Goal: Task Accomplishment & Management: Complete application form

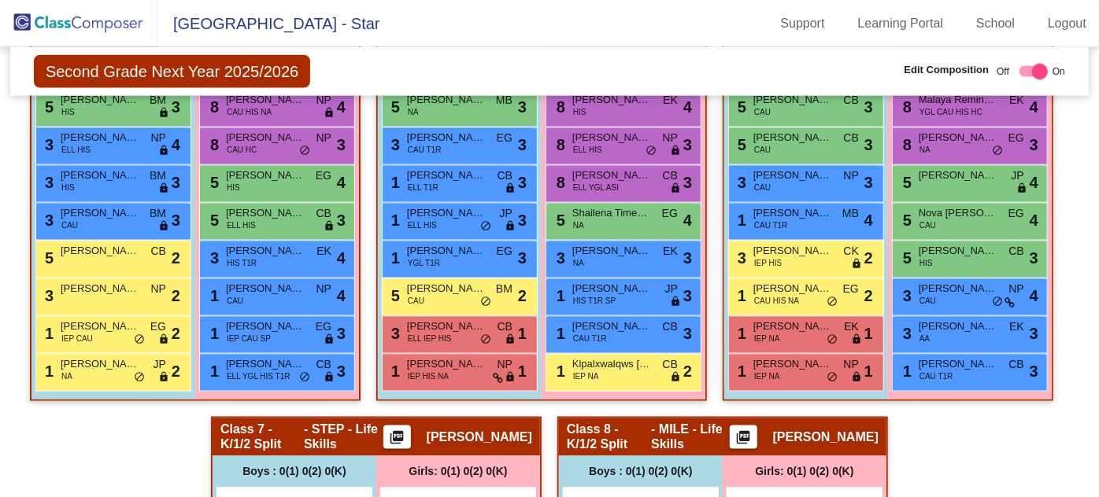
scroll to position [1107, 0]
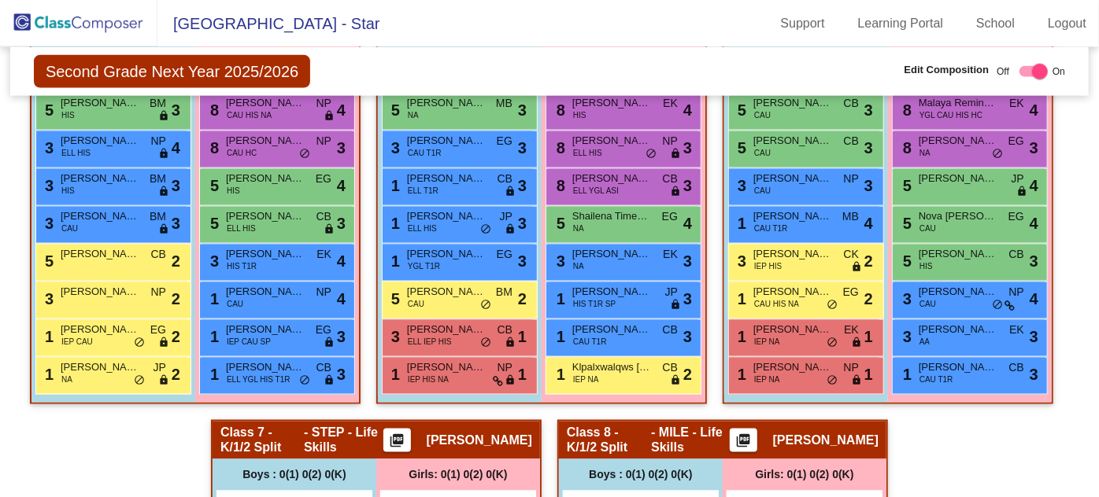
click at [651, 290] on span "[PERSON_NAME] [PERSON_NAME]" at bounding box center [611, 292] width 79 height 16
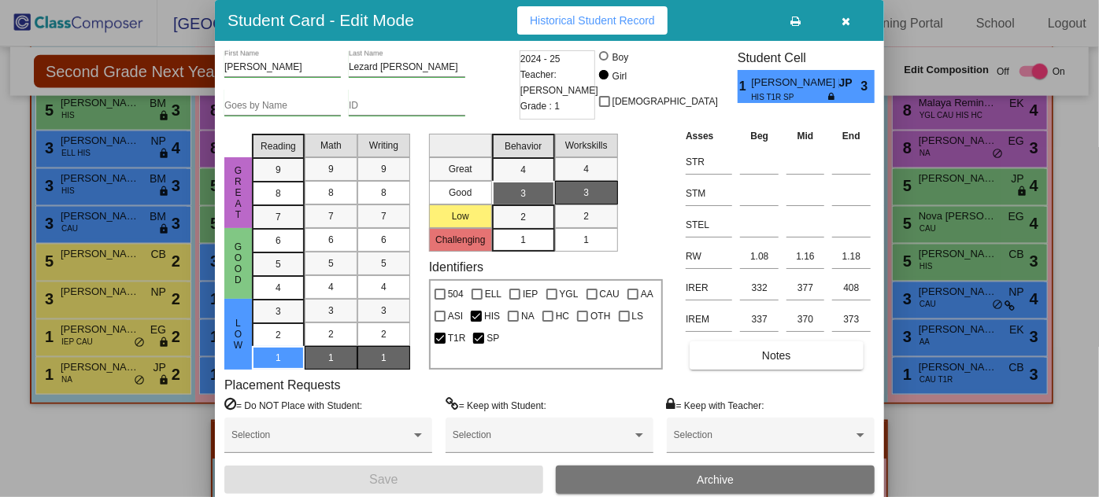
click at [779, 430] on div "Selection" at bounding box center [771, 439] width 194 height 28
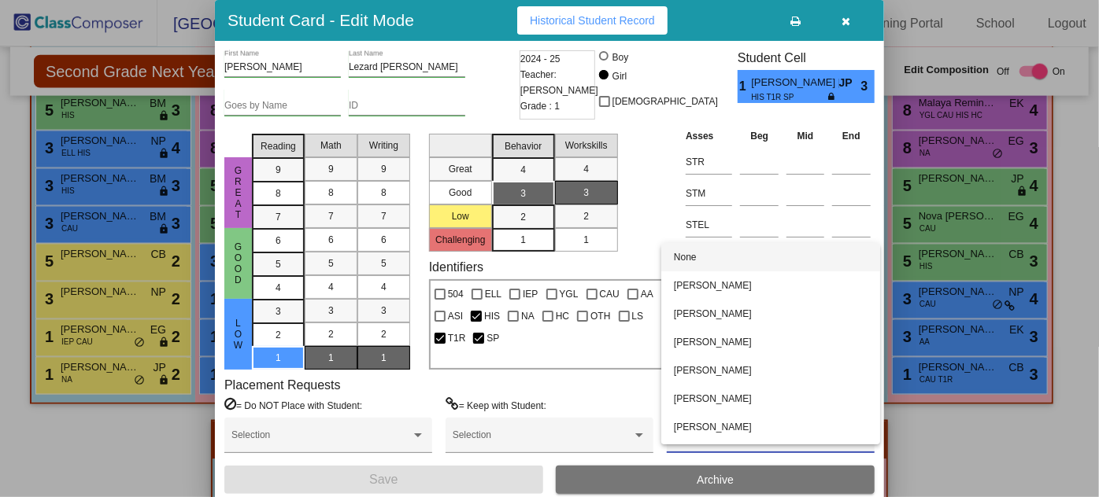
click at [702, 253] on span "None" at bounding box center [771, 257] width 194 height 28
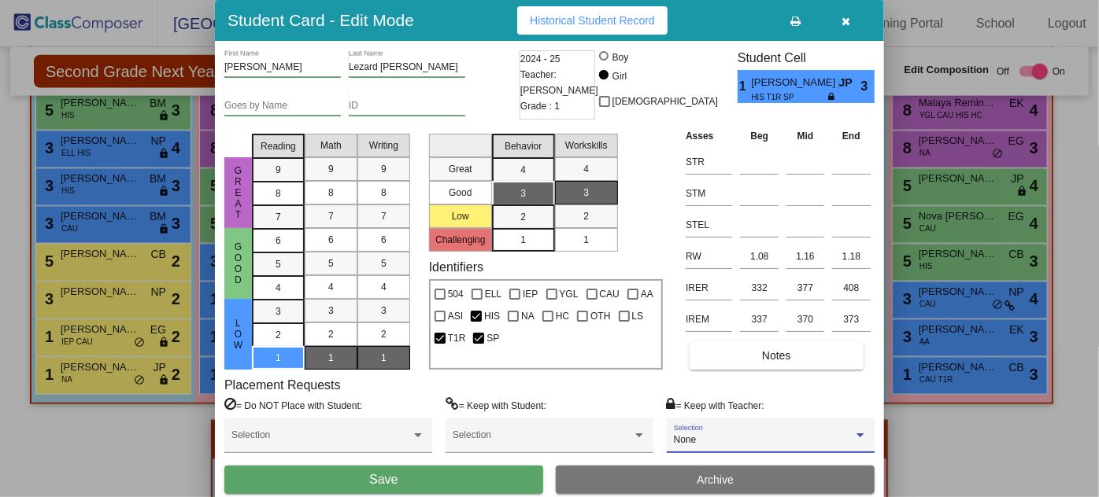
click at [302, 436] on span at bounding box center [320, 440] width 179 height 11
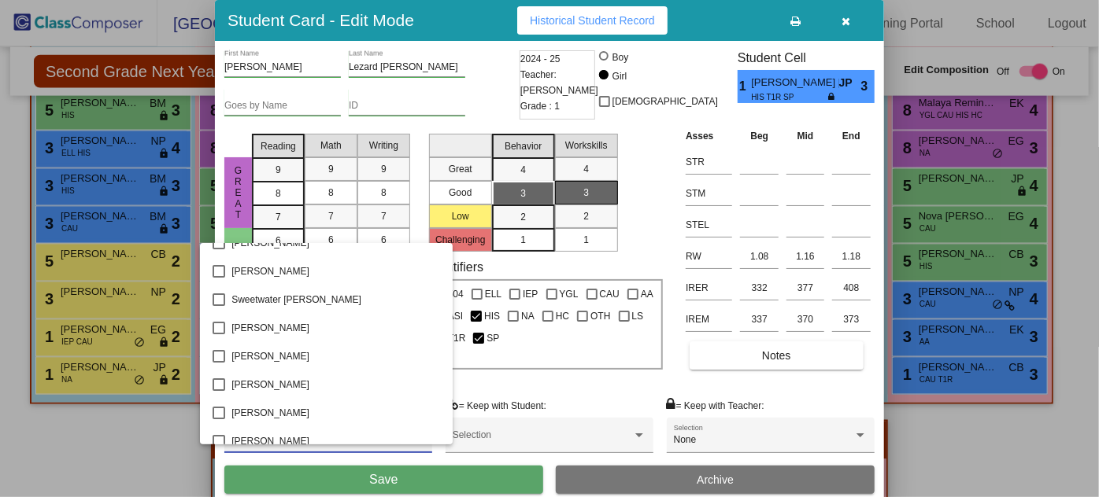
scroll to position [2933, 0]
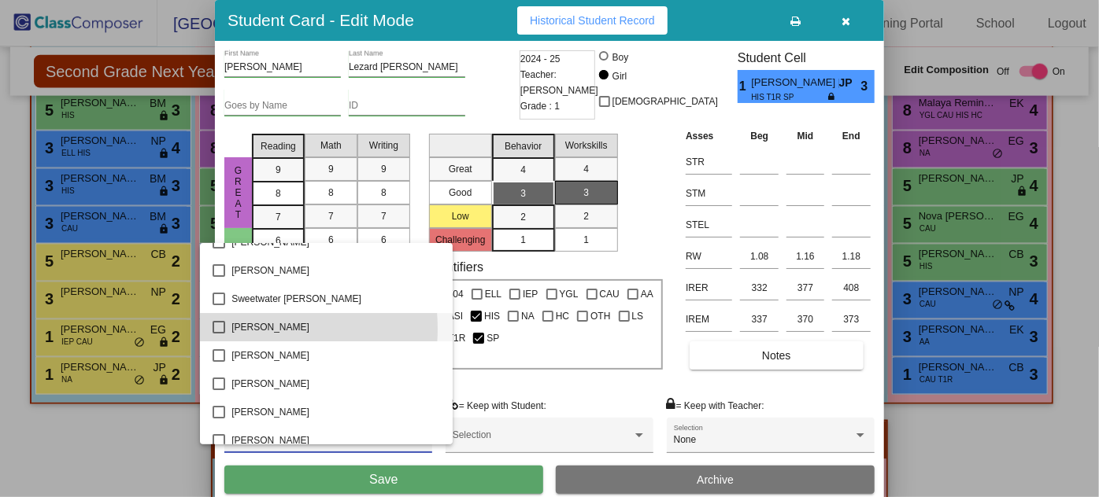
click at [219, 328] on mat-pseudo-checkbox at bounding box center [218, 327] width 13 height 13
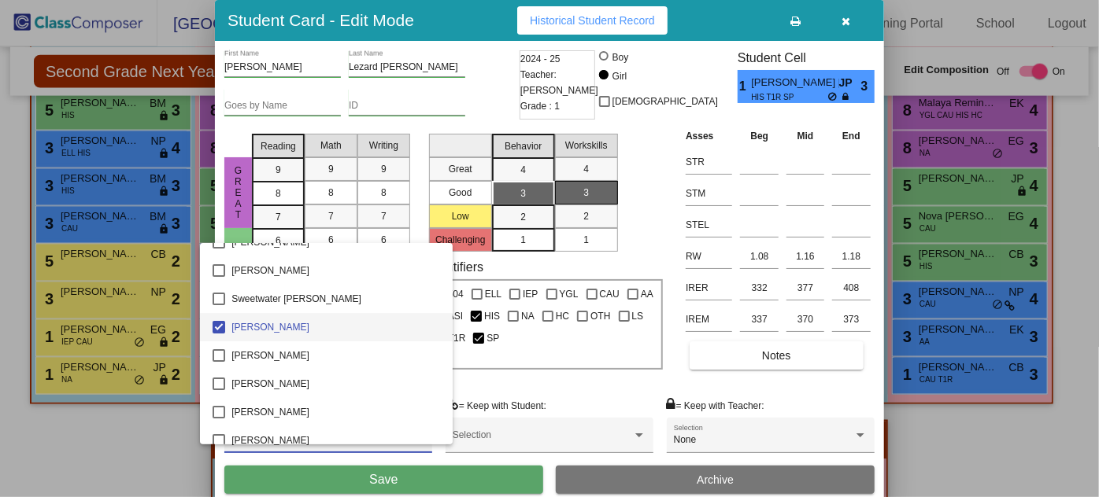
click at [275, 325] on span "[PERSON_NAME]" at bounding box center [335, 327] width 209 height 28
click at [214, 321] on mat-pseudo-checkbox at bounding box center [218, 327] width 13 height 13
click at [480, 482] on div at bounding box center [549, 248] width 1099 height 497
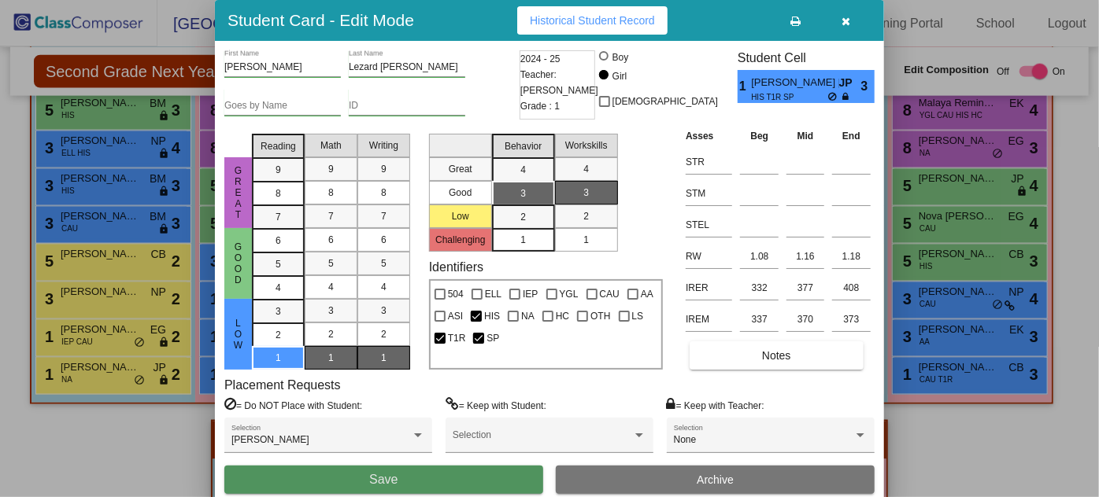
click at [439, 485] on button "Save" at bounding box center [383, 480] width 319 height 28
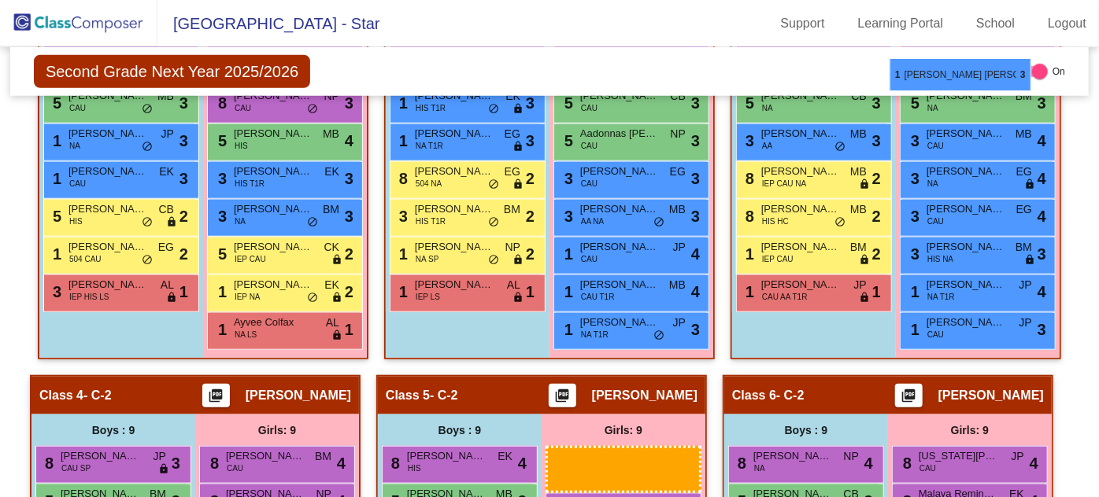
scroll to position [675, 0]
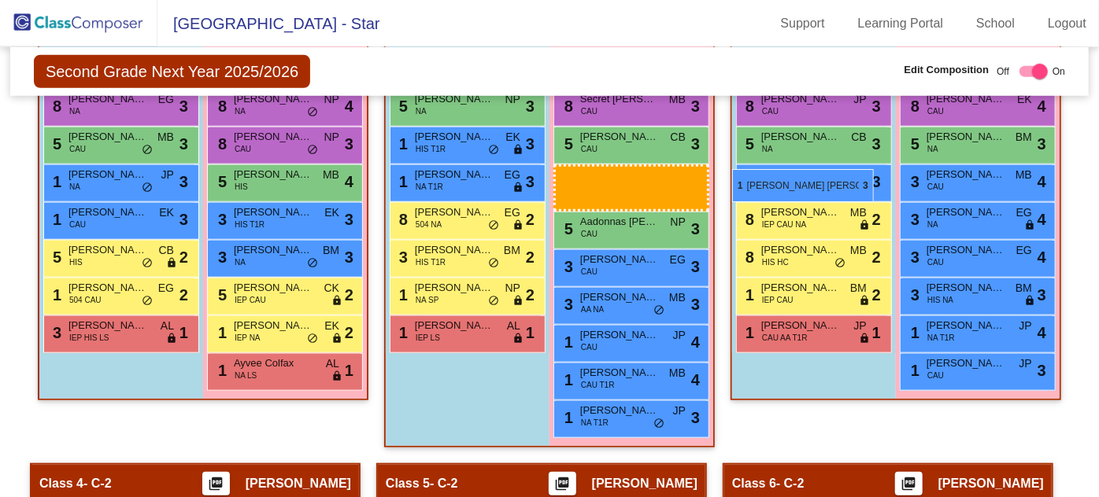
drag, startPoint x: 977, startPoint y: 358, endPoint x: 732, endPoint y: 169, distance: 309.8
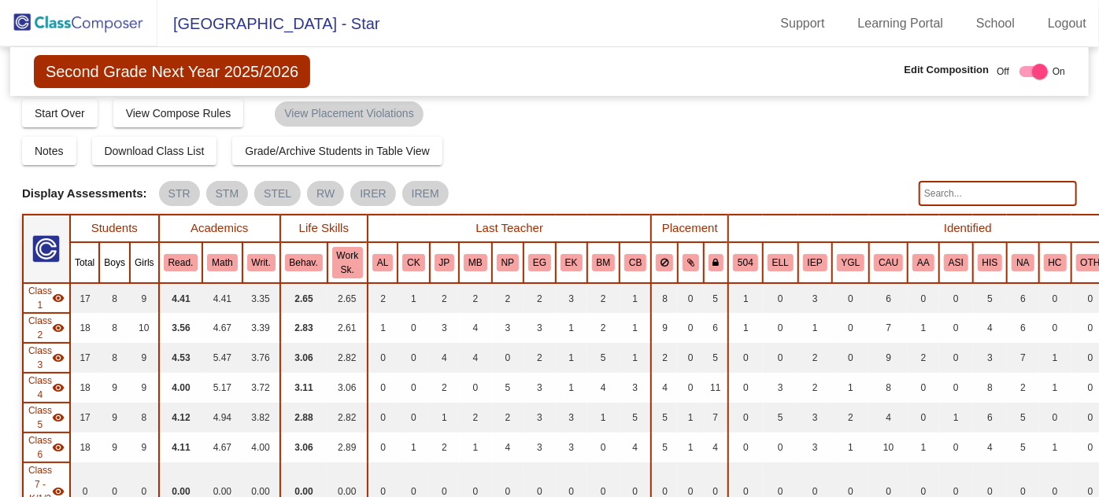
scroll to position [0, 0]
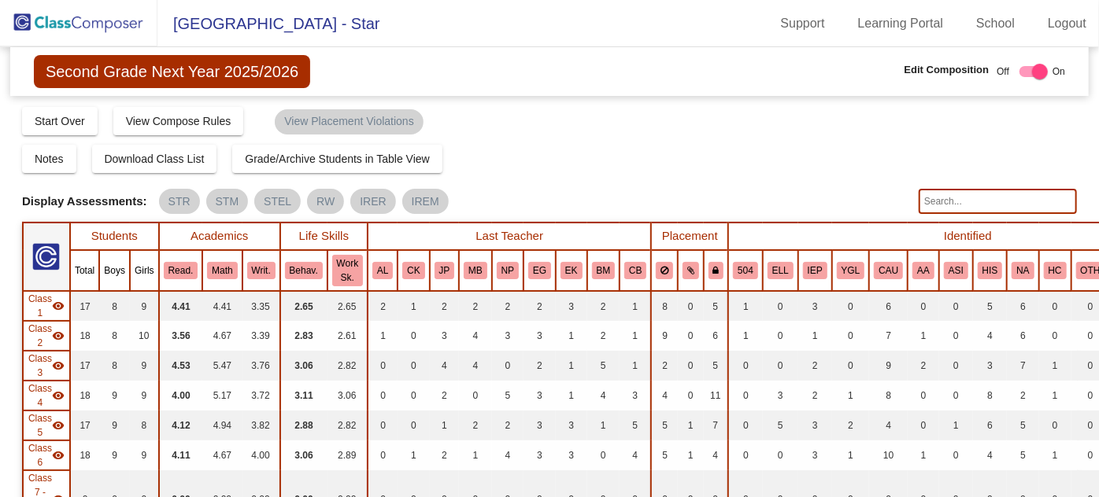
click at [79, 28] on img at bounding box center [78, 23] width 157 height 46
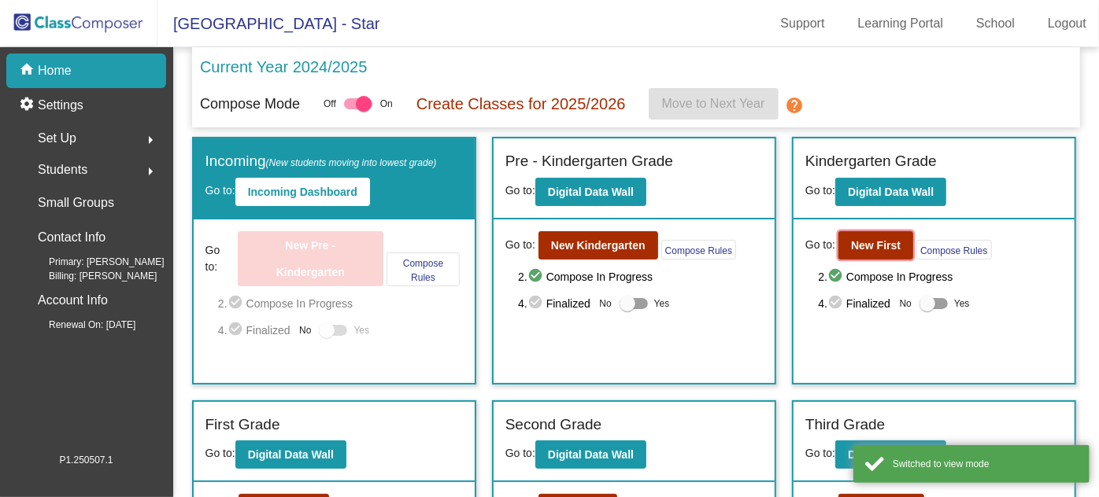
click at [851, 239] on b "New First" at bounding box center [876, 245] width 50 height 13
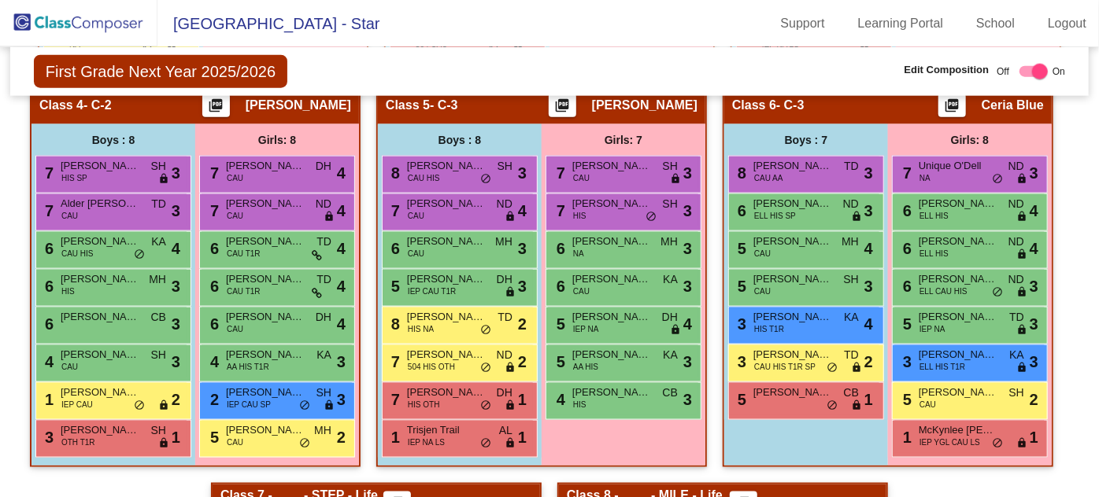
scroll to position [994, 0]
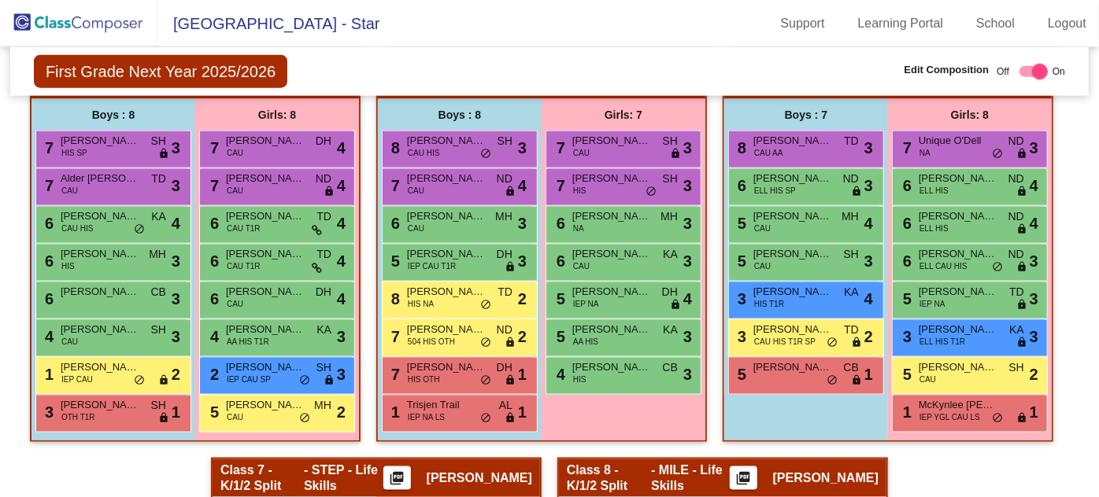
click at [305, 324] on span "[PERSON_NAME]" at bounding box center [265, 330] width 79 height 16
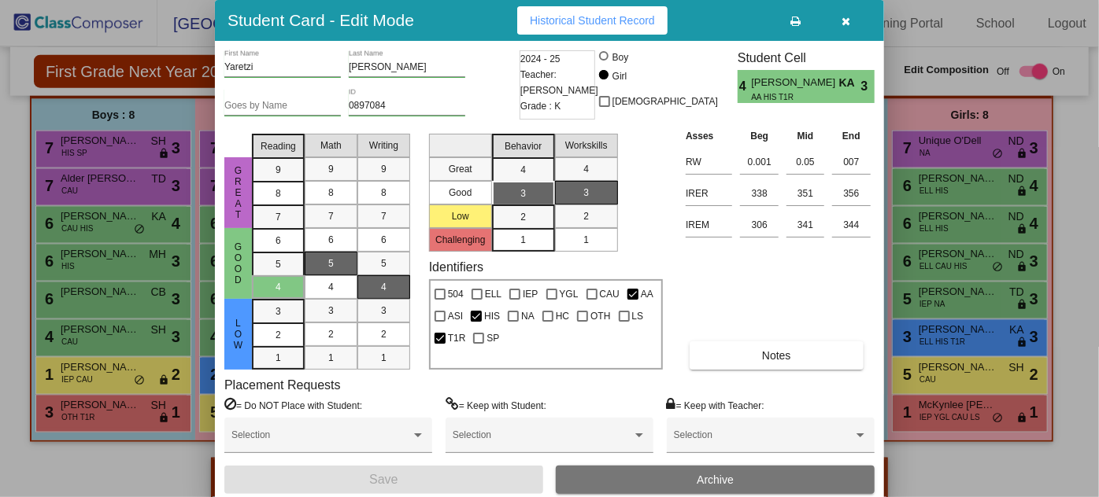
click at [785, 345] on button "Notes" at bounding box center [775, 356] width 173 height 28
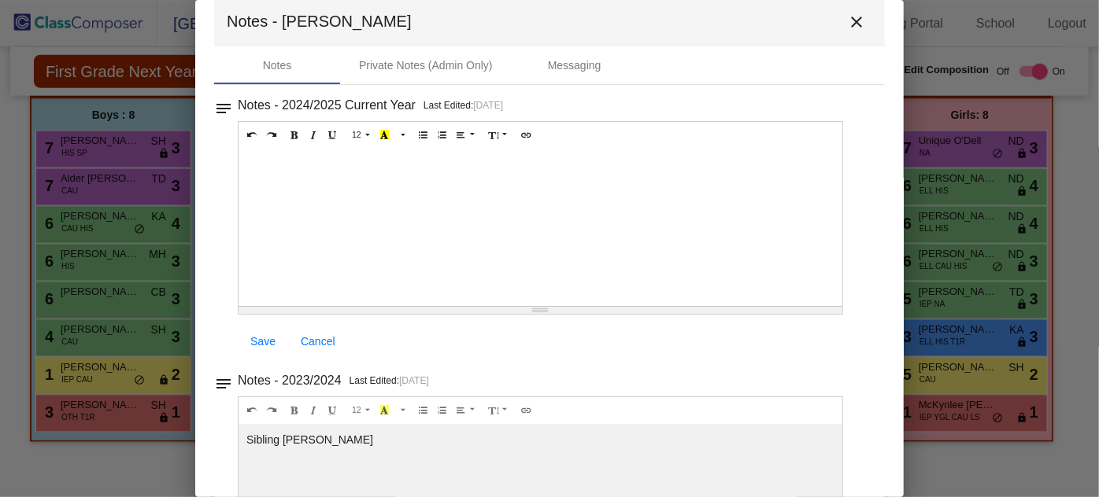
scroll to position [0, 0]
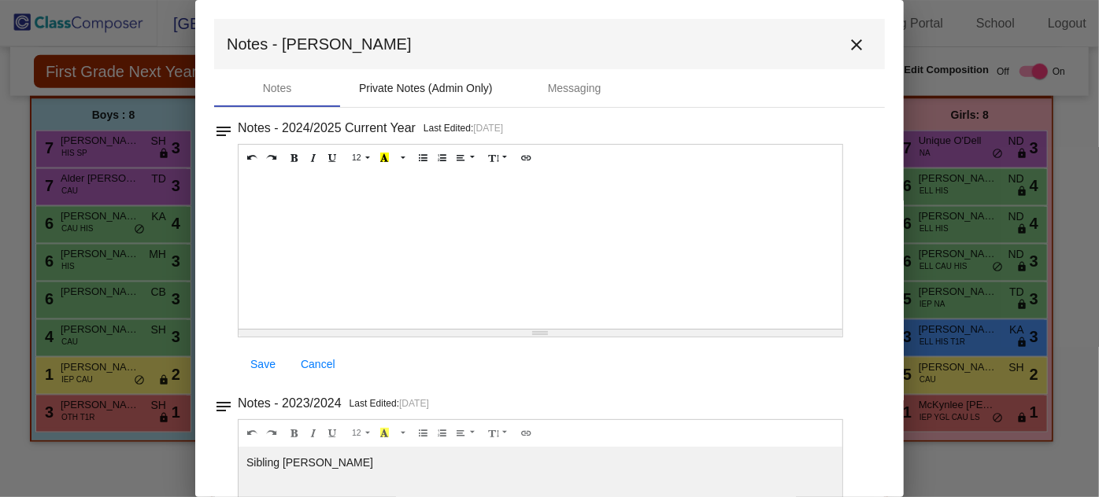
click at [440, 92] on div "Private Notes (Admin Only)" at bounding box center [426, 88] width 134 height 17
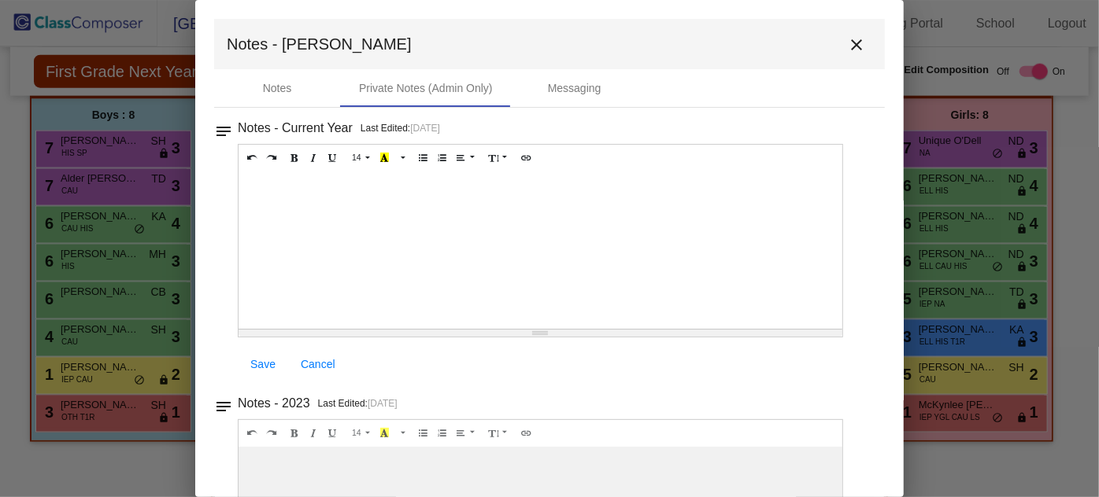
click at [847, 49] on mat-icon "close" at bounding box center [856, 44] width 19 height 19
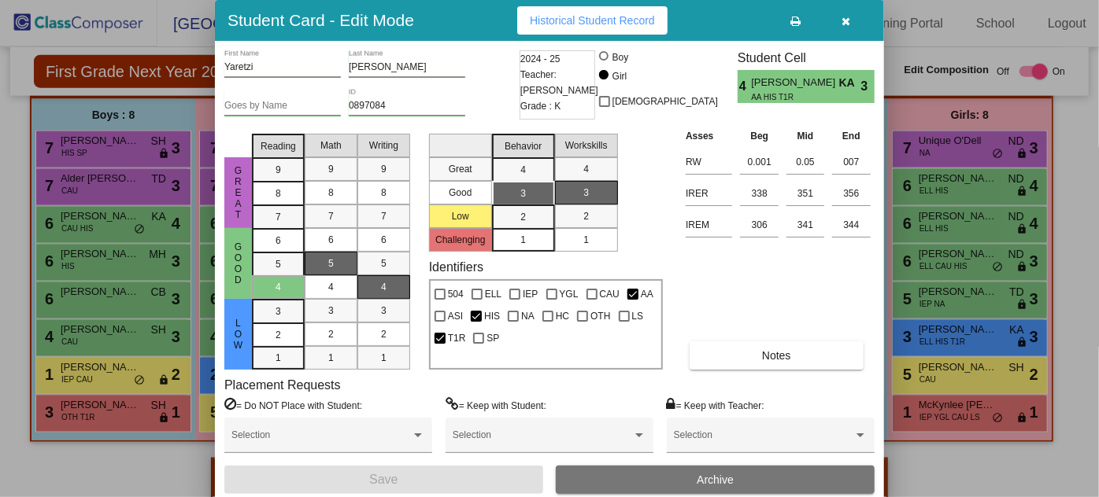
click at [849, 14] on span "button" at bounding box center [846, 20] width 9 height 13
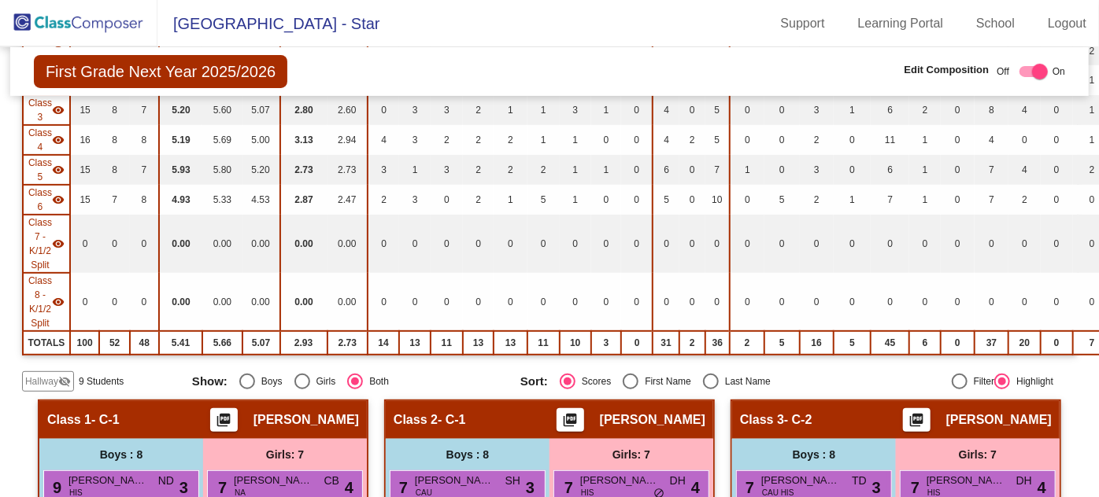
scroll to position [135, 0]
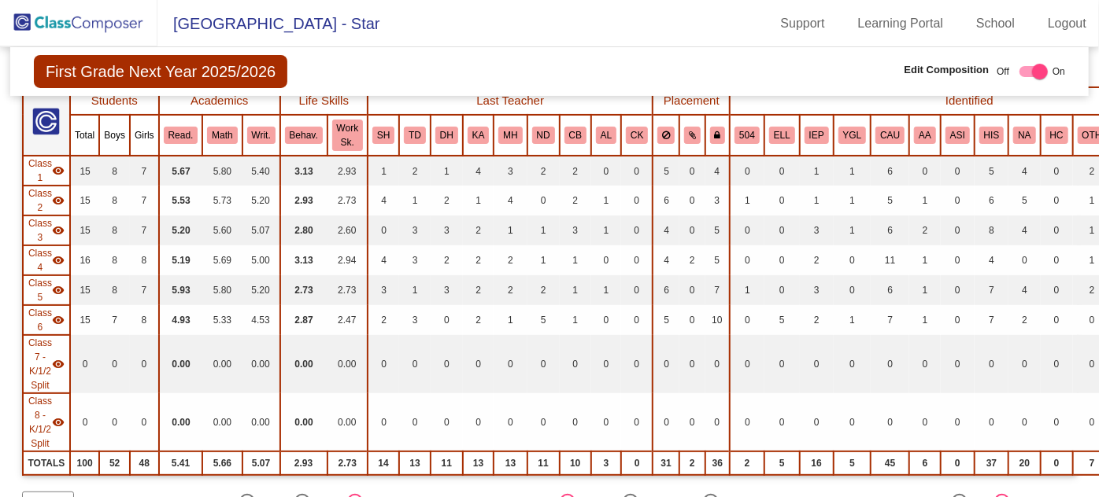
click at [89, 33] on img at bounding box center [78, 23] width 157 height 46
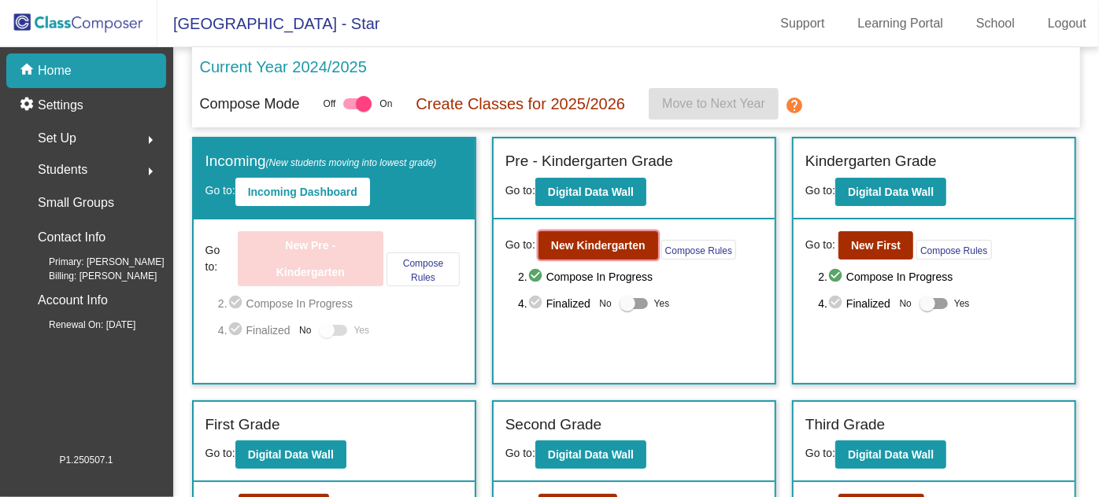
click at [610, 253] on button "New Kindergarten" at bounding box center [598, 245] width 120 height 28
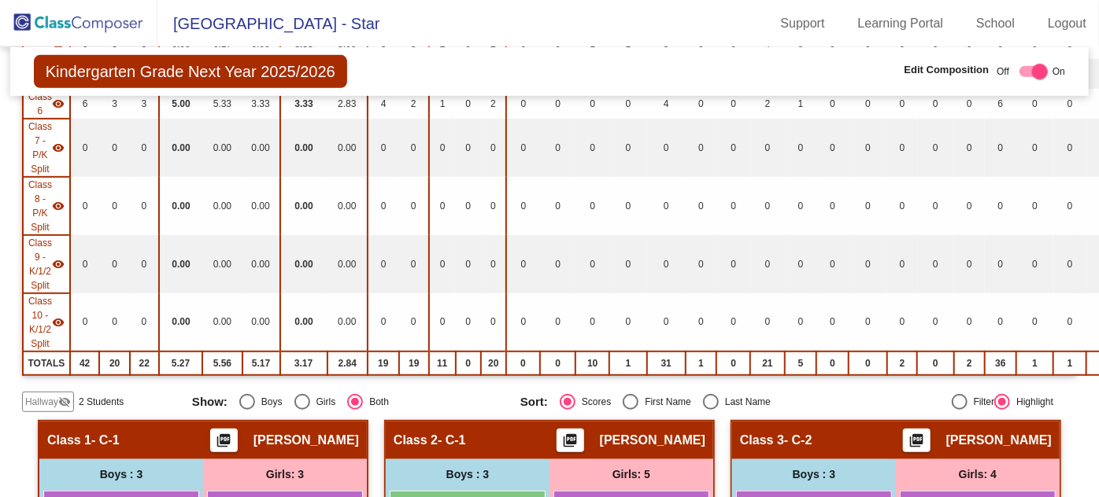
scroll to position [429, 0]
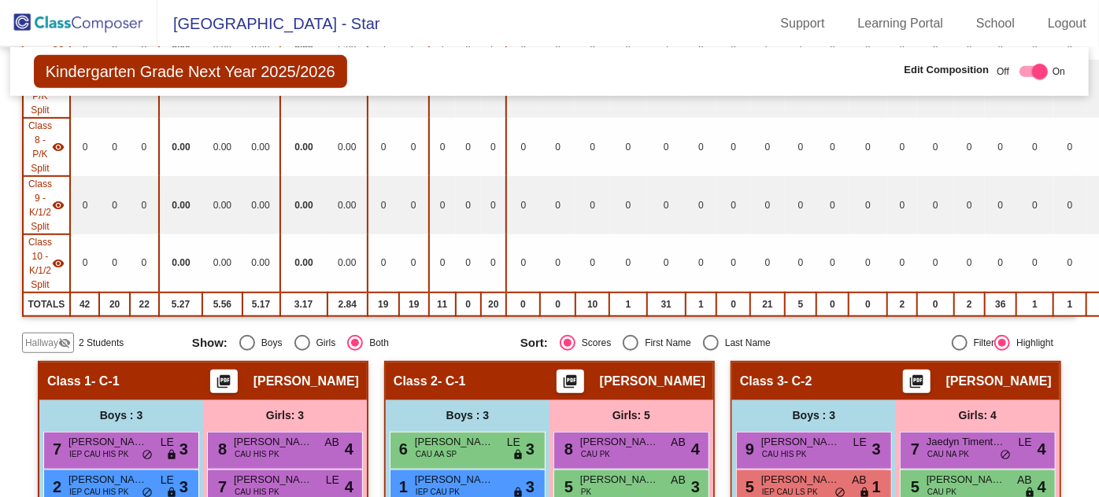
click at [44, 336] on span "Hallway" at bounding box center [41, 343] width 33 height 14
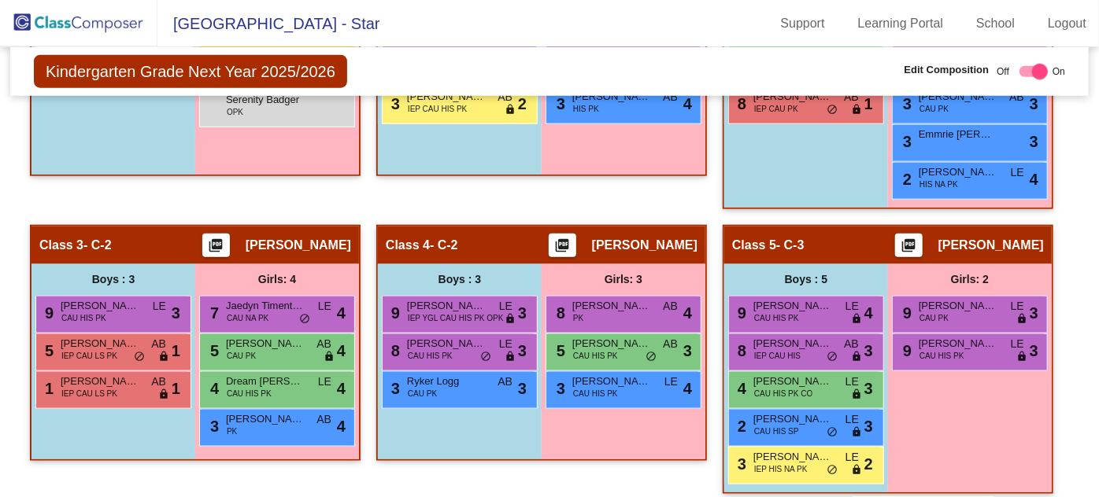
scroll to position [873, 0]
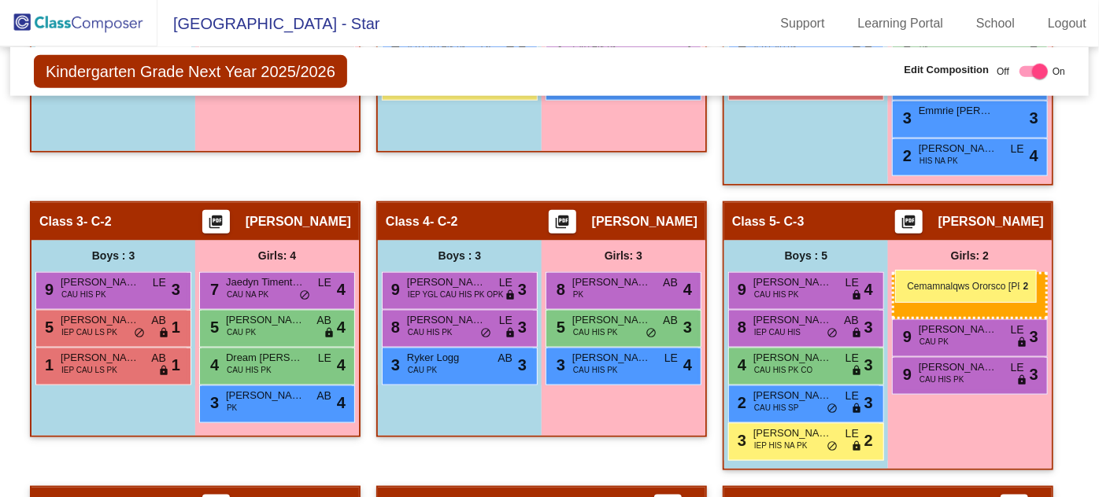
drag, startPoint x: 264, startPoint y: 260, endPoint x: 895, endPoint y: 270, distance: 630.4
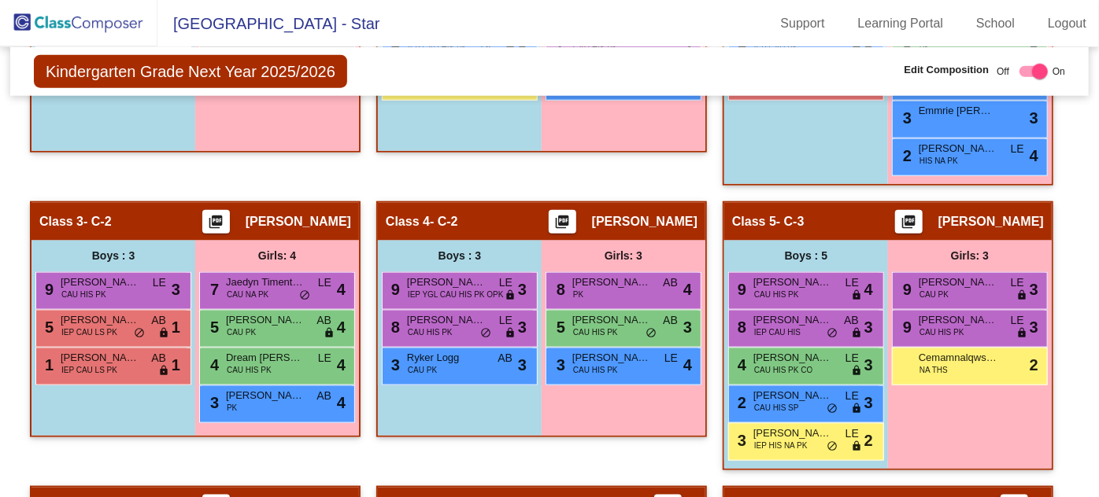
click at [953, 356] on div "Cemamnalqws Ororsco [PERSON_NAME] THS lock do_not_disturb_alt 2" at bounding box center [969, 365] width 150 height 32
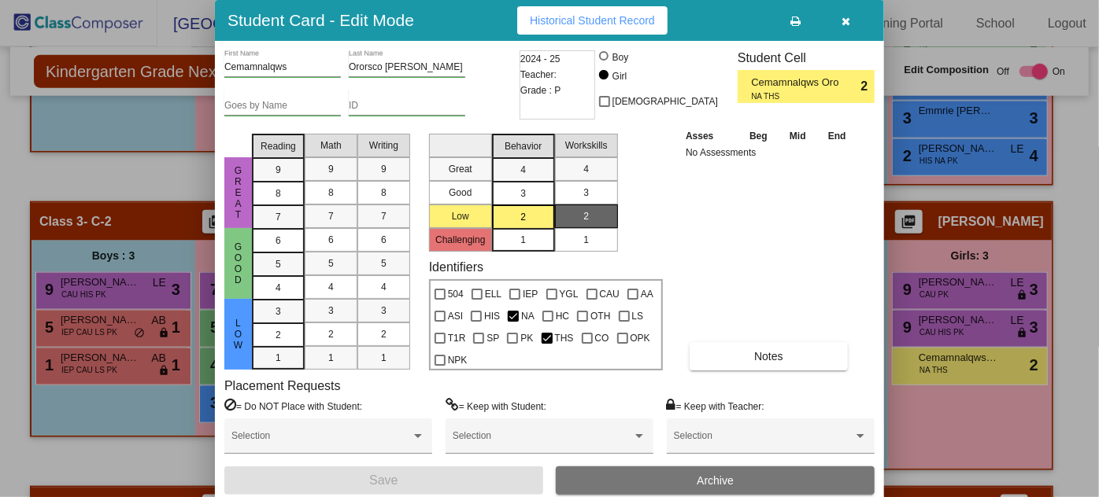
click at [1013, 404] on div at bounding box center [549, 248] width 1099 height 497
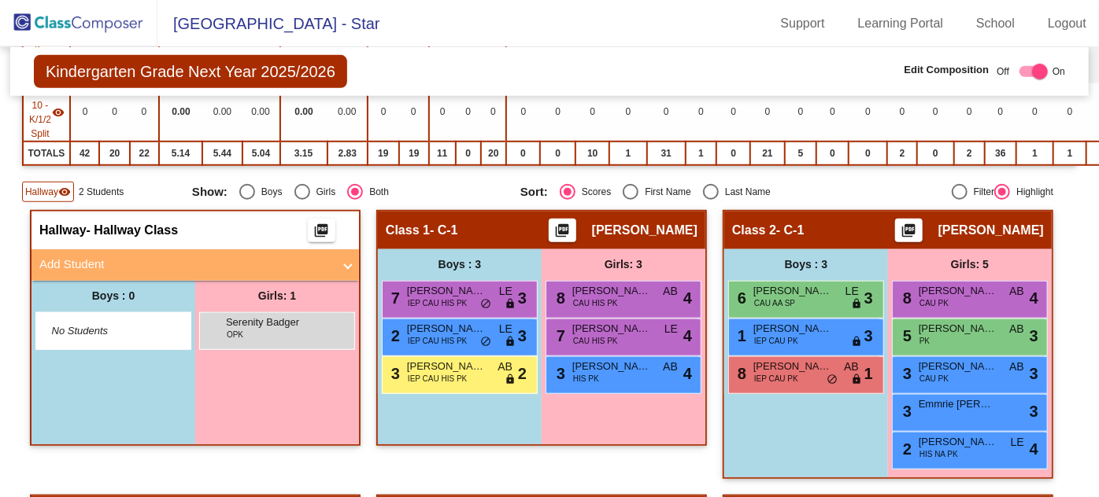
scroll to position [587, 0]
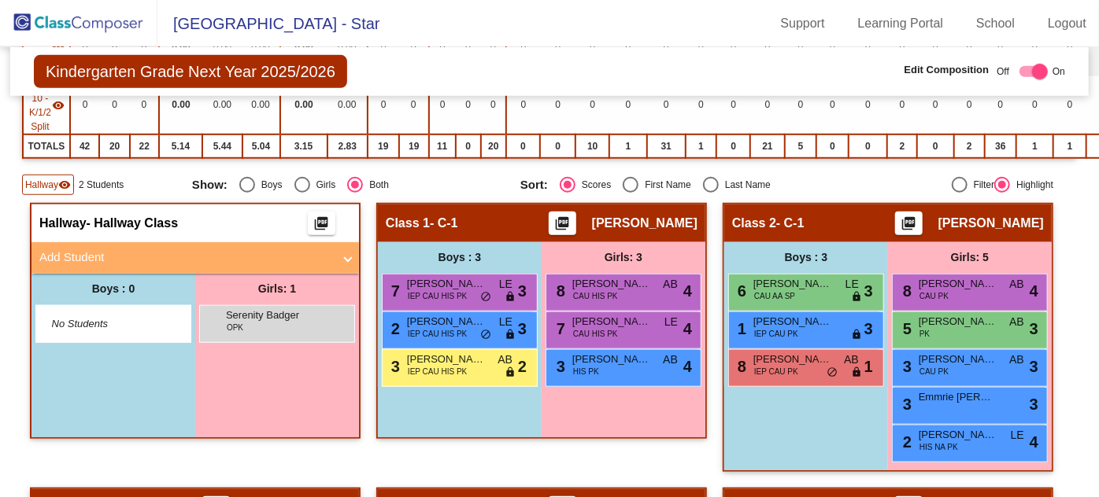
click at [64, 250] on mat-panel-title "Add Student" at bounding box center [185, 258] width 293 height 18
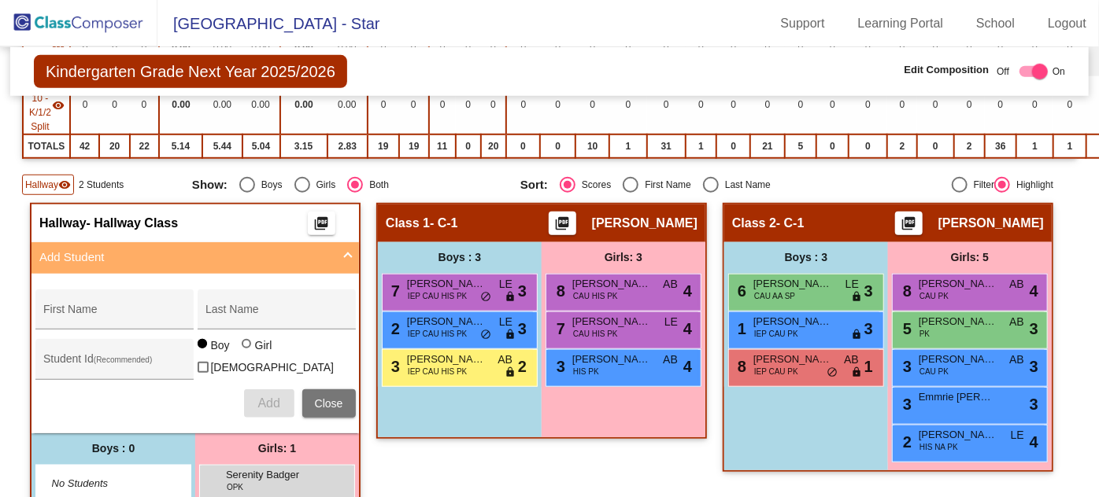
click at [83, 299] on div "First Name" at bounding box center [114, 313] width 142 height 32
type input "[PERSON_NAME]"
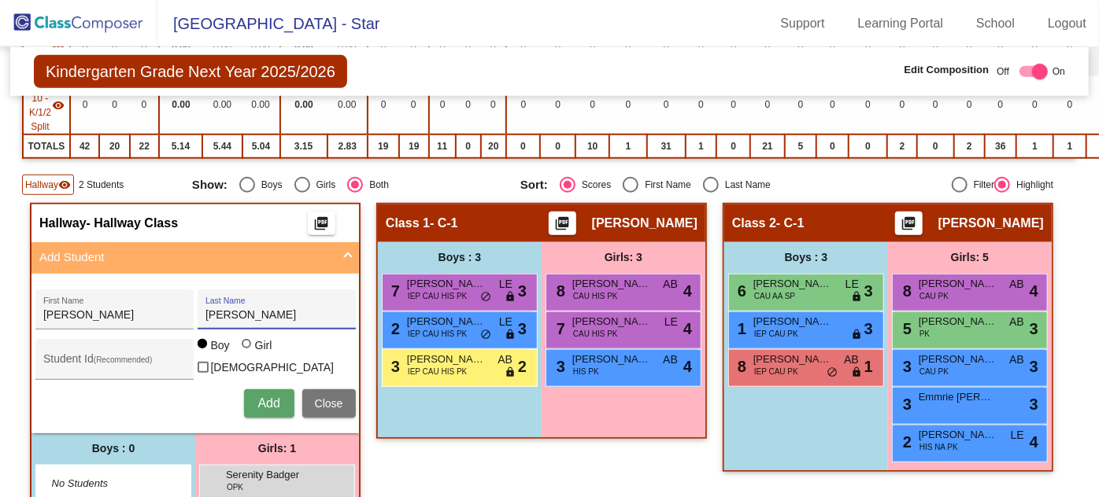
type input "[PERSON_NAME]"
click at [260, 397] on span "Add" at bounding box center [268, 403] width 22 height 13
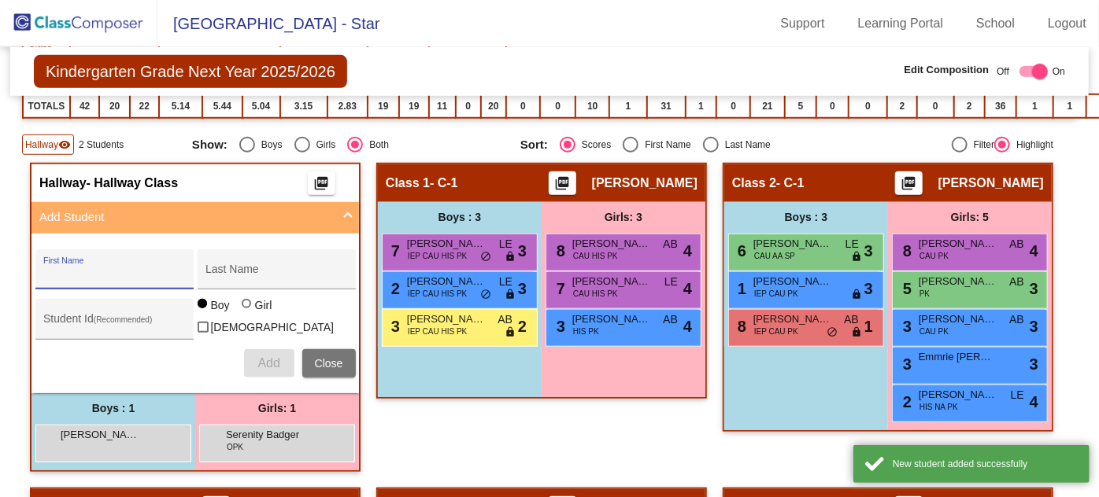
scroll to position [659, 0]
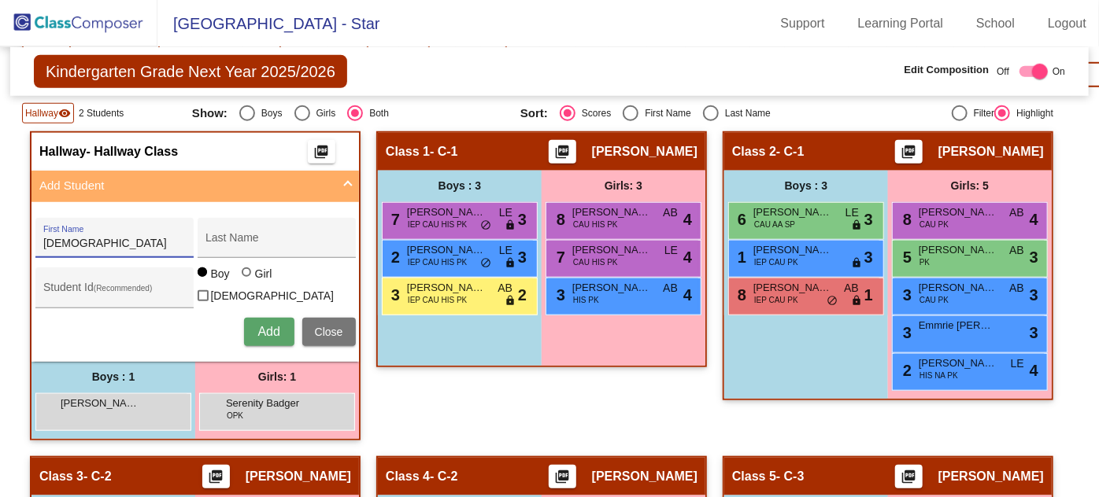
type input "[DEMOGRAPHIC_DATA]"
type input "[PERSON_NAME]"
click at [268, 325] on span "Add" at bounding box center [268, 331] width 22 height 13
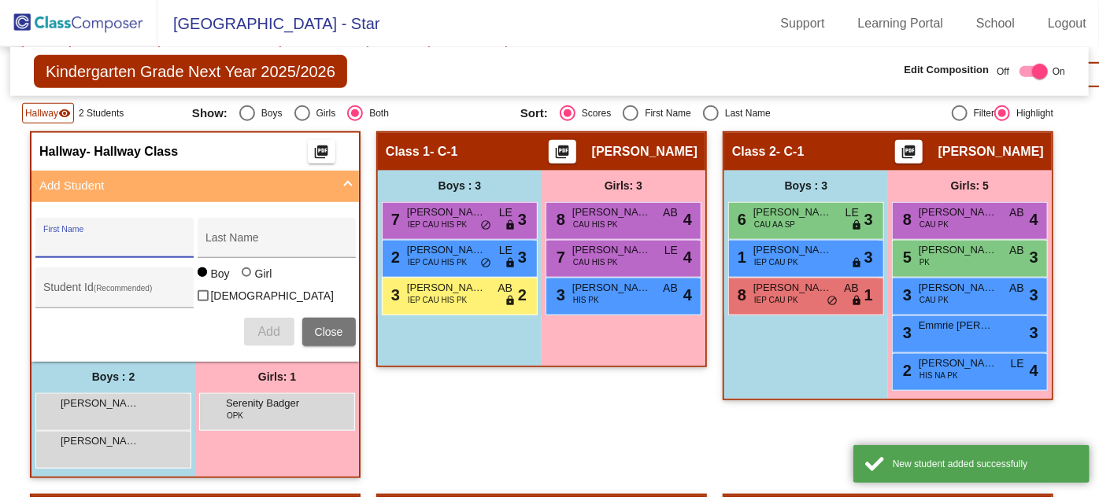
click at [113, 434] on span "[PERSON_NAME]" at bounding box center [100, 442] width 79 height 16
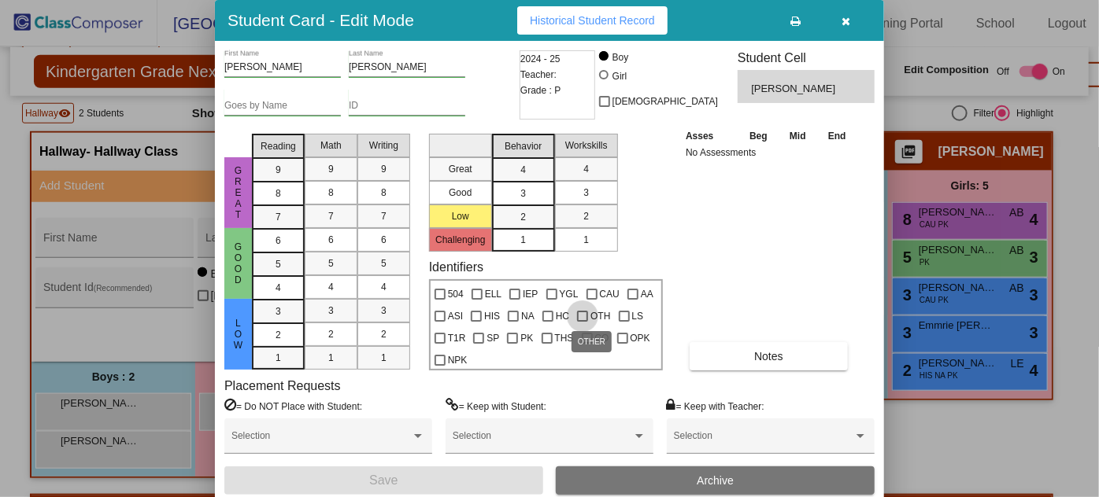
click at [579, 314] on div at bounding box center [582, 316] width 11 height 11
click at [582, 322] on input "OTH" at bounding box center [582, 322] width 1 height 1
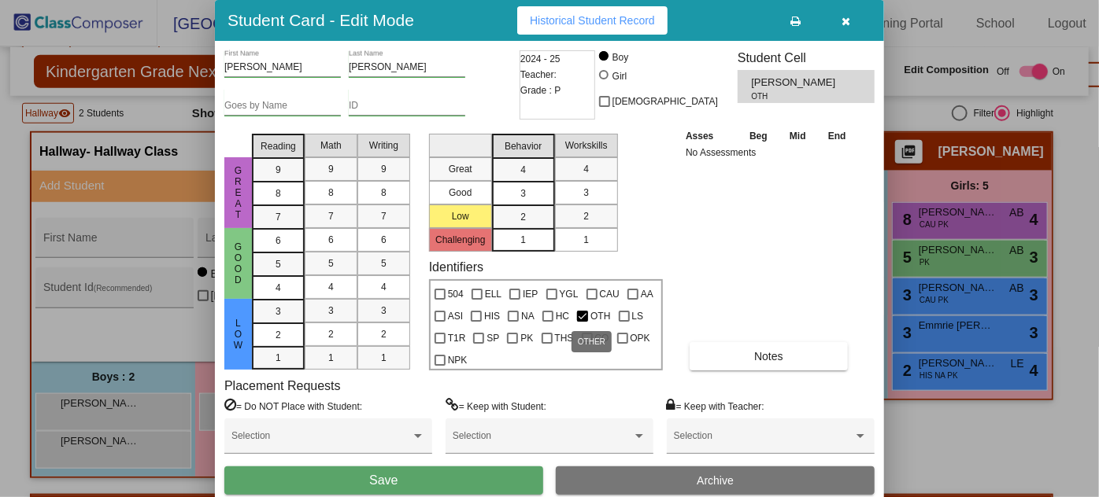
click at [578, 312] on div at bounding box center [582, 316] width 11 height 11
click at [582, 322] on input "OTH" at bounding box center [582, 322] width 1 height 1
checkbox input "false"
click at [619, 336] on div at bounding box center [622, 338] width 11 height 11
click at [622, 344] on input "OPK" at bounding box center [622, 344] width 1 height 1
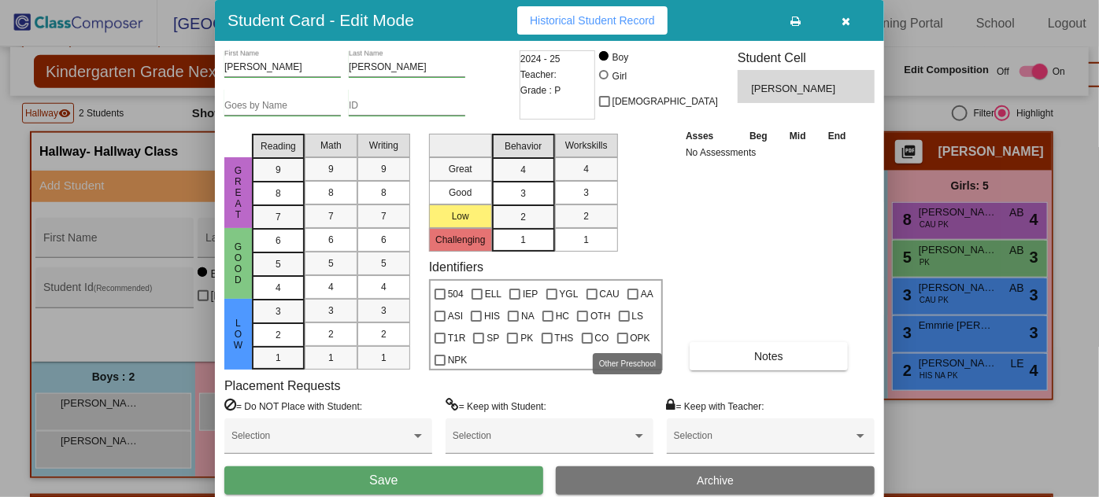
checkbox input "true"
click at [741, 426] on div "Selection" at bounding box center [771, 440] width 194 height 28
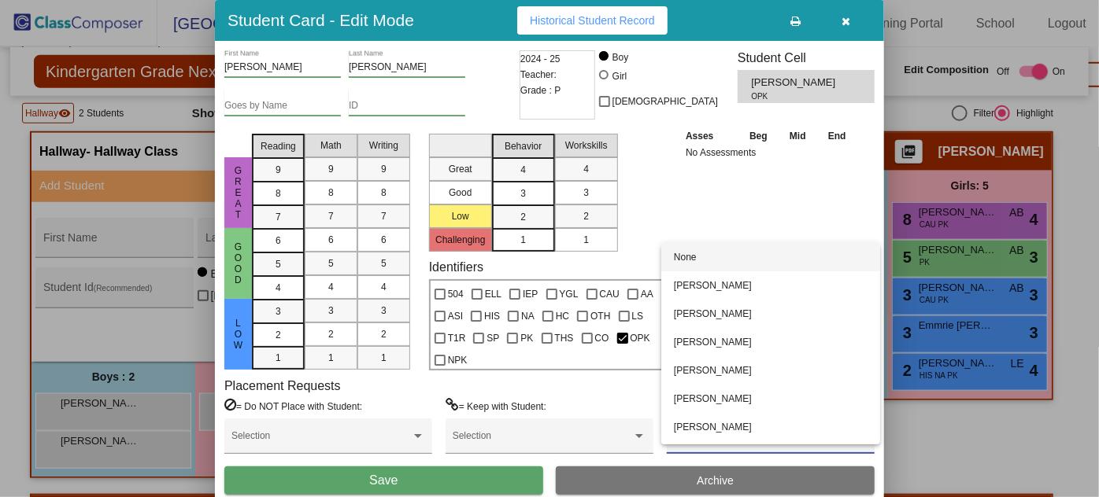
scroll to position [54, 0]
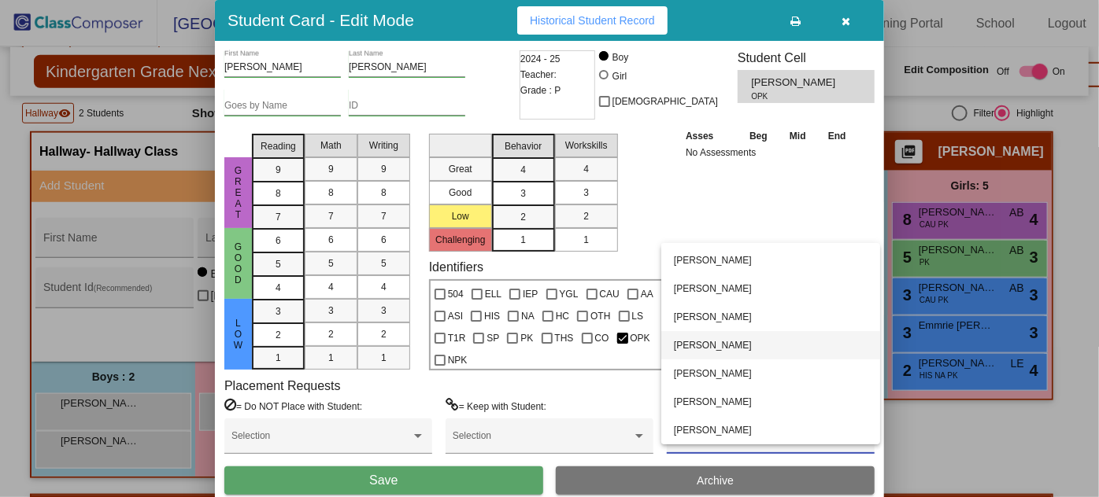
click at [720, 338] on span "[PERSON_NAME]" at bounding box center [771, 345] width 194 height 28
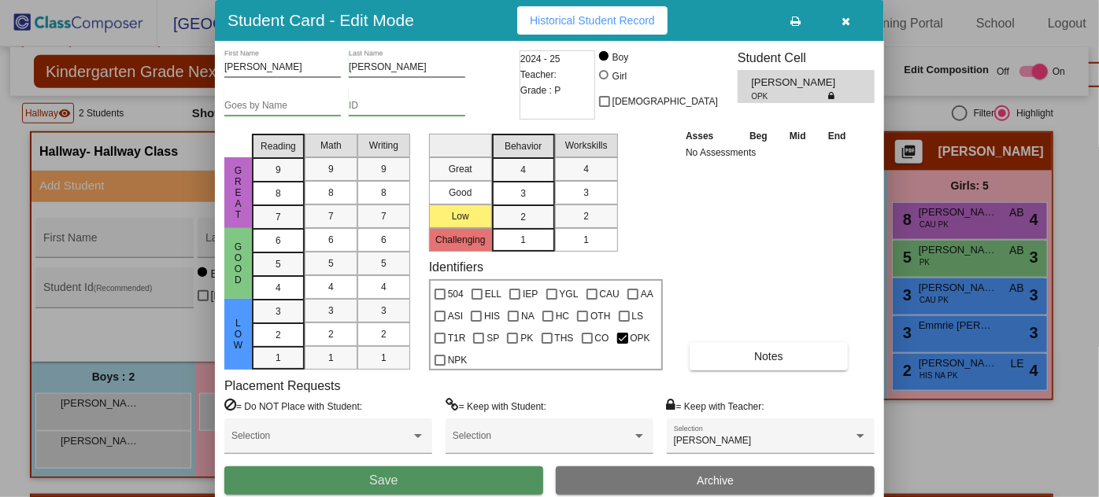
click at [456, 474] on button "Save" at bounding box center [383, 481] width 319 height 28
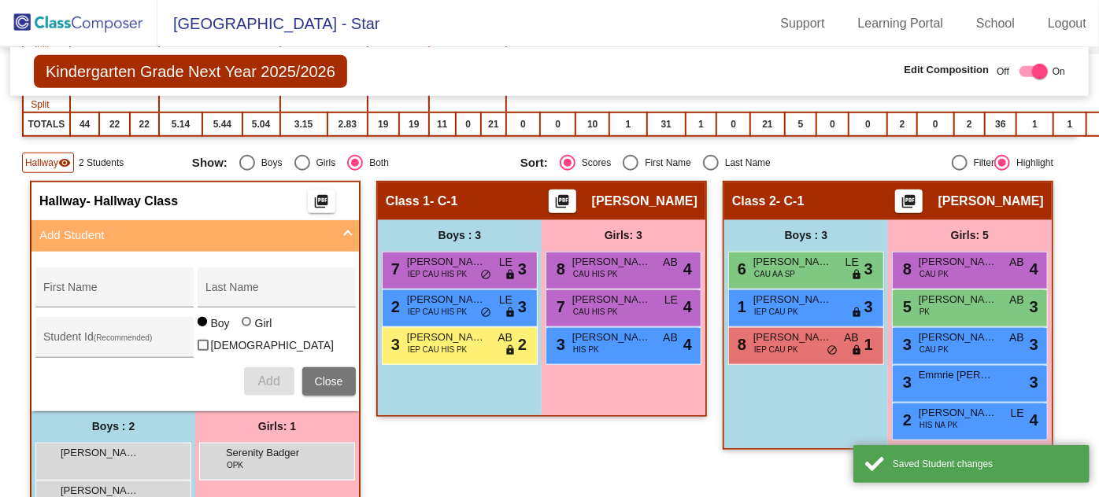
scroll to position [587, 0]
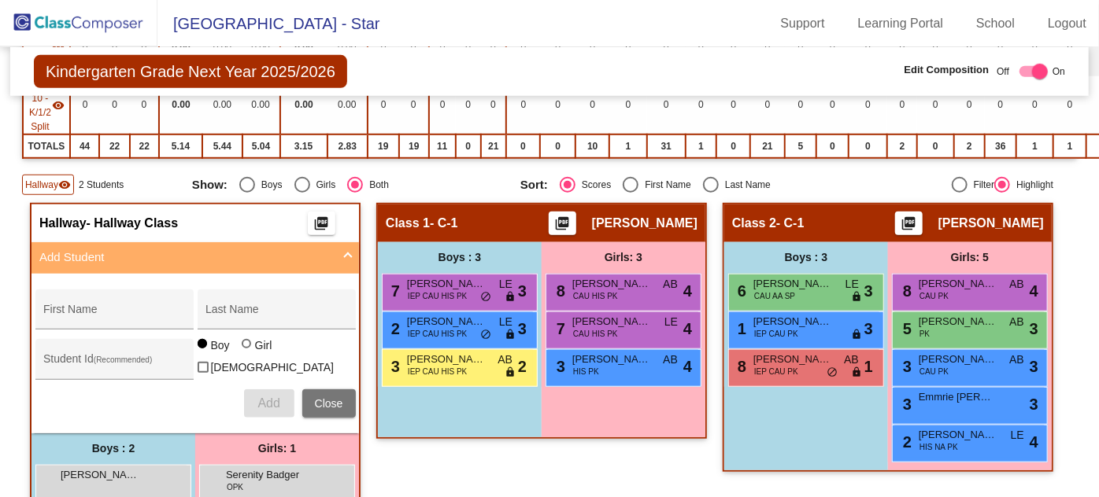
click at [113, 470] on span "[PERSON_NAME]-Angel" at bounding box center [100, 475] width 79 height 16
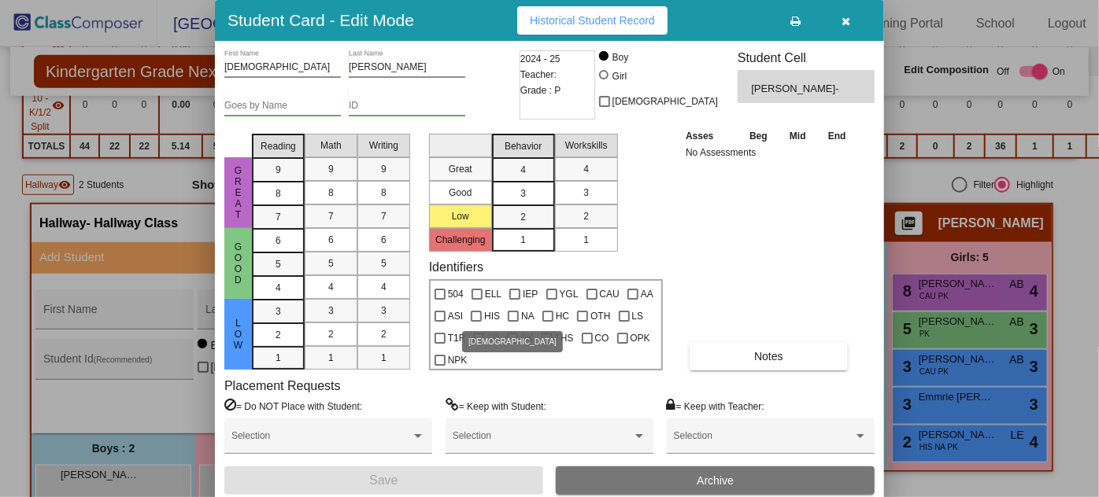
click at [475, 314] on div at bounding box center [476, 316] width 11 height 11
click at [475, 322] on input "HIS" at bounding box center [475, 322] width 1 height 1
checkbox input "true"
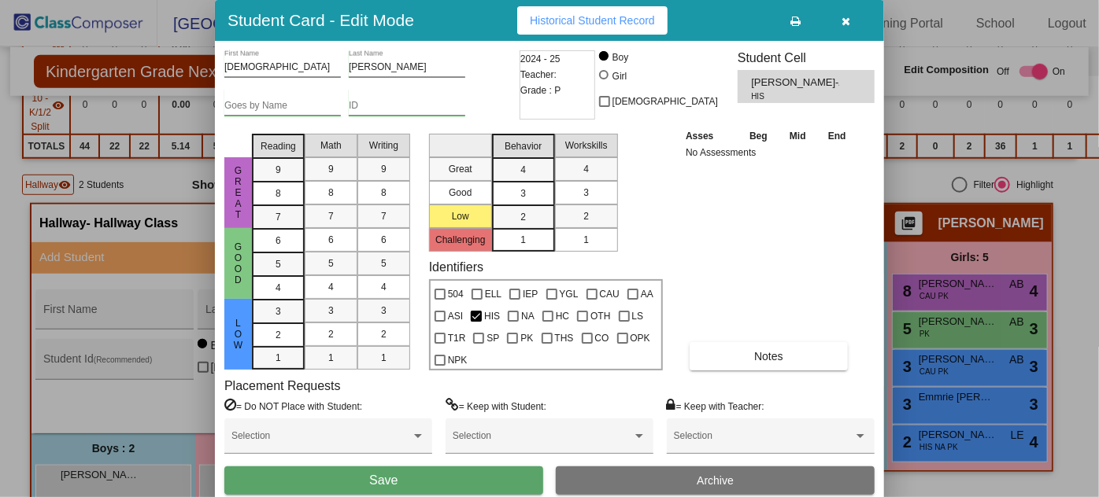
click at [687, 419] on div "Selection" at bounding box center [771, 436] width 208 height 35
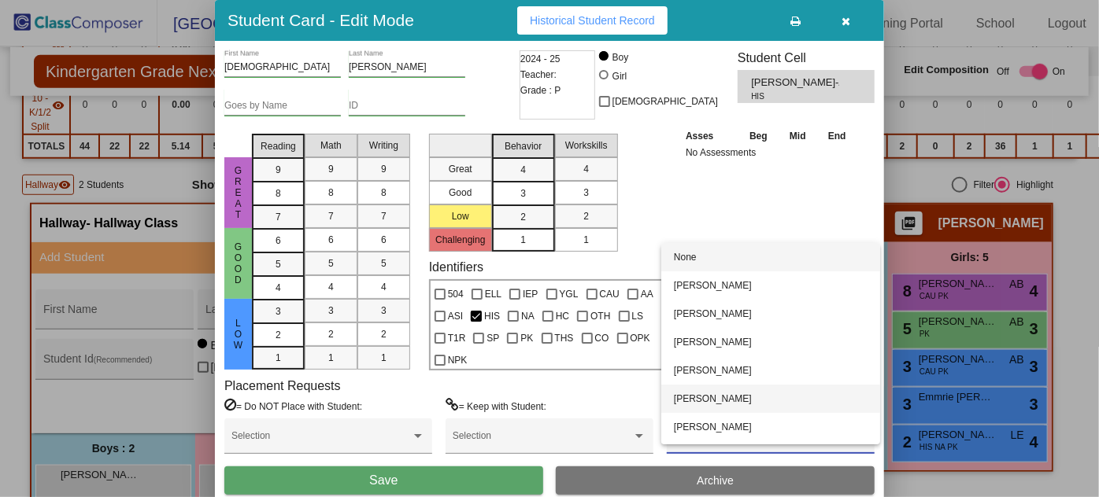
click at [715, 390] on span "[PERSON_NAME]" at bounding box center [771, 399] width 194 height 28
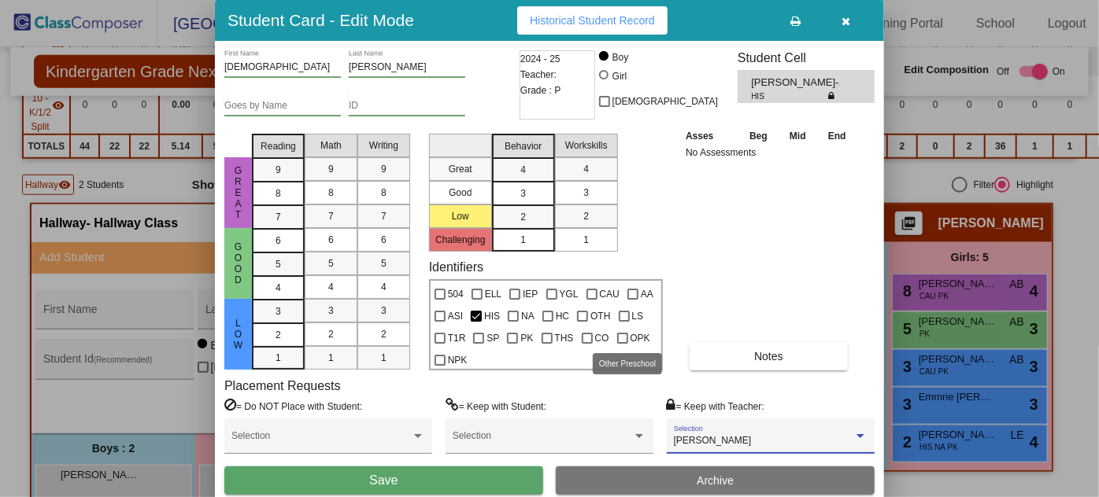
click at [621, 335] on div at bounding box center [622, 338] width 11 height 11
click at [622, 344] on input "OPK" at bounding box center [622, 344] width 1 height 1
checkbox input "true"
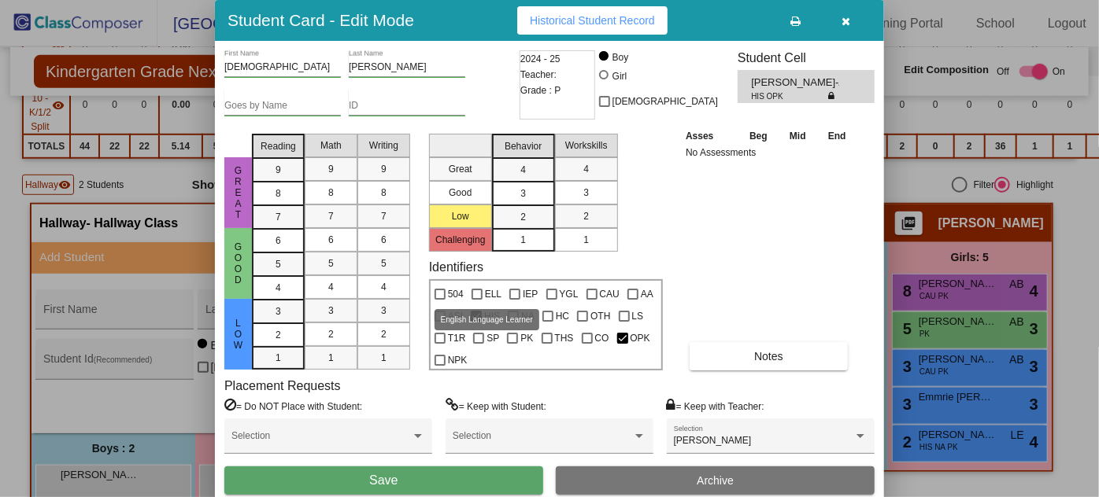
click at [472, 289] on div at bounding box center [476, 294] width 11 height 11
click at [476, 300] on input "ELL" at bounding box center [476, 300] width 1 height 1
checkbox input "true"
click at [759, 350] on span "Notes" at bounding box center [768, 356] width 29 height 13
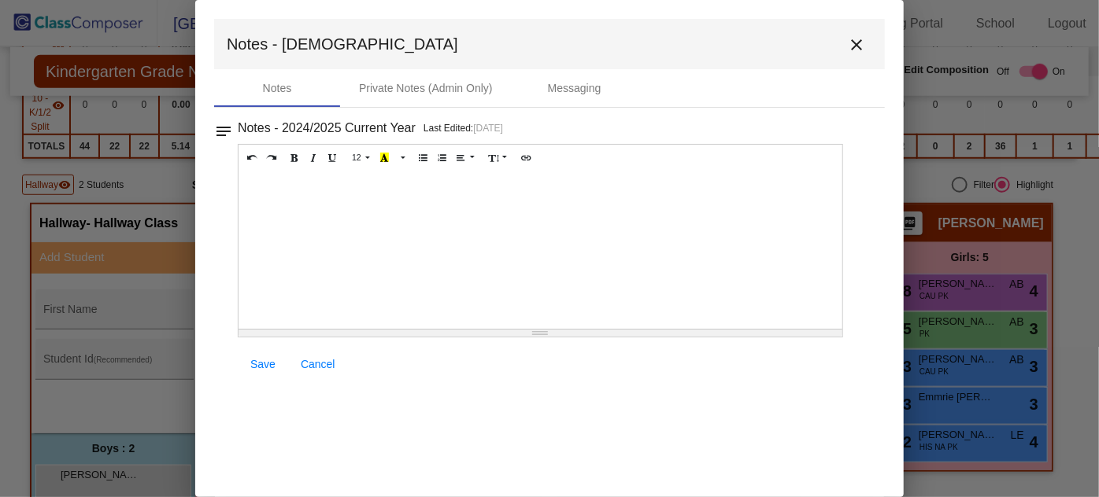
click at [300, 184] on div at bounding box center [540, 250] width 604 height 157
click at [859, 42] on mat-icon "close" at bounding box center [856, 44] width 19 height 19
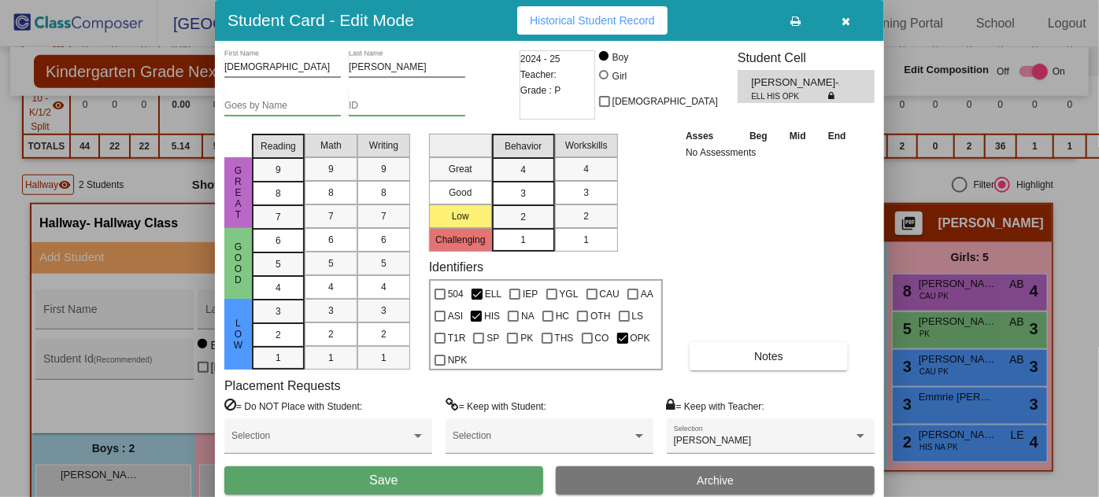
click at [470, 470] on button "Save" at bounding box center [383, 481] width 319 height 28
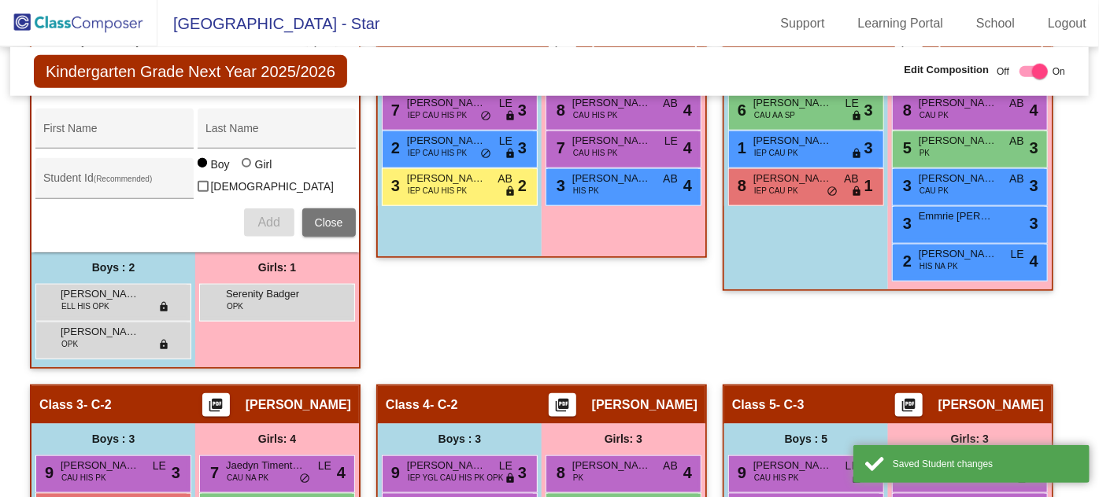
scroll to position [802, 0]
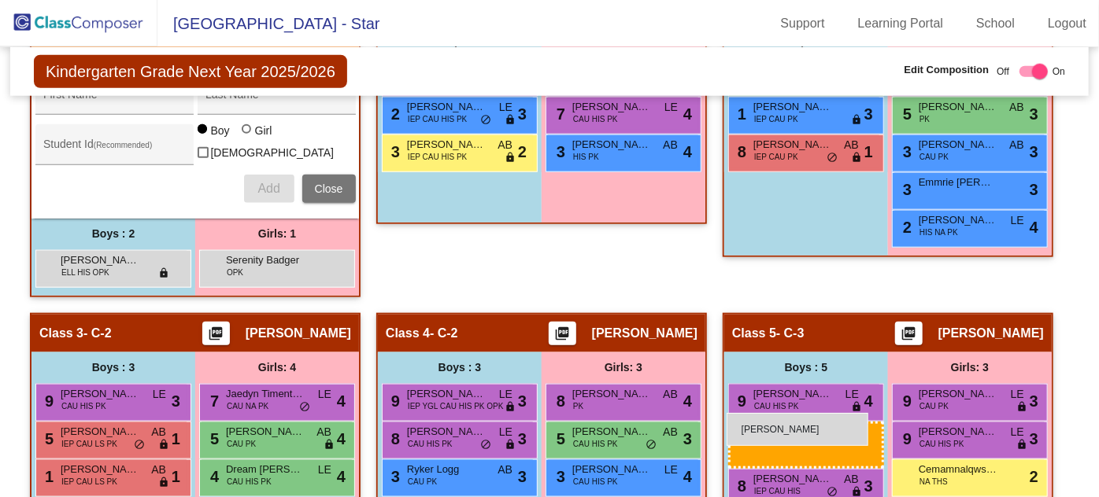
drag, startPoint x: 101, startPoint y: 300, endPoint x: 726, endPoint y: 413, distance: 635.8
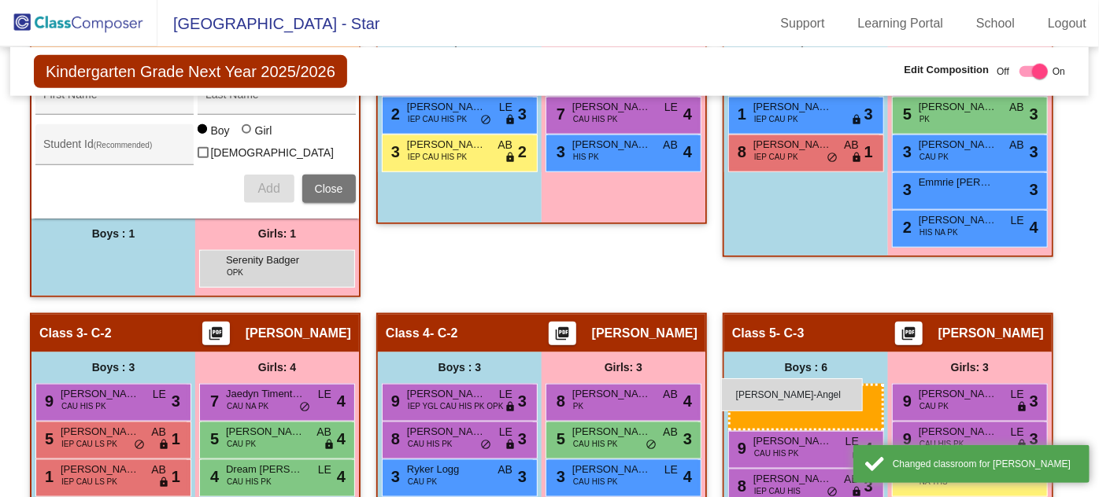
drag, startPoint x: 90, startPoint y: 249, endPoint x: 721, endPoint y: 379, distance: 643.6
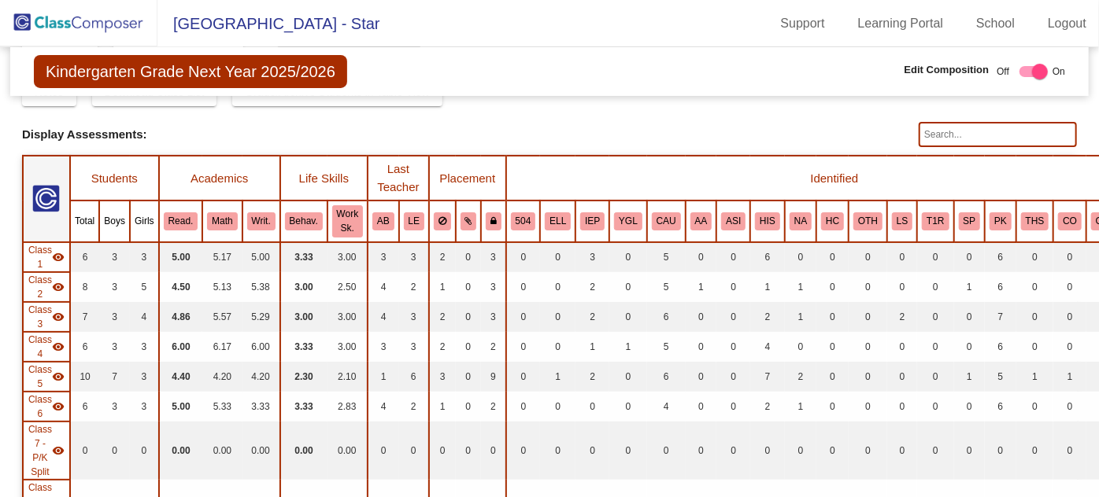
scroll to position [0, 0]
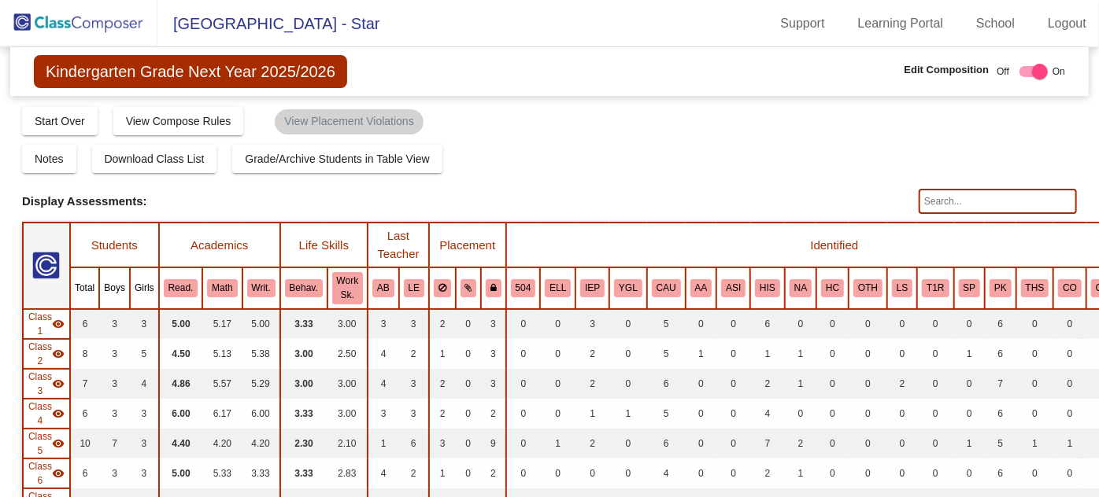
click at [995, 194] on input "text" at bounding box center [997, 201] width 158 height 25
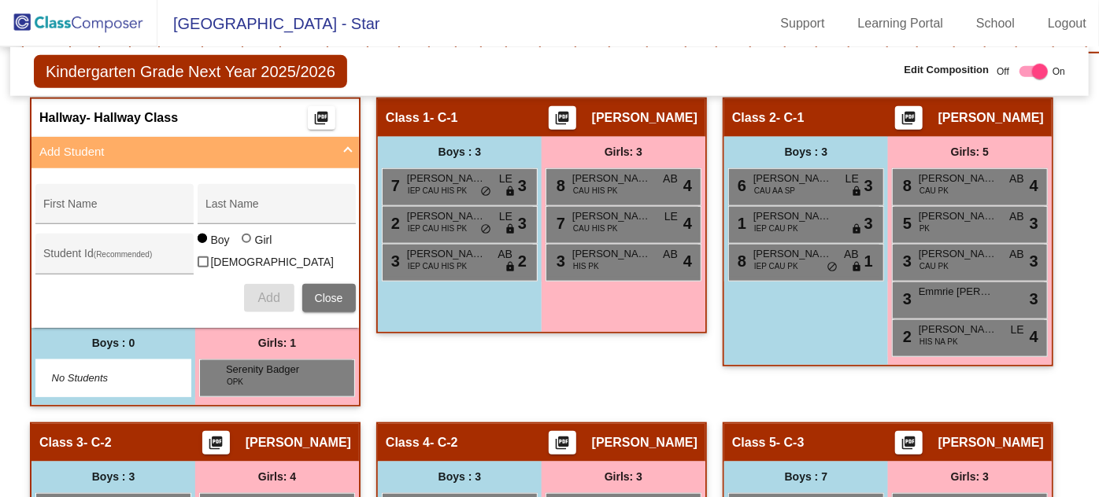
scroll to position [787, 0]
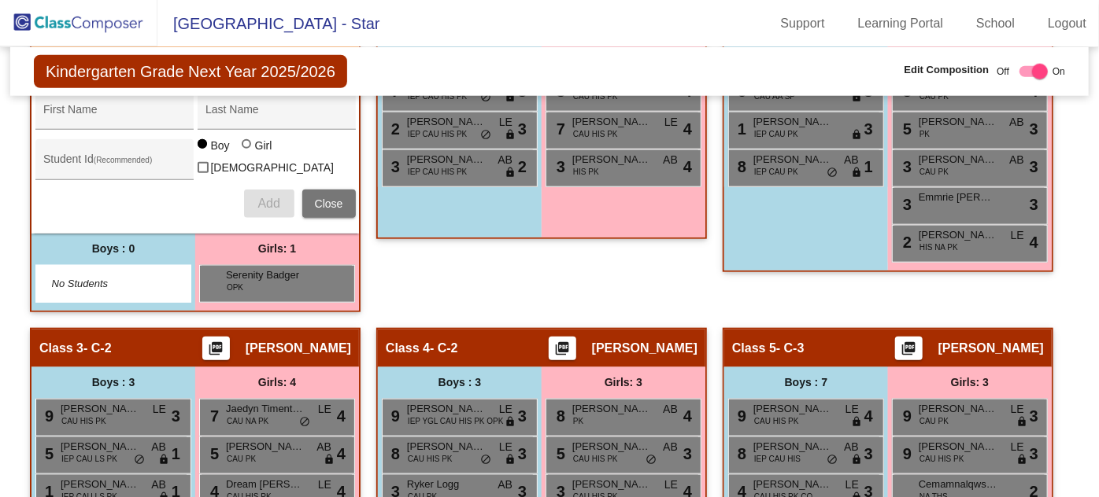
click at [327, 198] on span "Close" at bounding box center [329, 204] width 28 height 13
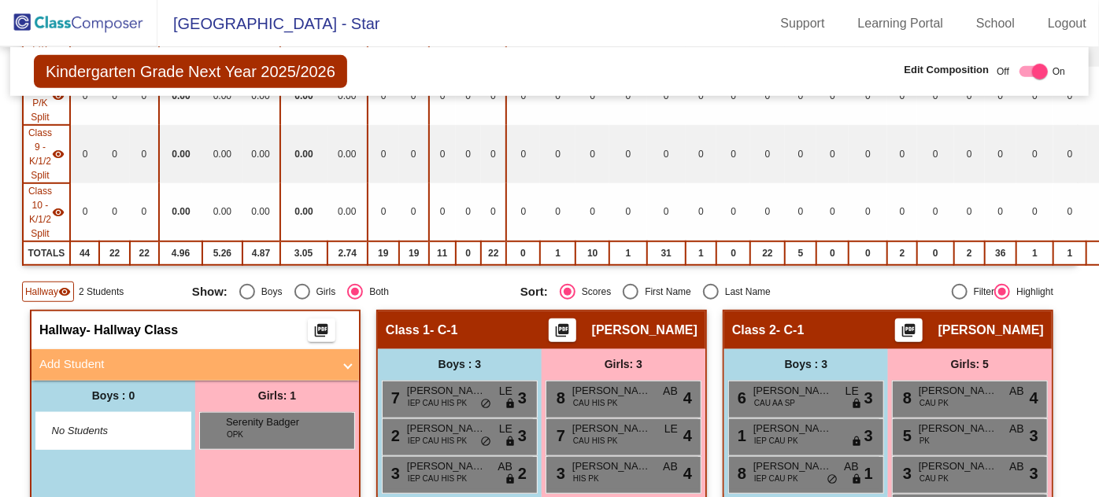
scroll to position [0, 0]
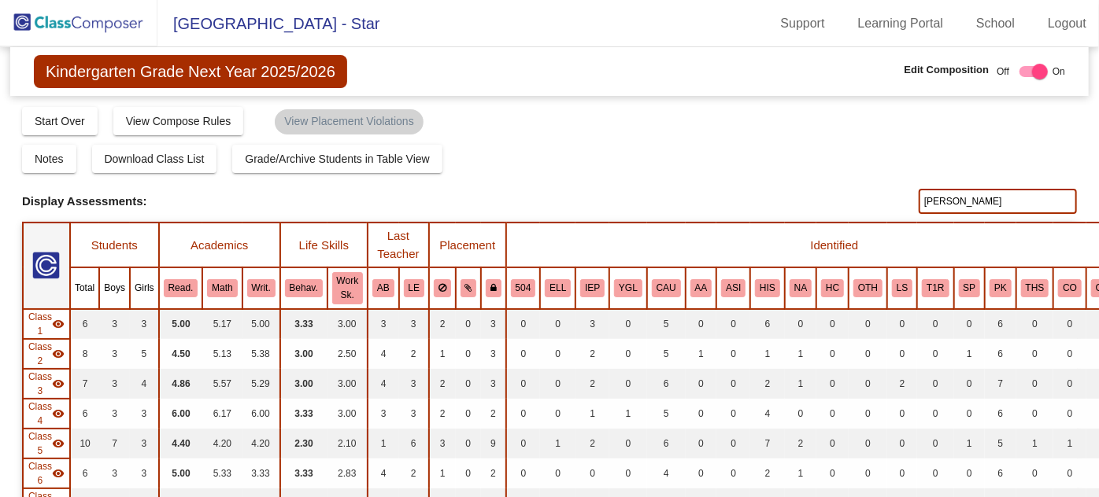
click at [969, 198] on input "[PERSON_NAME]" at bounding box center [997, 201] width 158 height 25
type input "i"
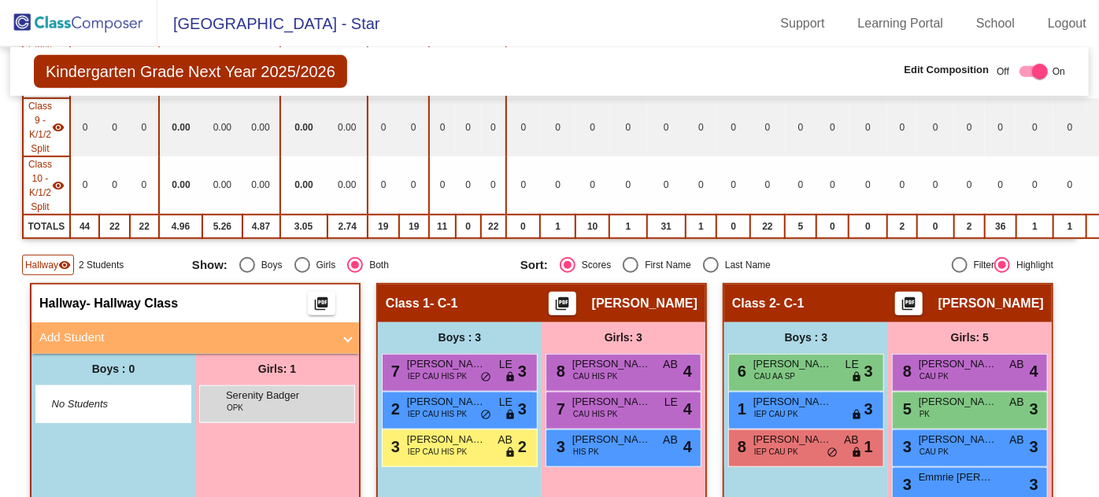
scroll to position [500, 0]
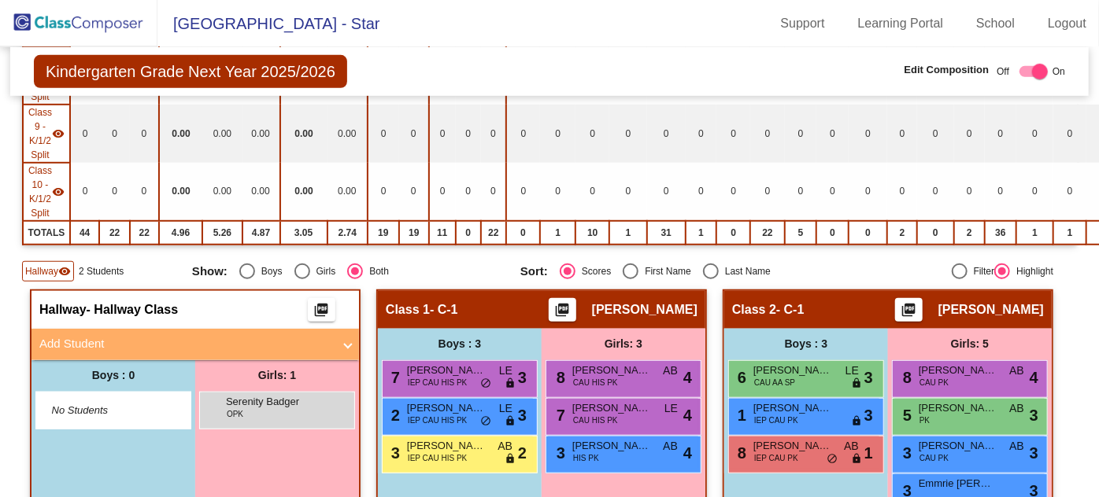
click at [623, 264] on div "Select an option" at bounding box center [630, 272] width 16 height 16
click at [630, 279] on input "First Name" at bounding box center [630, 279] width 1 height 1
radio input "true"
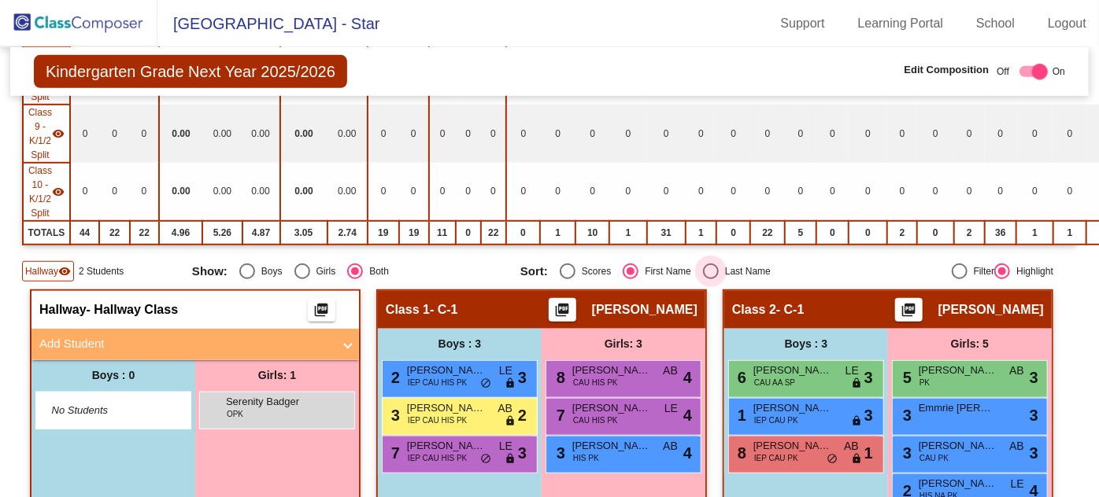
click at [709, 264] on div "Select an option" at bounding box center [711, 272] width 16 height 16
click at [710, 279] on input "Last Name" at bounding box center [710, 279] width 1 height 1
radio input "true"
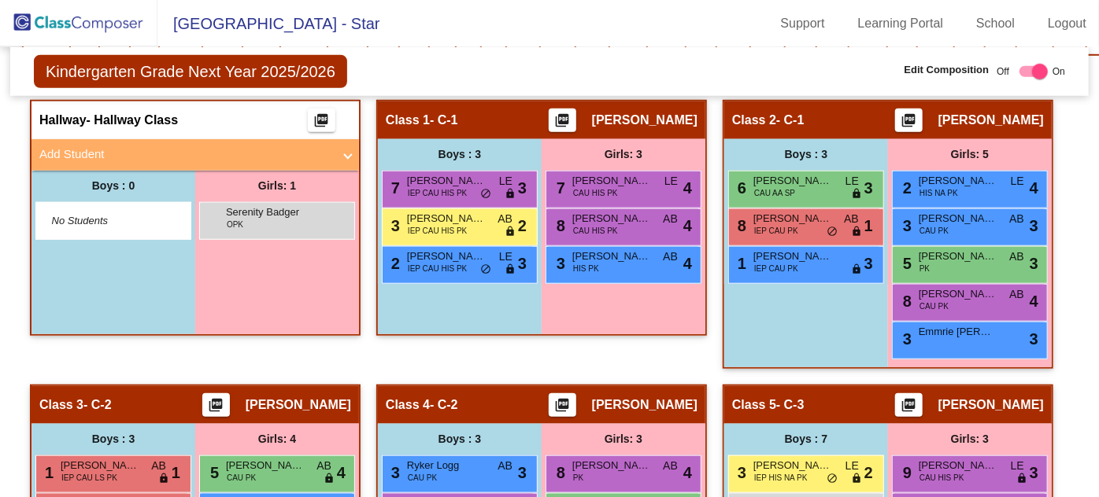
scroll to position [715, 0]
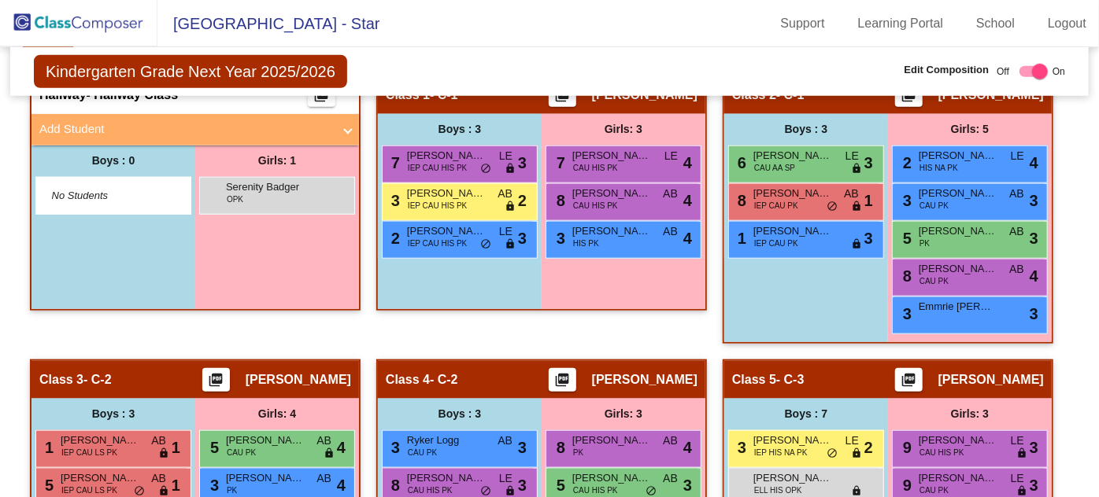
click at [94, 120] on mat-panel-title "Add Student" at bounding box center [185, 129] width 293 height 18
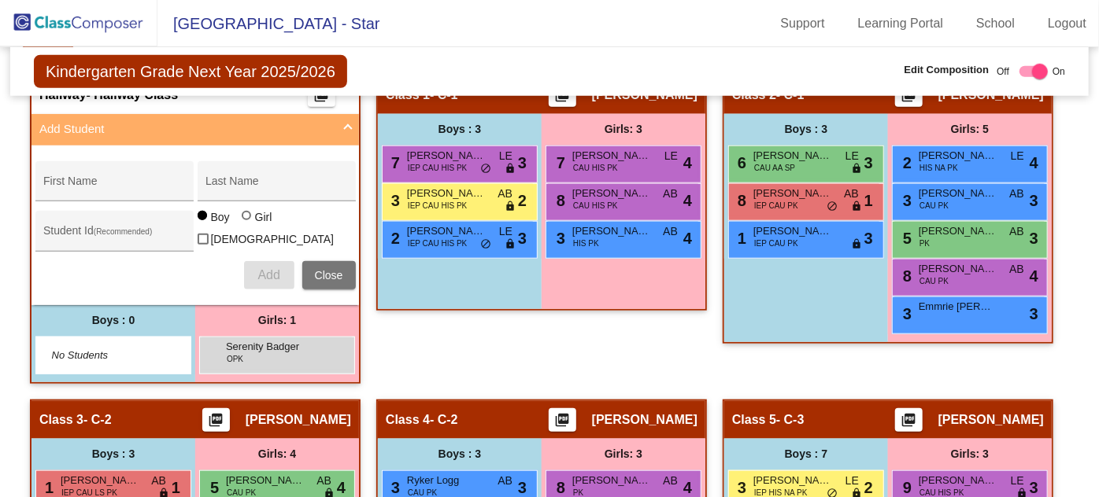
click at [82, 181] on input "First Name" at bounding box center [114, 187] width 142 height 13
type input "[PERSON_NAME]"
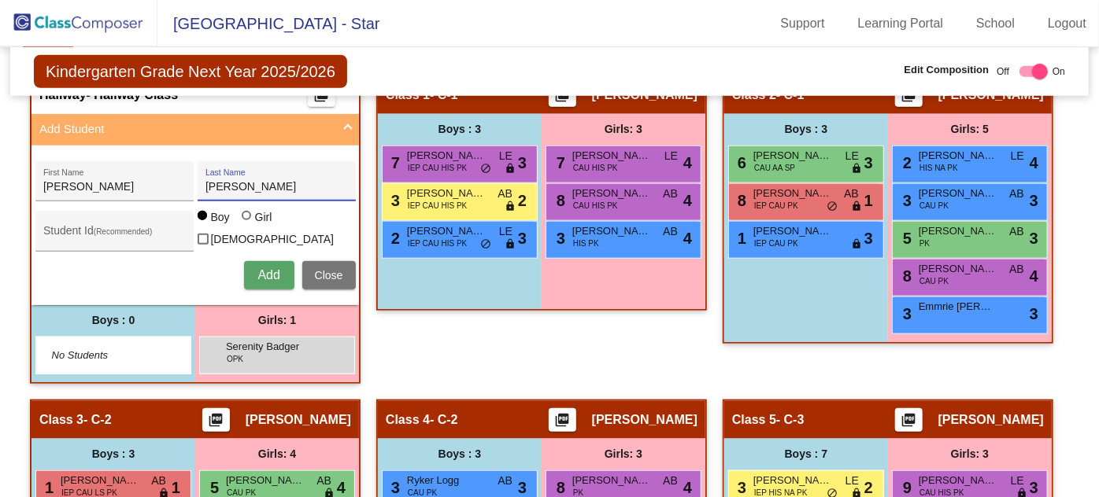
type input "[PERSON_NAME]"
click at [265, 268] on span "Add" at bounding box center [268, 274] width 22 height 13
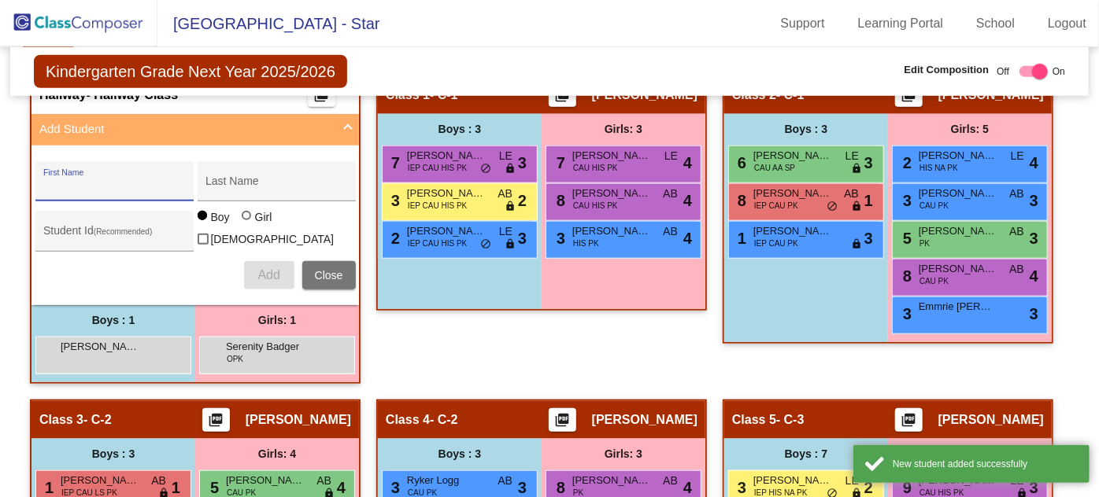
click at [76, 352] on div "[PERSON_NAME] lock do_not_disturb_alt" at bounding box center [111, 354] width 150 height 32
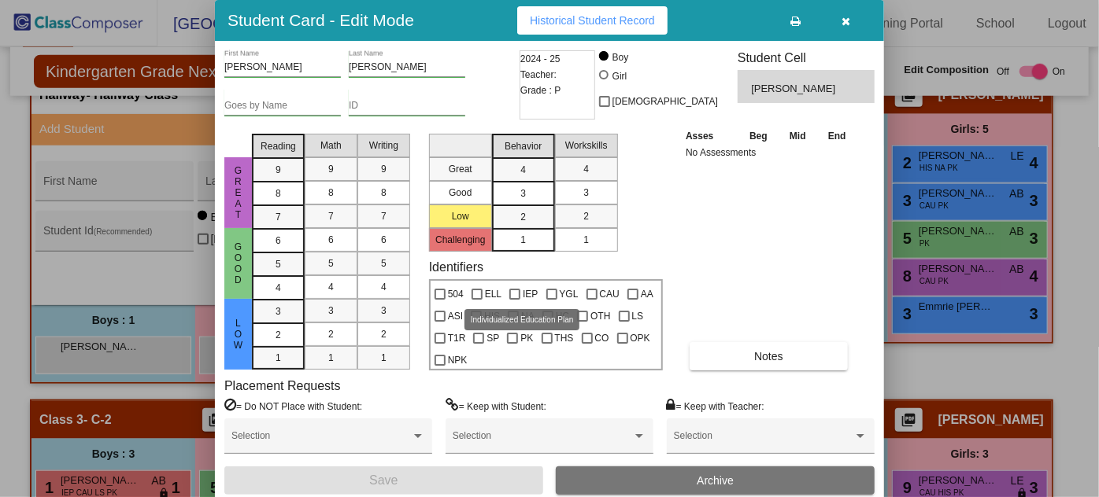
click at [526, 293] on span "IEP" at bounding box center [530, 294] width 15 height 19
click at [515, 300] on input "IEP" at bounding box center [514, 300] width 1 height 1
checkbox input "true"
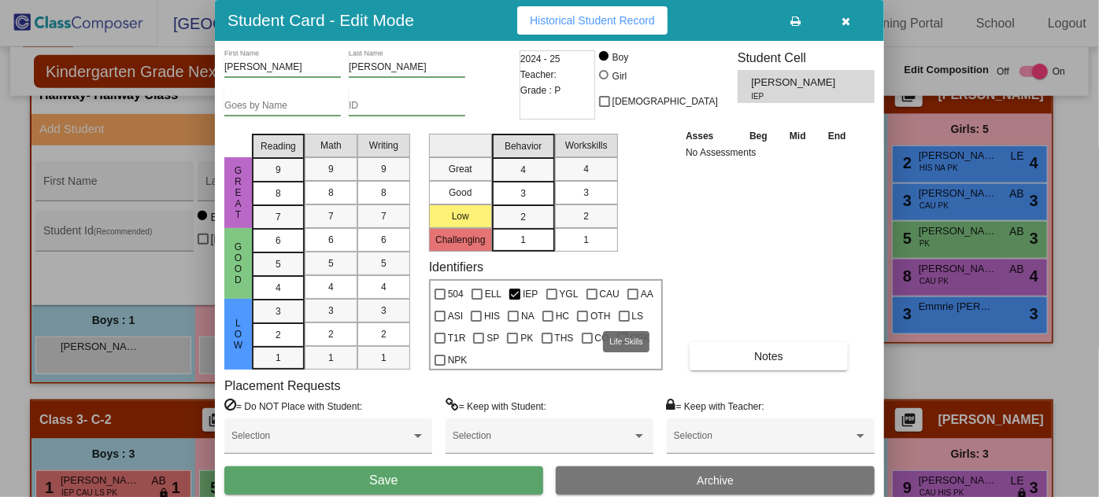
click at [619, 312] on div at bounding box center [624, 316] width 11 height 11
click at [623, 322] on input "LS" at bounding box center [623, 322] width 1 height 1
checkbox input "true"
click at [475, 316] on div at bounding box center [476, 316] width 11 height 11
click at [475, 322] on input "HIS" at bounding box center [475, 322] width 1 height 1
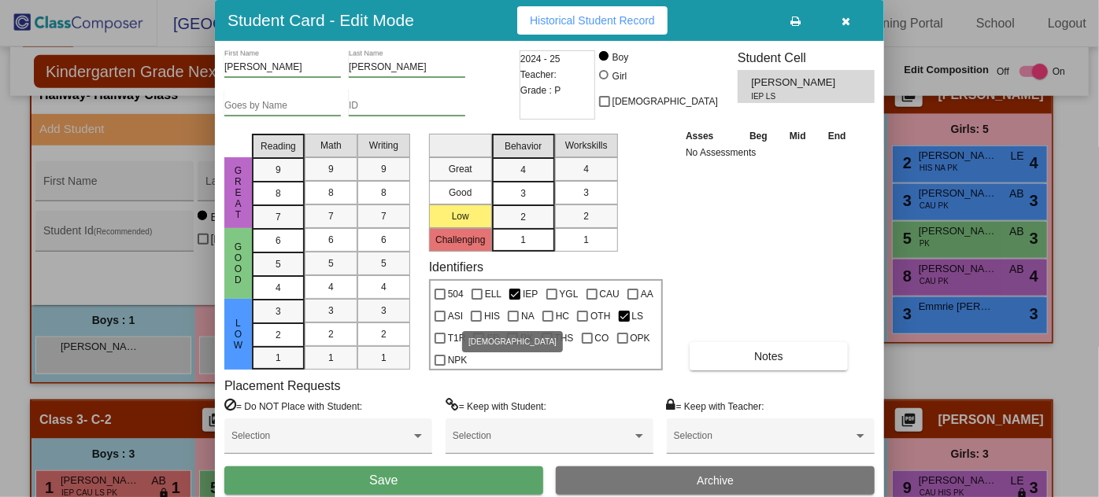
checkbox input "true"
click at [730, 427] on div "Selection" at bounding box center [771, 440] width 194 height 28
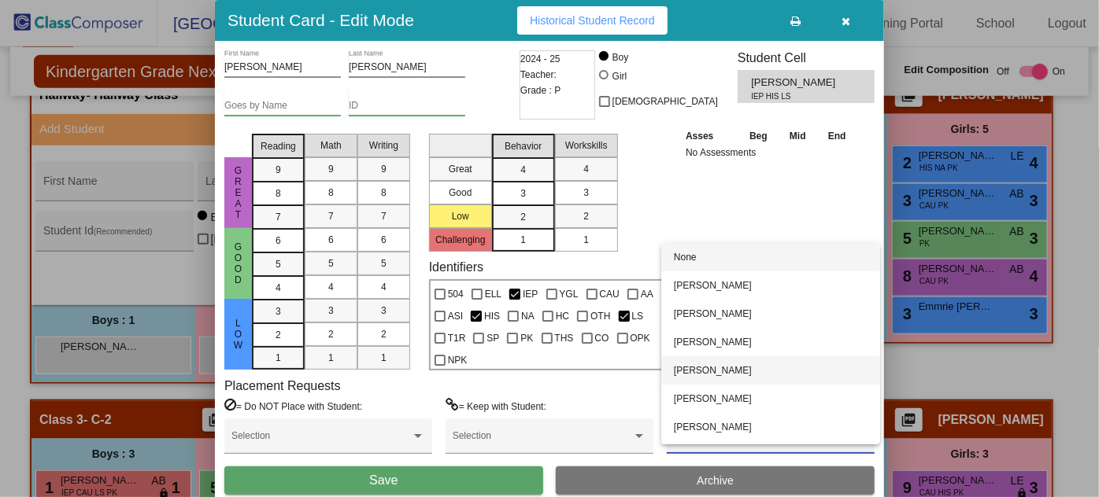
click at [738, 366] on span "[PERSON_NAME]" at bounding box center [771, 370] width 194 height 28
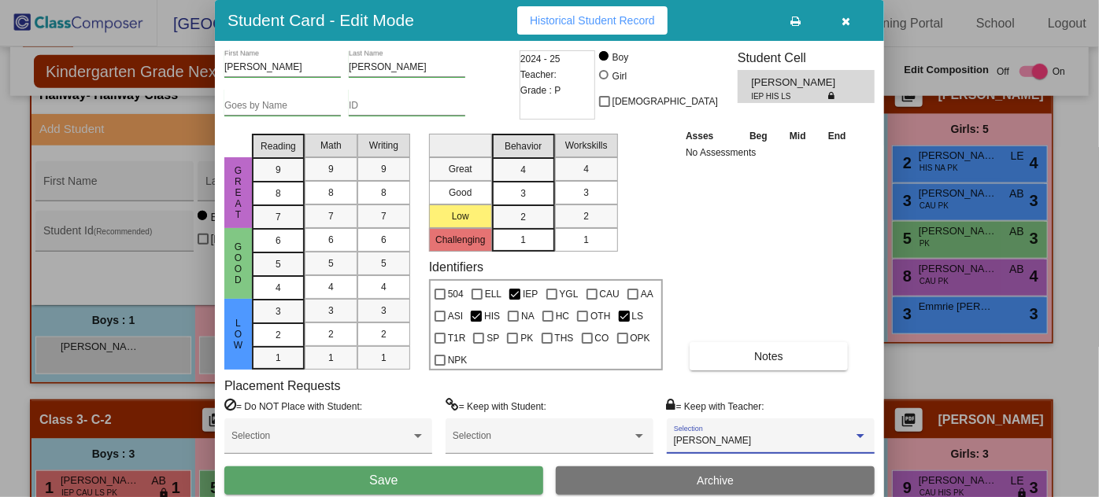
click at [373, 478] on span "Save" at bounding box center [383, 480] width 28 height 13
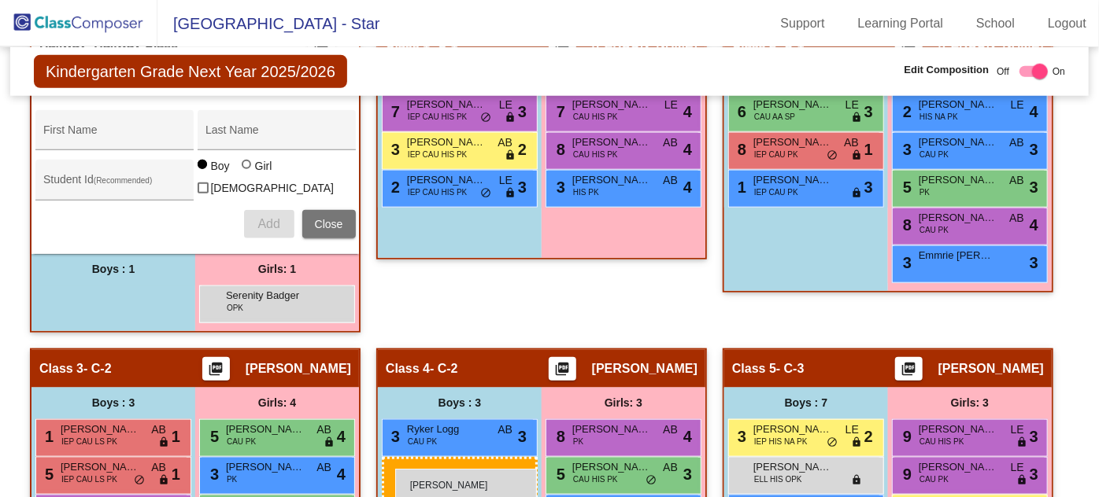
scroll to position [774, 0]
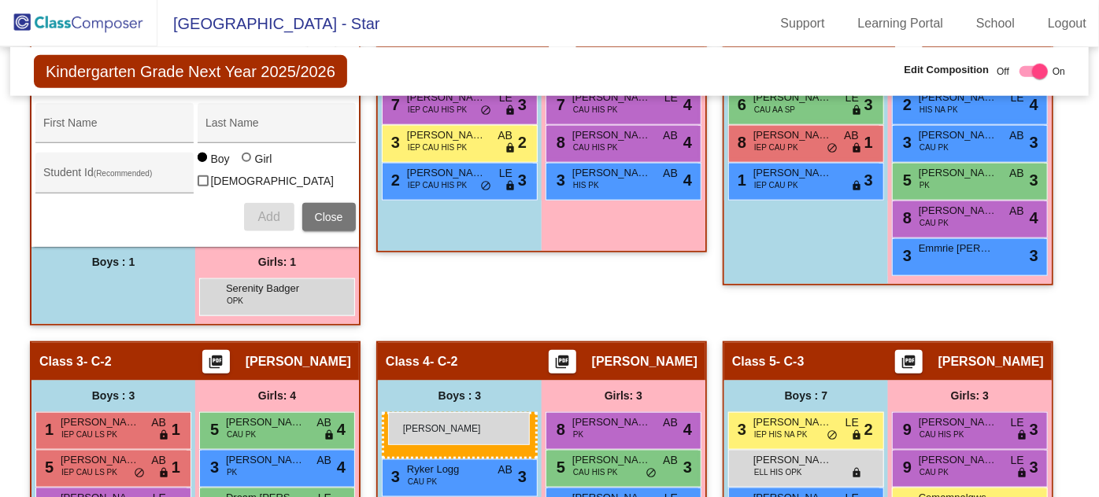
drag, startPoint x: 87, startPoint y: 343, endPoint x: 388, endPoint y: 412, distance: 308.5
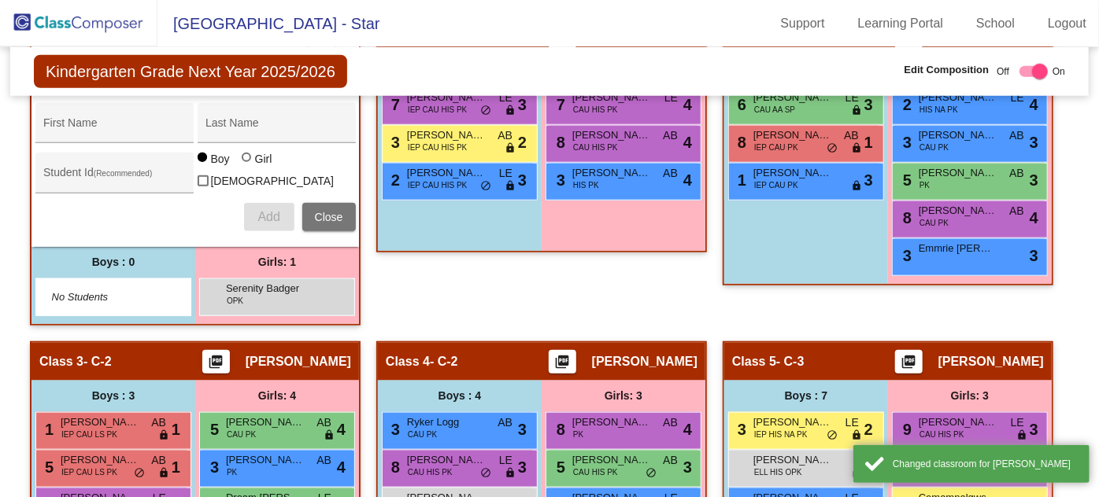
click at [98, 123] on input "First Name" at bounding box center [114, 129] width 142 height 13
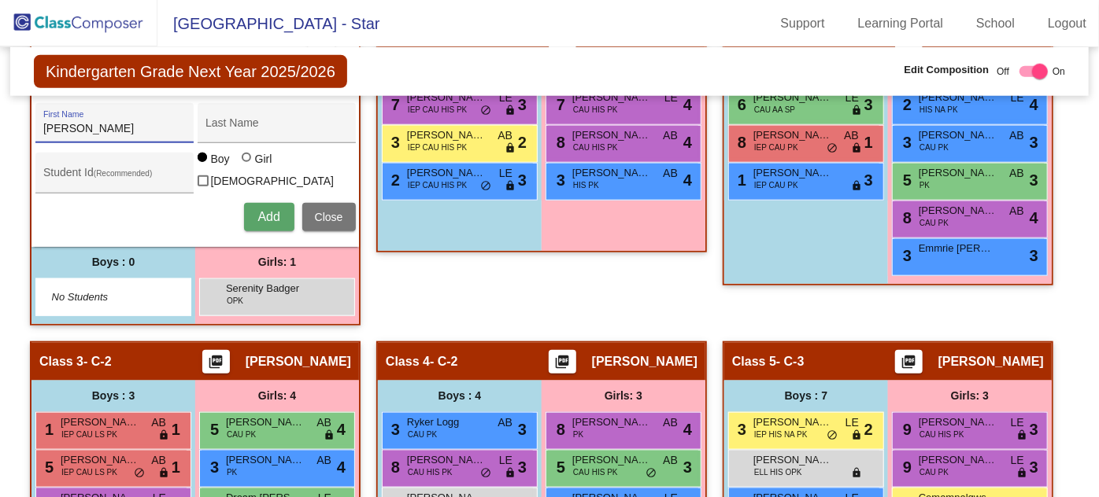
type input "[PERSON_NAME]"
click at [242, 158] on div at bounding box center [246, 157] width 9 height 9
click at [247, 165] on input "Girl" at bounding box center [247, 165] width 1 height 1
radio input "true"
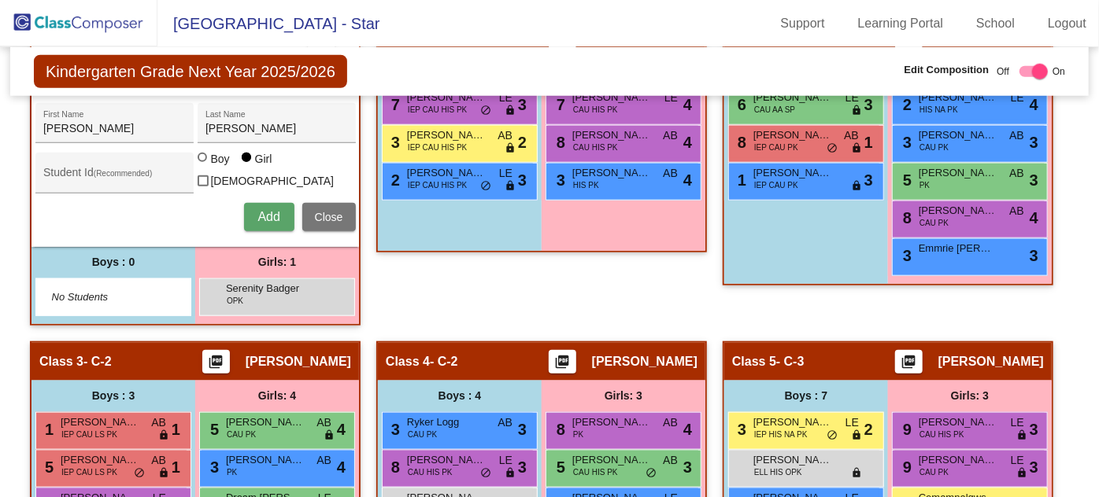
click at [260, 210] on span "Add" at bounding box center [268, 216] width 22 height 13
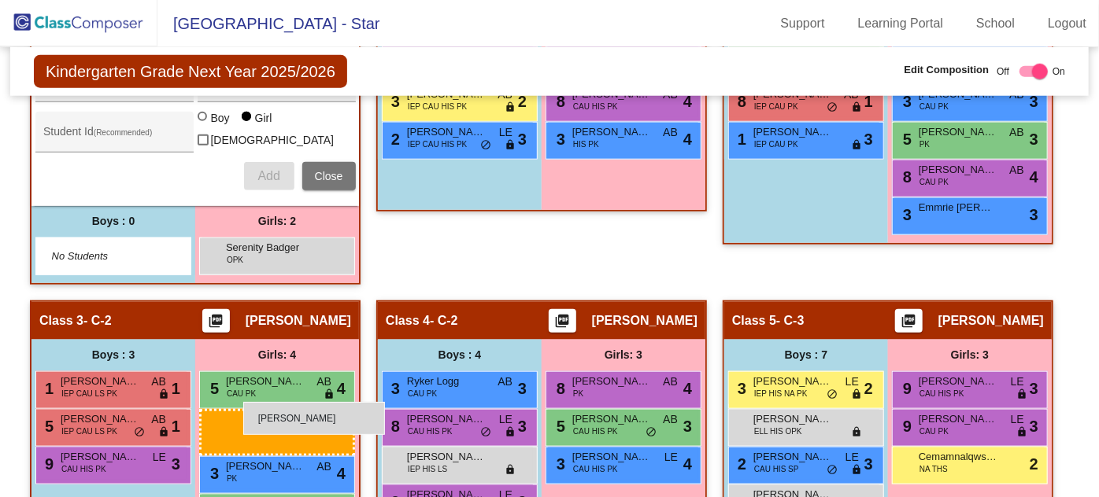
scroll to position [818, 0]
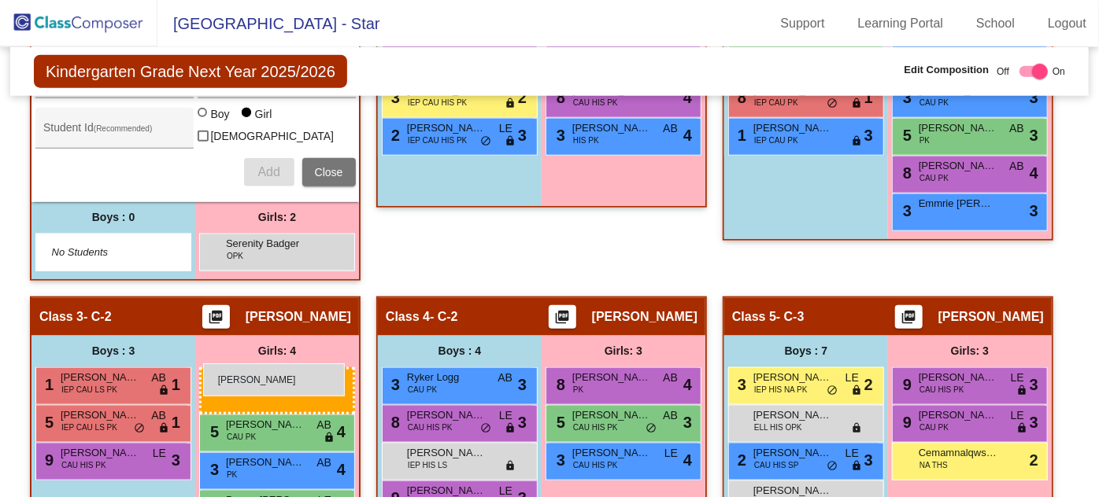
drag, startPoint x: 249, startPoint y: 316, endPoint x: 203, endPoint y: 364, distance: 66.8
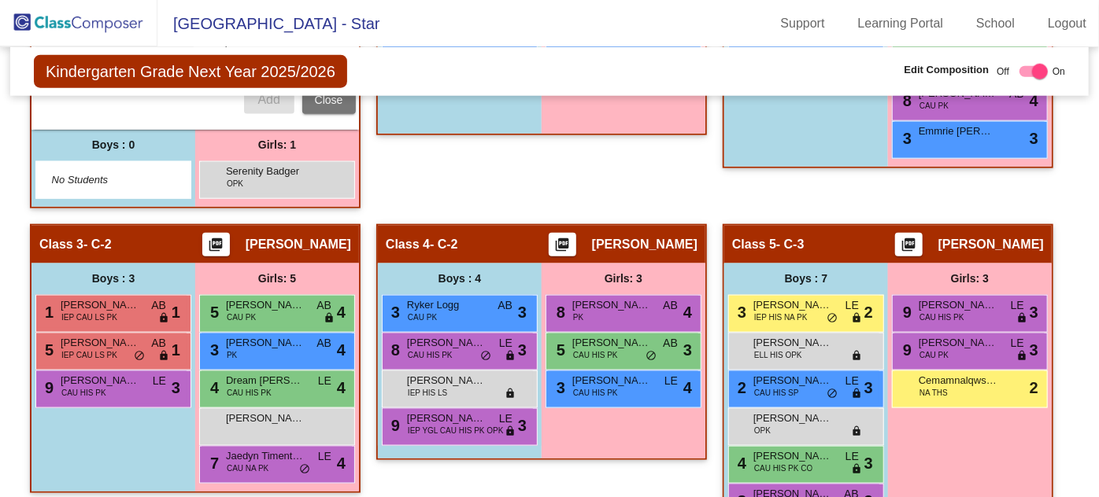
scroll to position [961, 0]
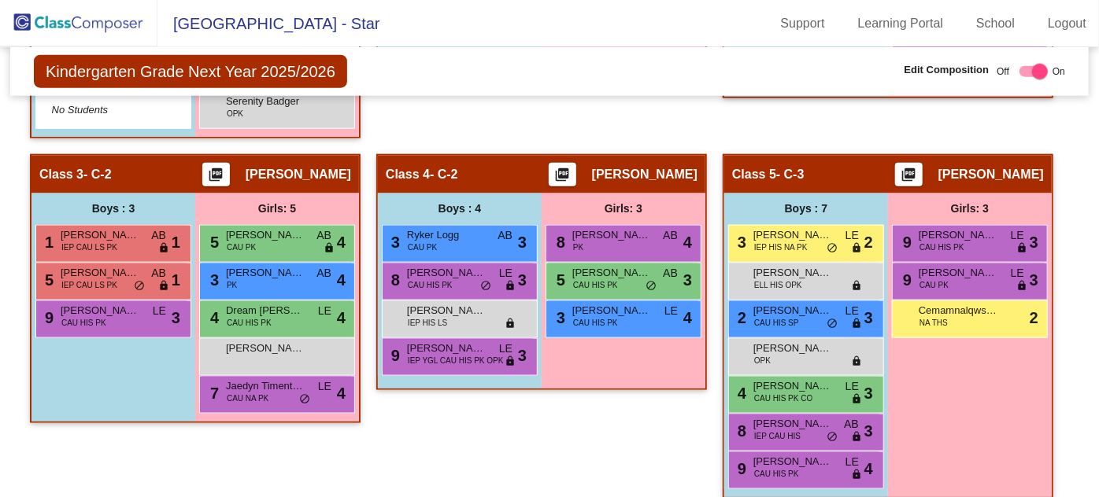
click at [262, 345] on div "[PERSON_NAME] lock do_not_disturb_alt" at bounding box center [276, 355] width 150 height 32
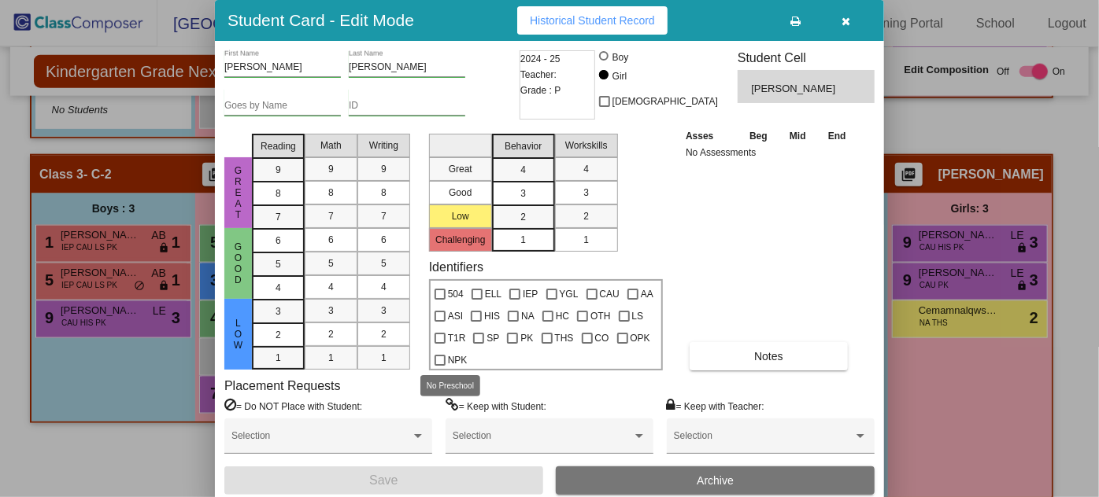
click at [441, 360] on div at bounding box center [439, 360] width 11 height 11
click at [440, 366] on input "NPK" at bounding box center [439, 366] width 1 height 1
checkbox input "true"
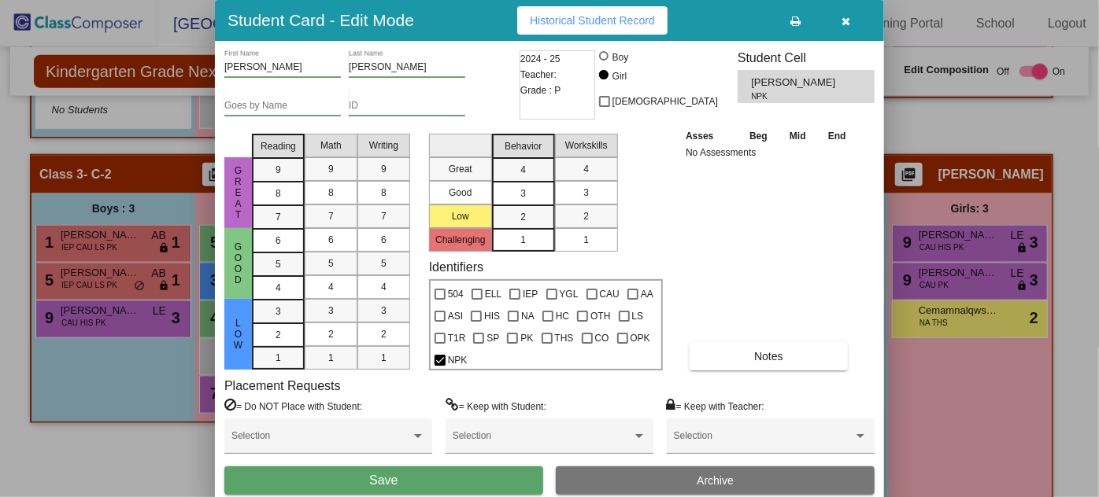
click at [399, 475] on button "Save" at bounding box center [383, 481] width 319 height 28
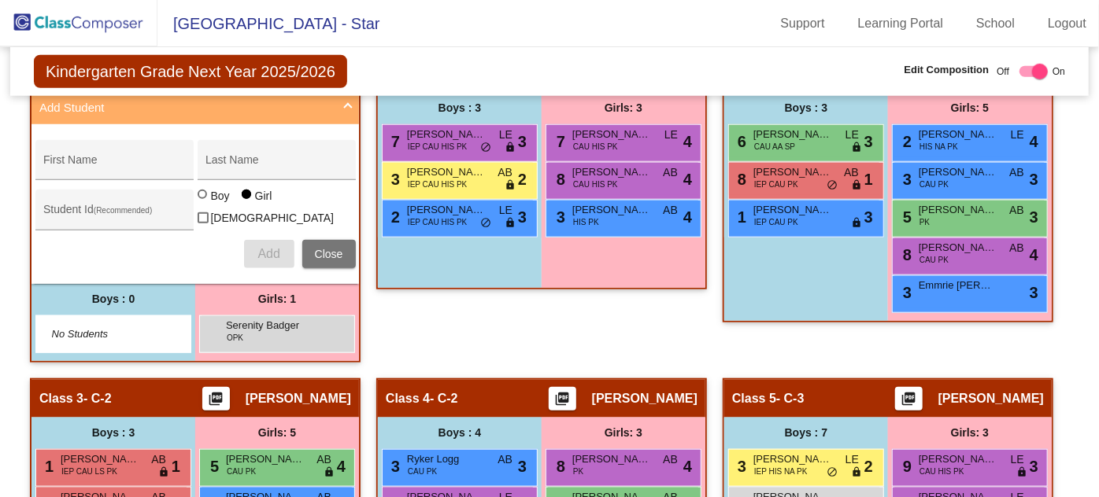
scroll to position [644, 0]
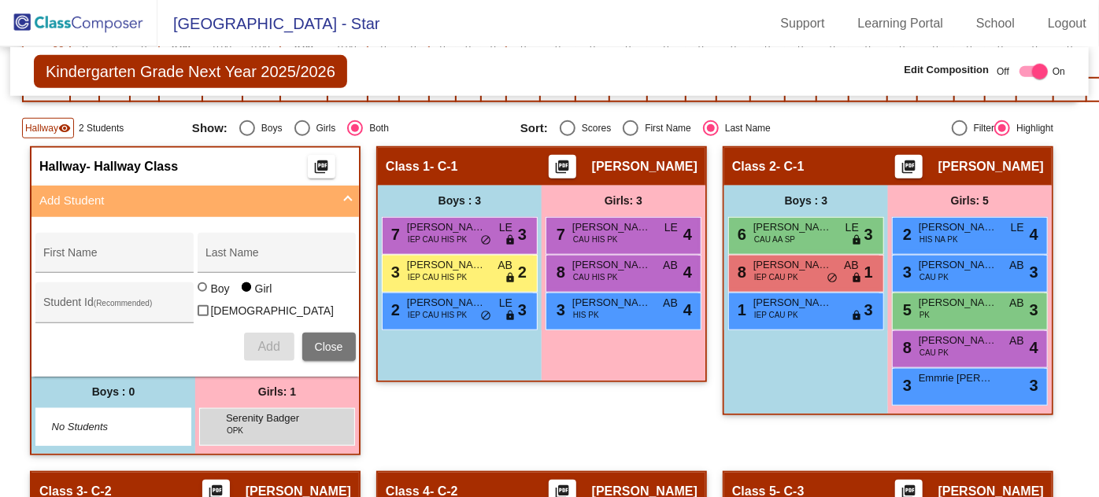
click at [79, 253] on input "First Name" at bounding box center [114, 259] width 142 height 13
type input "Kamaya"
type input "[PERSON_NAME]"
click at [258, 340] on span "Add" at bounding box center [268, 346] width 22 height 13
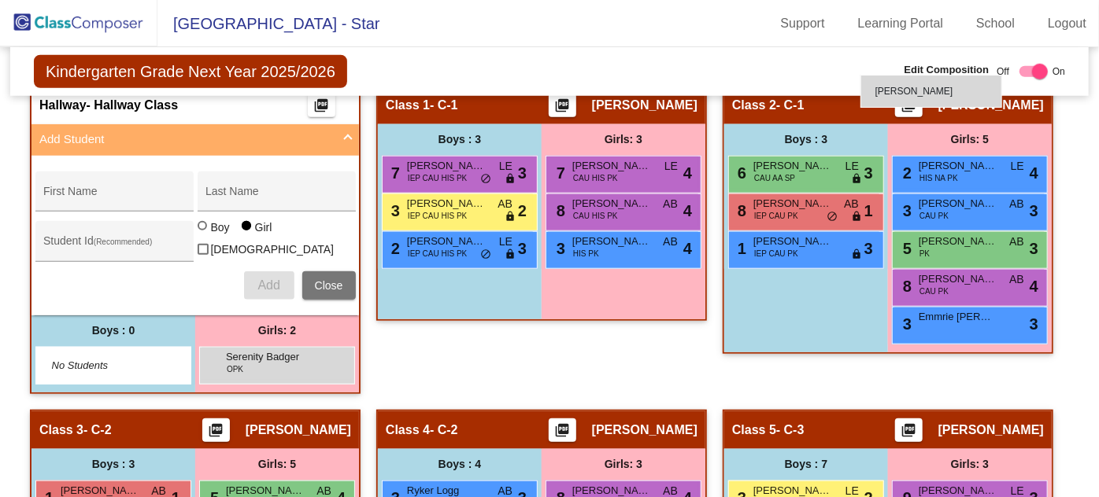
scroll to position [692, 0]
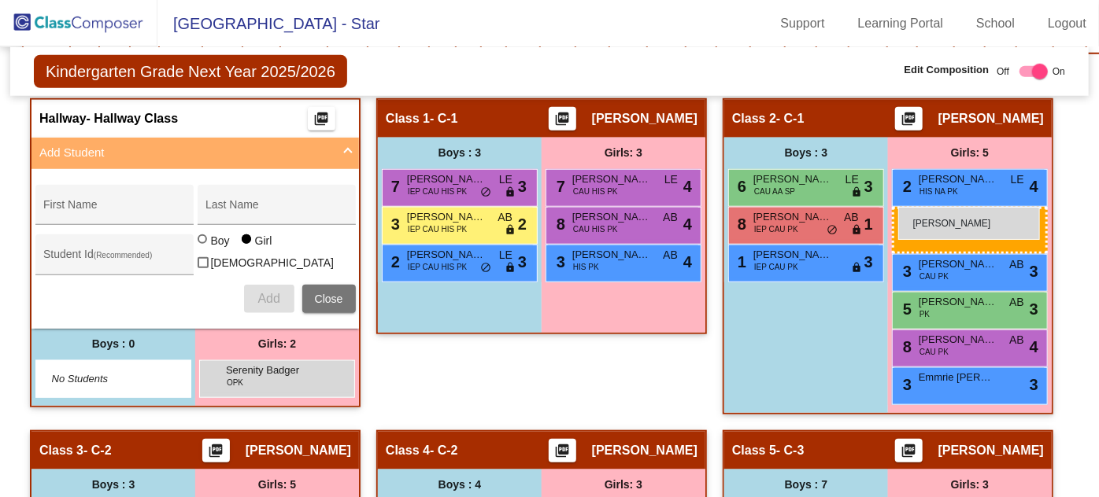
drag, startPoint x: 261, startPoint y: 444, endPoint x: 898, endPoint y: 207, distance: 679.3
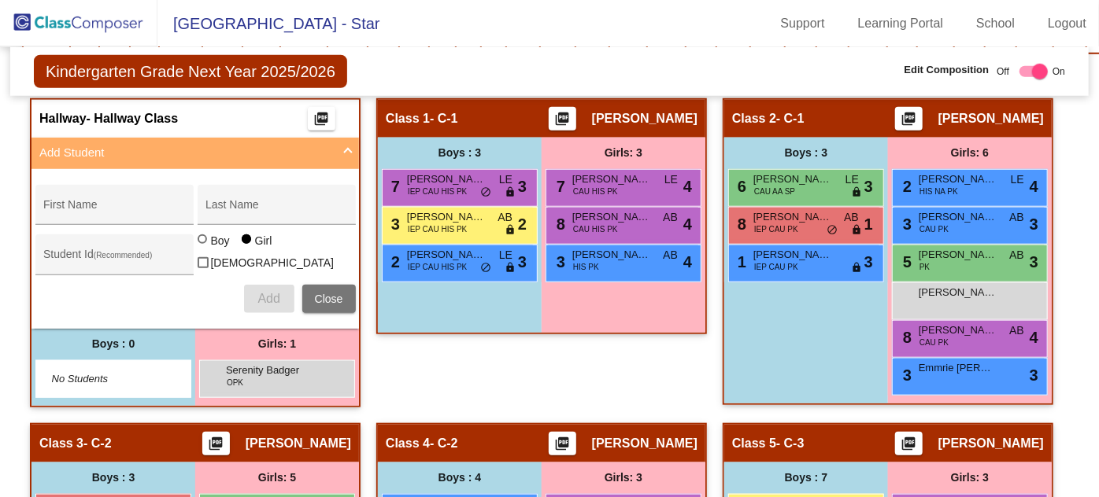
click at [949, 289] on span "[PERSON_NAME]" at bounding box center [957, 293] width 79 height 16
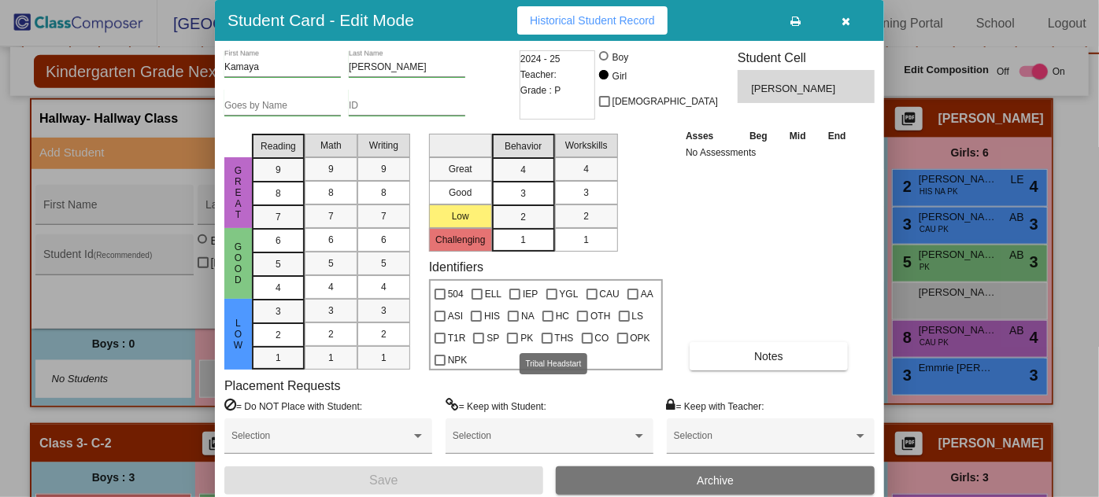
click at [541, 334] on div at bounding box center [546, 338] width 11 height 11
click at [546, 344] on input "THS" at bounding box center [546, 344] width 1 height 1
checkbox input "true"
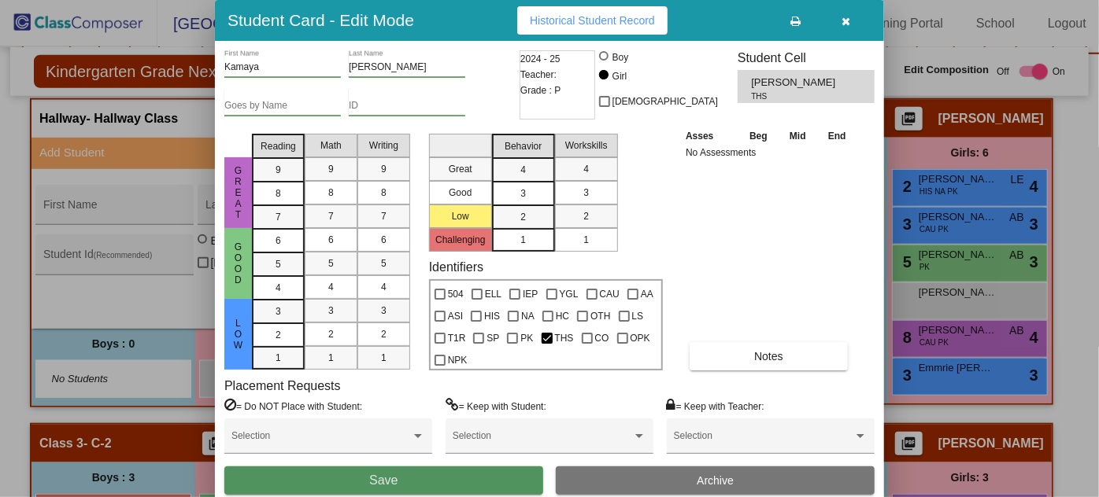
click at [397, 478] on button "Save" at bounding box center [383, 481] width 319 height 28
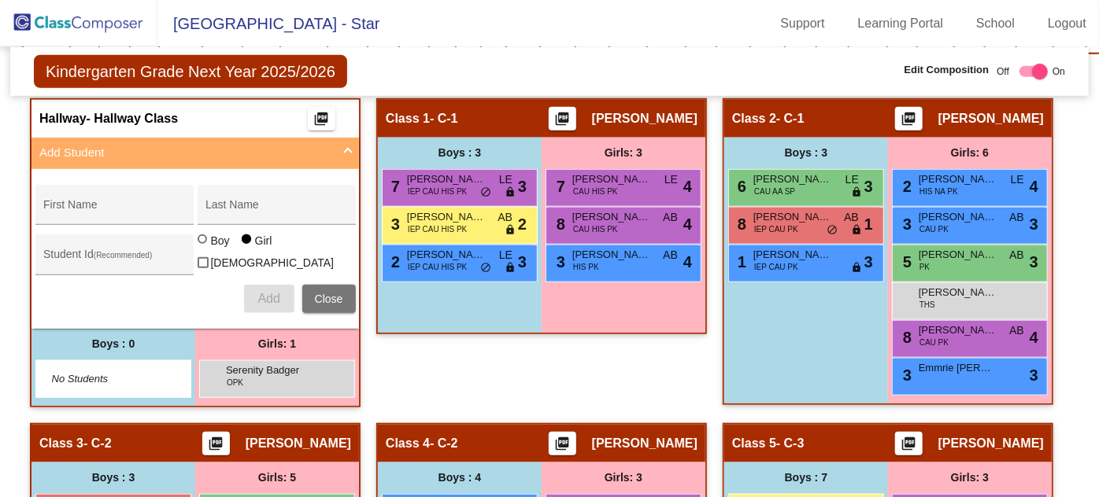
click at [65, 193] on div "First Name" at bounding box center [114, 209] width 142 height 32
type input "[PERSON_NAME]"
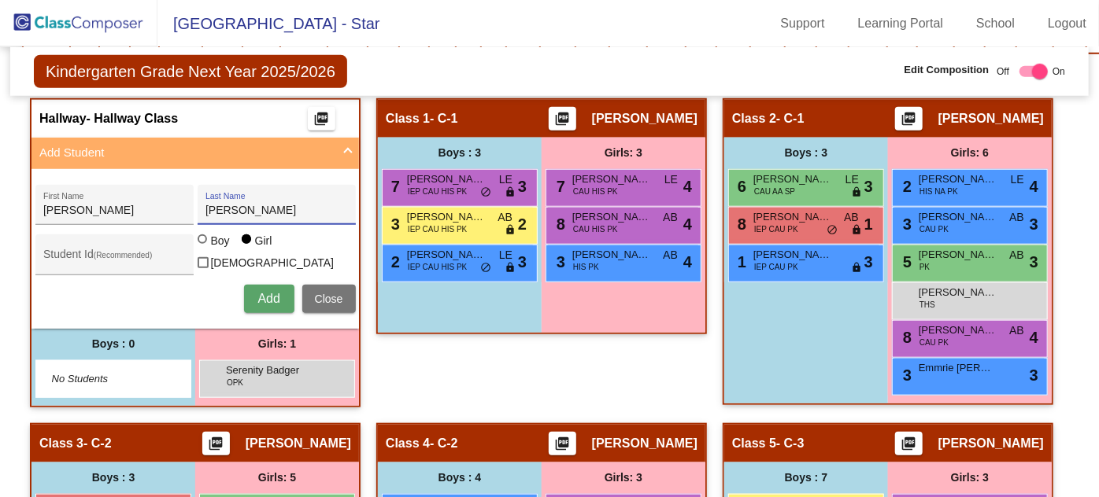
type input "[PERSON_NAME]"
click at [265, 292] on span "Add" at bounding box center [268, 298] width 22 height 13
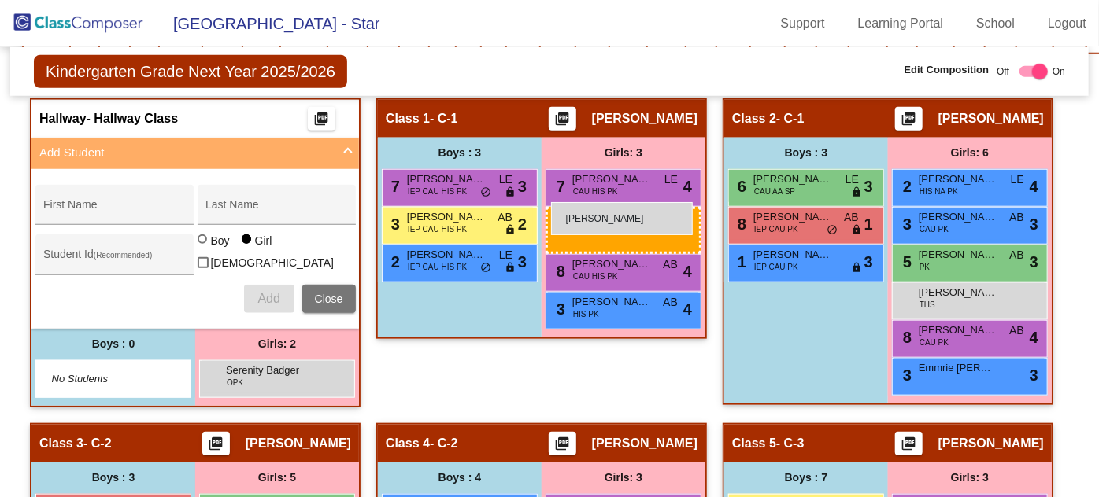
drag, startPoint x: 312, startPoint y: 408, endPoint x: 551, endPoint y: 202, distance: 315.2
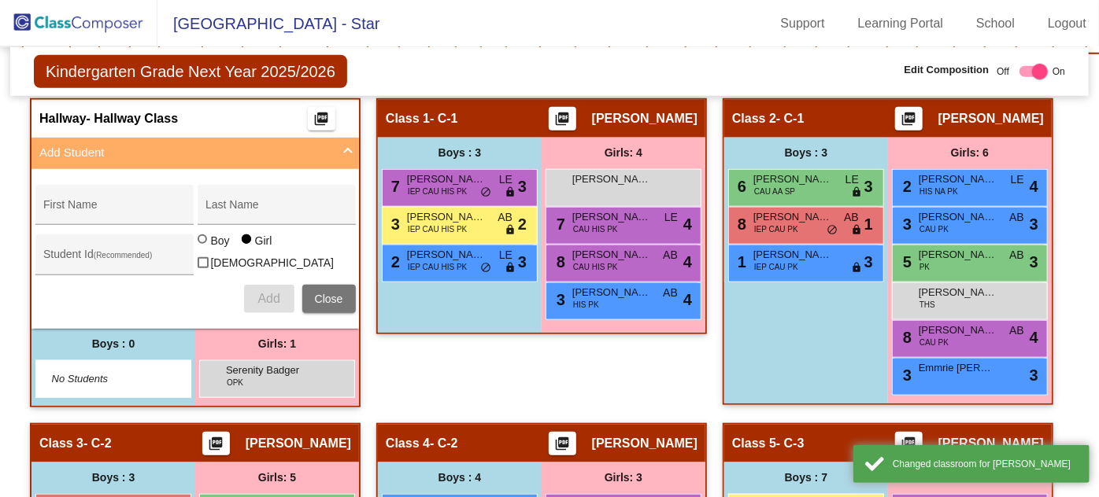
click at [599, 179] on div "[PERSON_NAME] lock do_not_disturb_alt" at bounding box center [623, 186] width 150 height 32
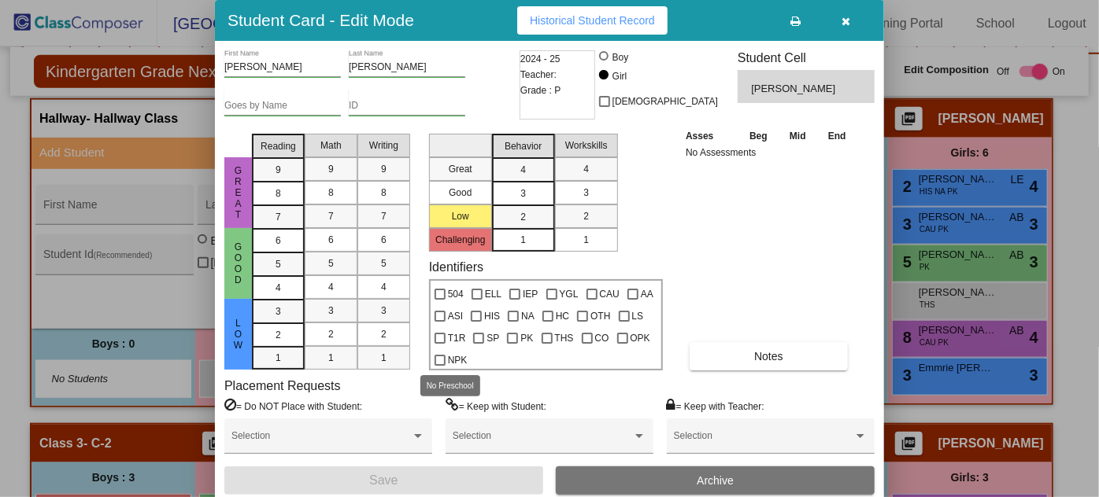
click at [439, 356] on div at bounding box center [439, 360] width 11 height 11
click at [439, 366] on input "NPK" at bounding box center [439, 366] width 1 height 1
checkbox input "true"
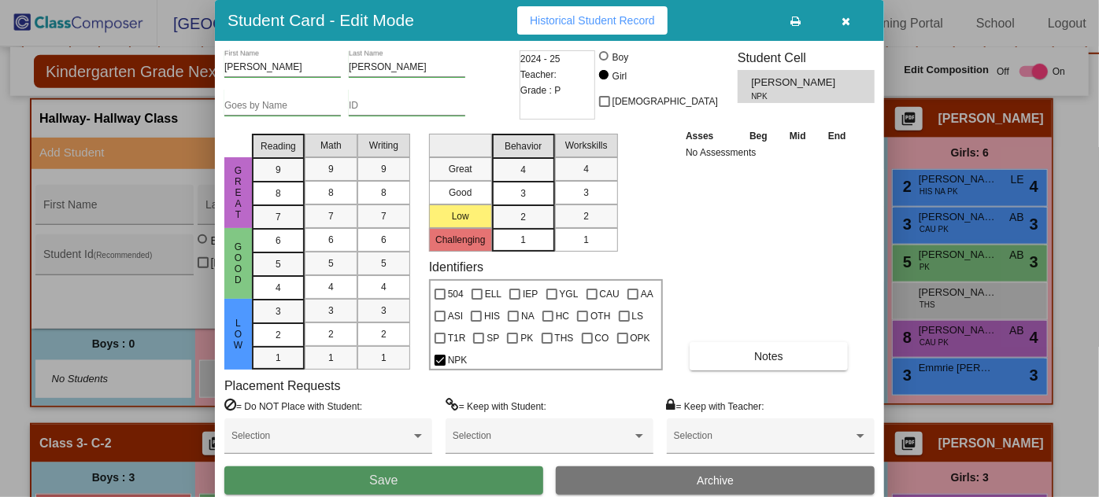
drag, startPoint x: 411, startPoint y: 479, endPoint x: 454, endPoint y: 465, distance: 45.5
click at [412, 478] on button "Save" at bounding box center [383, 481] width 319 height 28
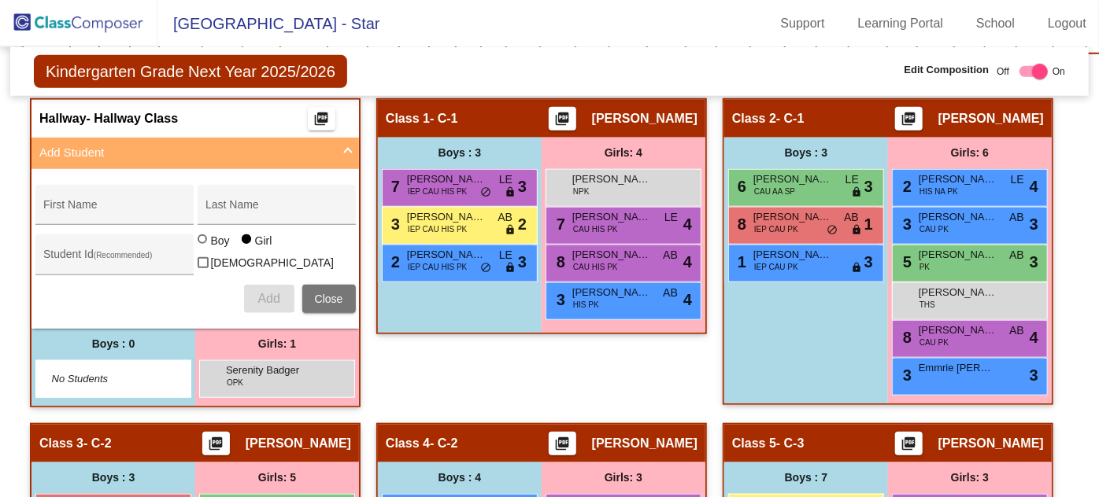
click at [107, 205] on input "First Name" at bounding box center [114, 211] width 142 height 13
type input "[PERSON_NAME]"
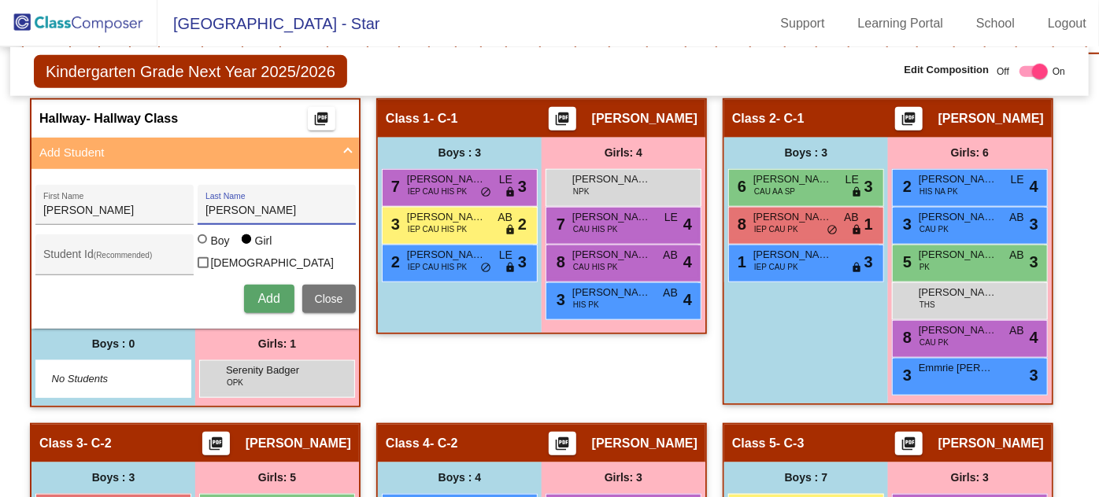
type input "[PERSON_NAME]"
drag, startPoint x: 198, startPoint y: 242, endPoint x: 227, endPoint y: 283, distance: 50.2
click at [198, 242] on div at bounding box center [202, 239] width 9 height 9
click at [203, 247] on input "Boy" at bounding box center [203, 247] width 1 height 1
radio input "true"
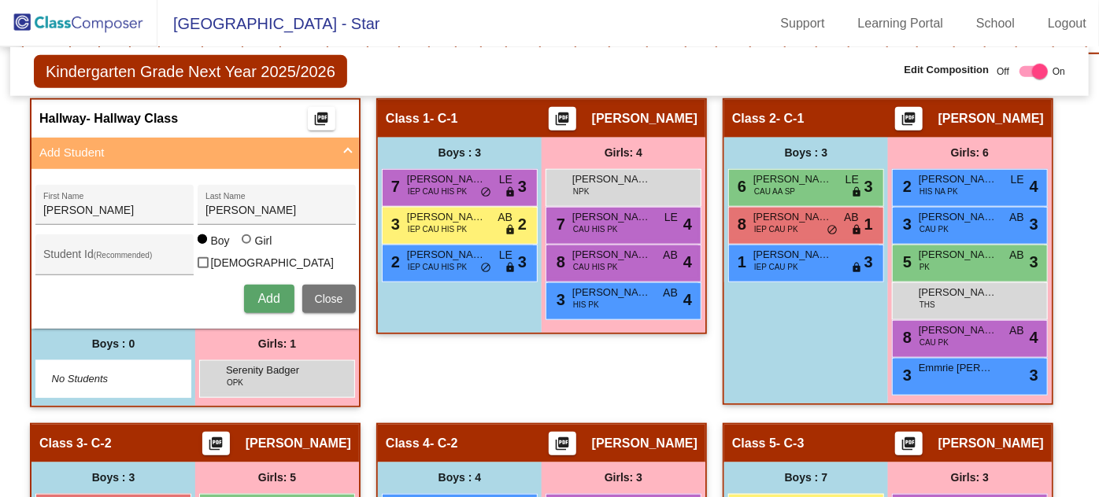
click at [261, 292] on span "Add" at bounding box center [268, 298] width 22 height 13
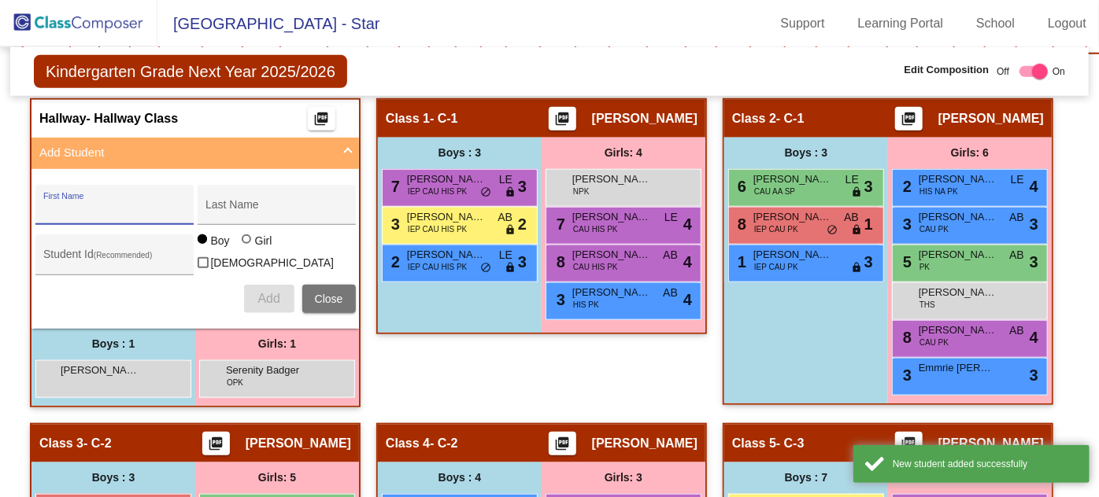
click at [113, 375] on div "[PERSON_NAME] [PERSON_NAME] lock do_not_disturb_alt" at bounding box center [111, 377] width 150 height 32
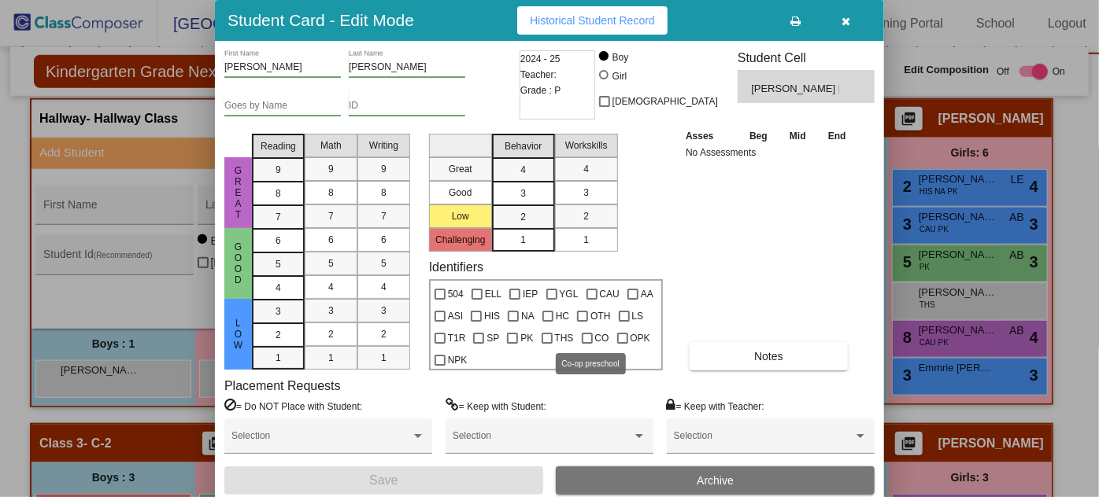
click at [584, 337] on div at bounding box center [587, 338] width 11 height 11
click at [586, 344] on input "CO" at bounding box center [586, 344] width 1 height 1
checkbox input "true"
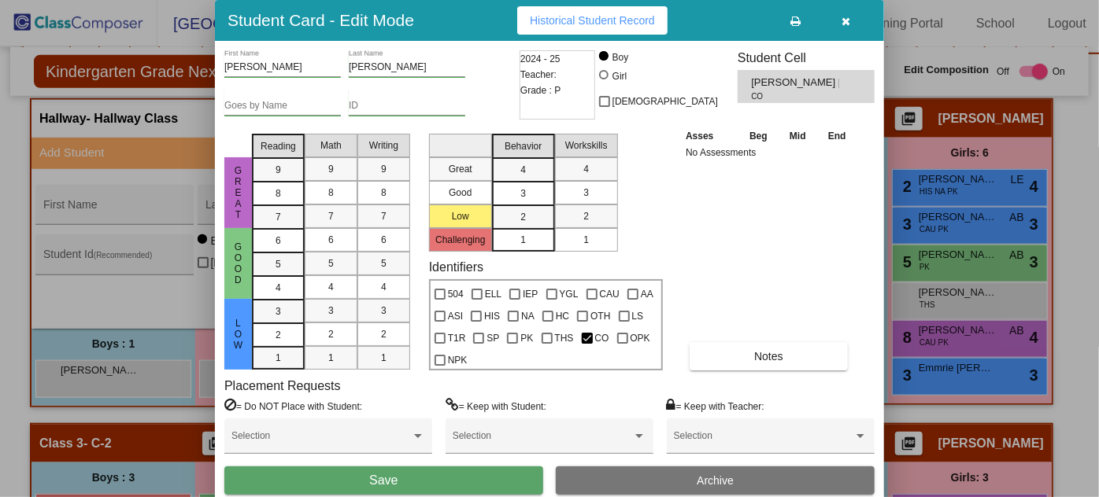
click at [392, 474] on span "Save" at bounding box center [383, 480] width 28 height 13
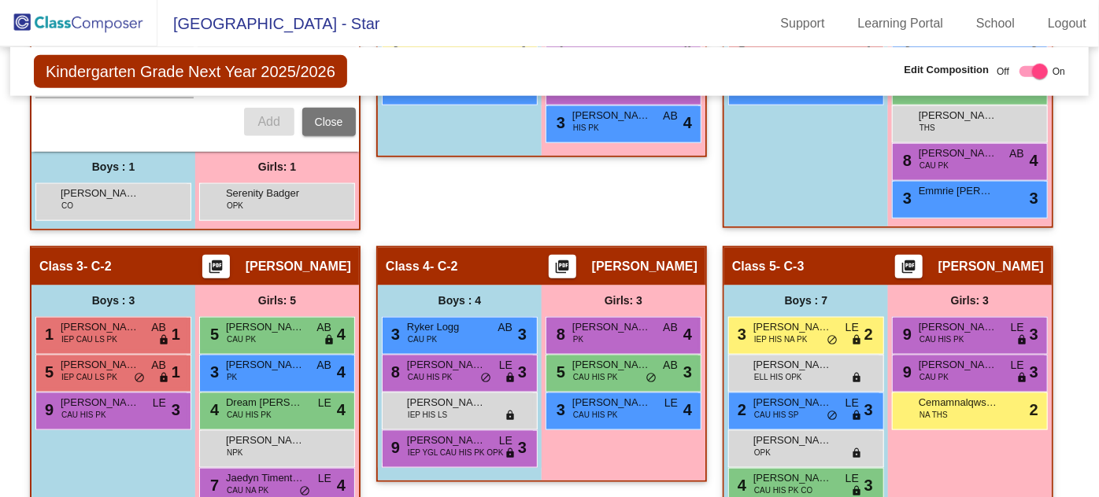
scroll to position [835, 0]
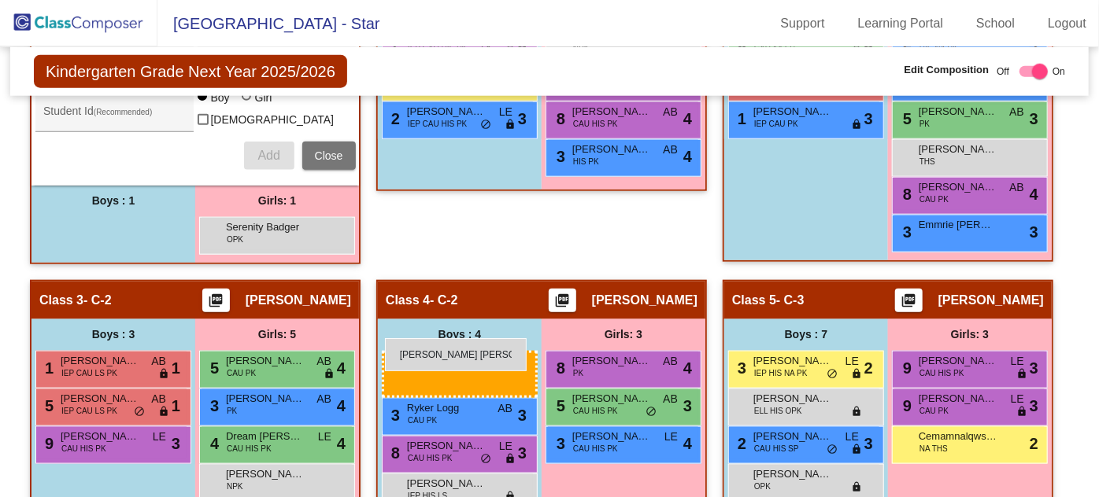
drag, startPoint x: 76, startPoint y: 218, endPoint x: 385, endPoint y: 338, distance: 331.9
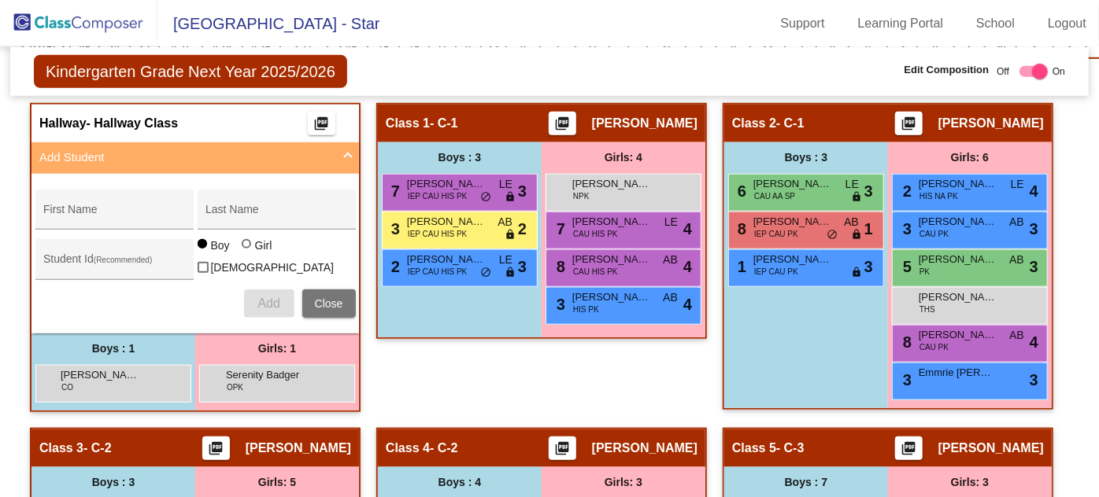
scroll to position [692, 0]
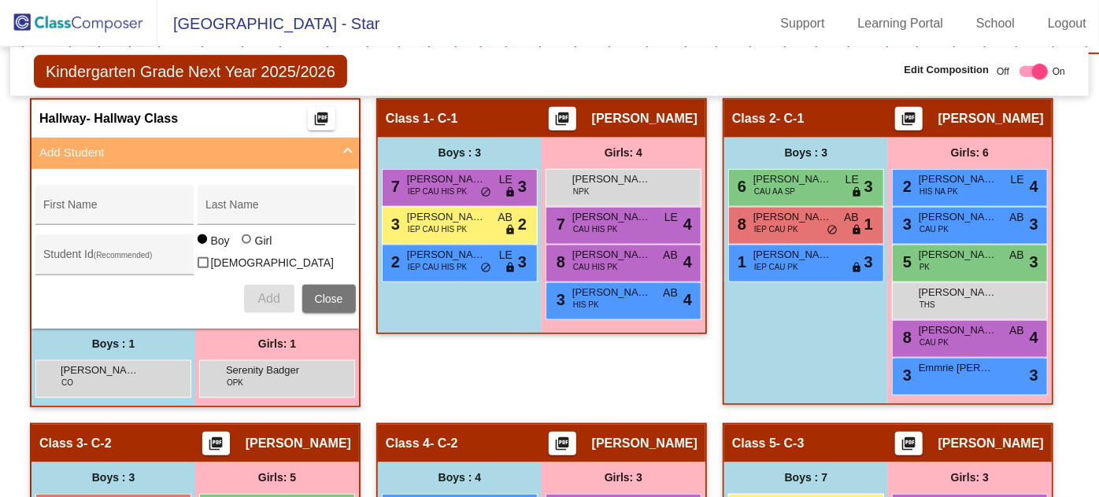
click at [115, 205] on input "First Name" at bounding box center [114, 211] width 142 height 13
type input "Kordin"
type input "[PERSON_NAME]"
click at [277, 292] on span "Add" at bounding box center [268, 298] width 22 height 13
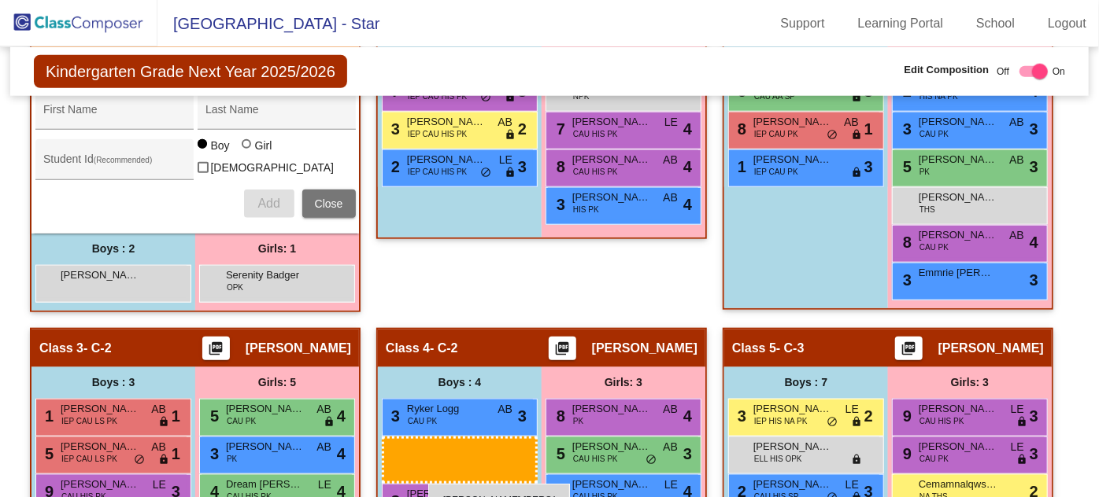
scroll to position [807, 0]
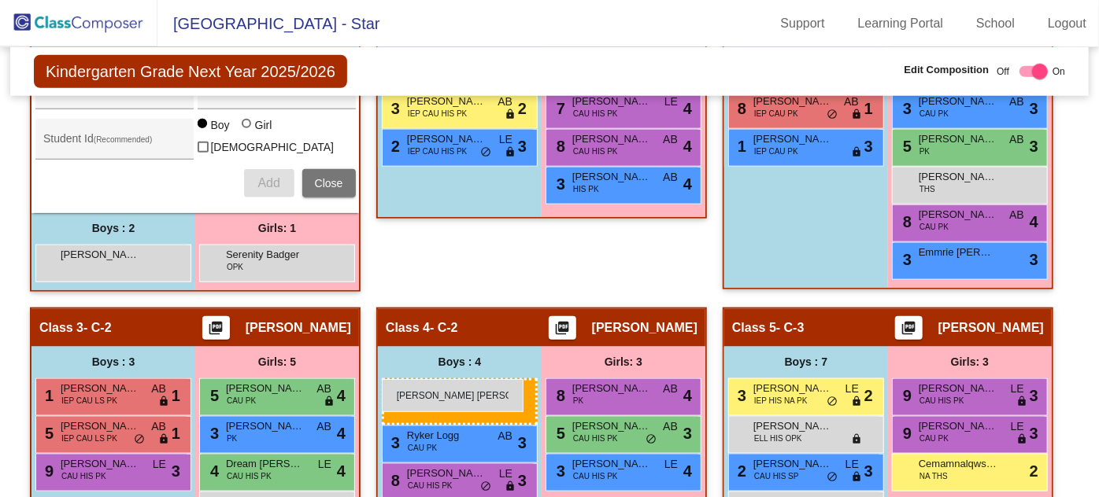
drag, startPoint x: 94, startPoint y: 288, endPoint x: 382, endPoint y: 379, distance: 302.1
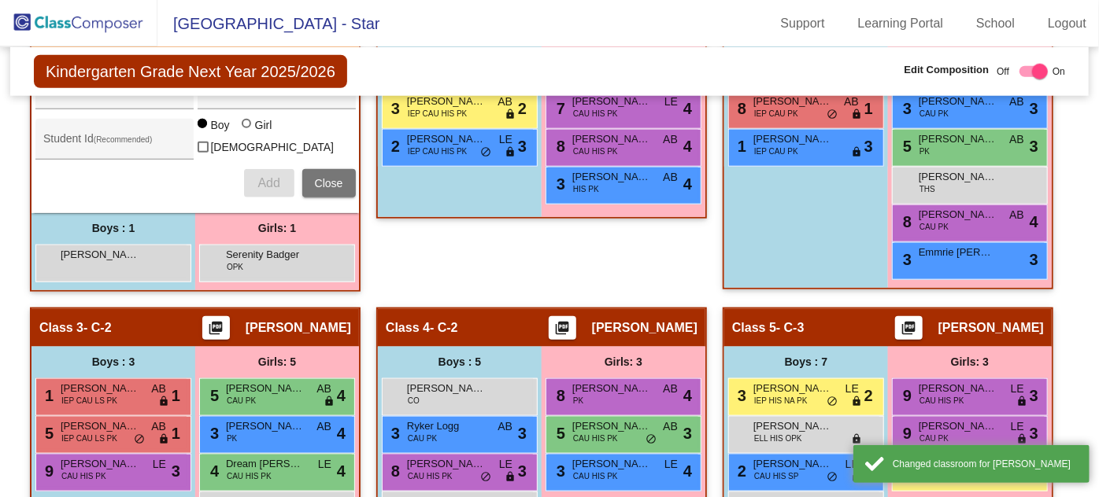
click at [83, 247] on span "[PERSON_NAME]" at bounding box center [100, 255] width 79 height 16
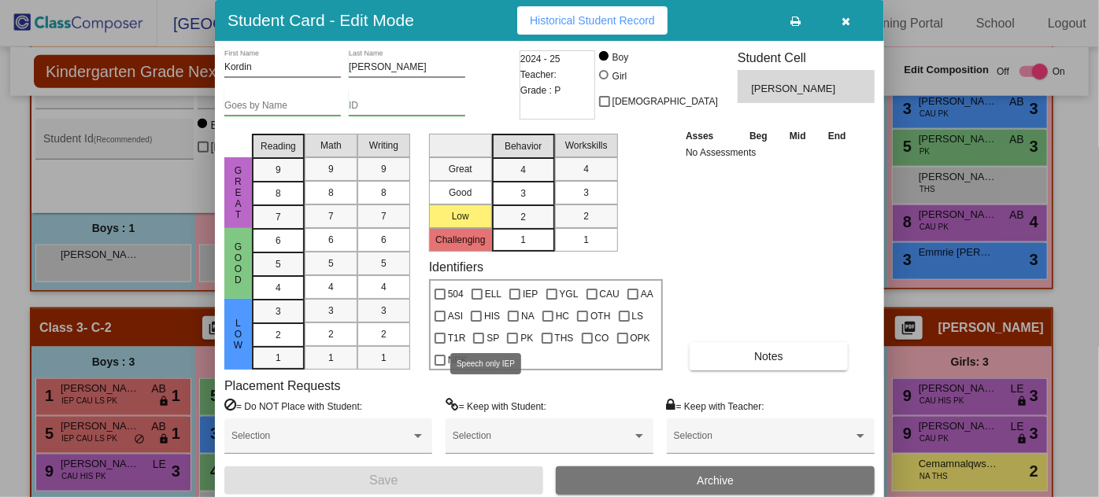
click at [481, 337] on div at bounding box center [478, 338] width 11 height 11
click at [478, 344] on input "SP" at bounding box center [478, 344] width 1 height 1
checkbox input "true"
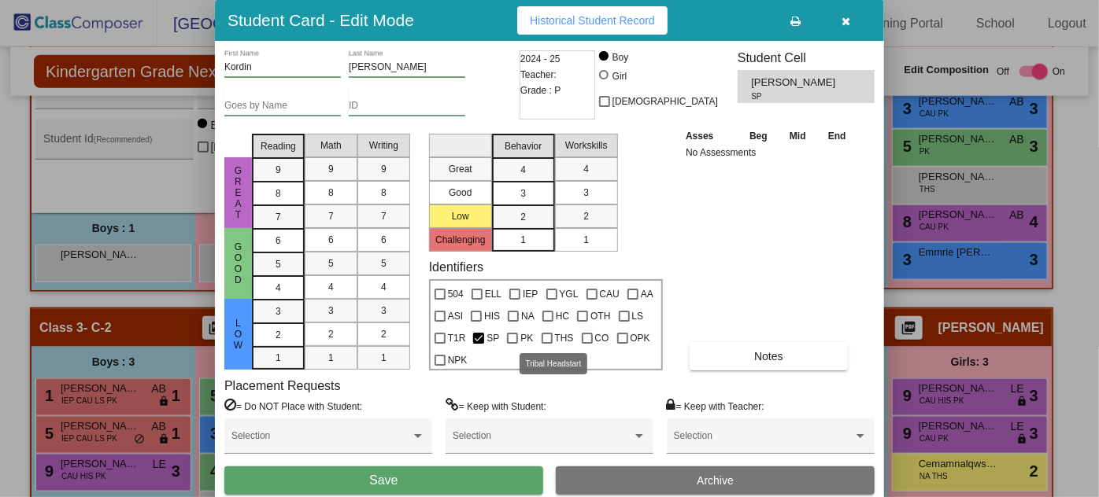
click at [543, 333] on div at bounding box center [546, 338] width 11 height 11
click at [546, 344] on input "THS" at bounding box center [546, 344] width 1 height 1
checkbox input "true"
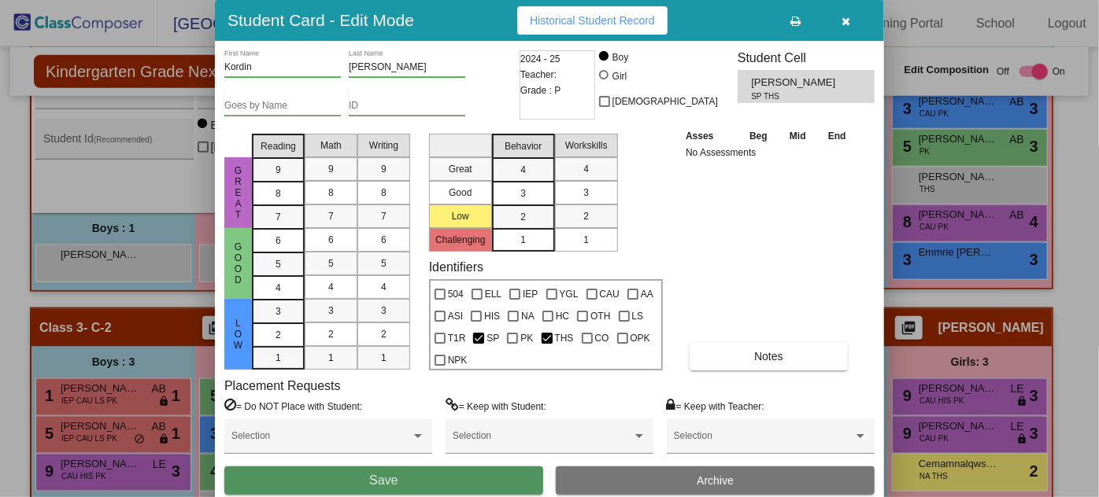
click at [396, 476] on span "Save" at bounding box center [383, 480] width 28 height 13
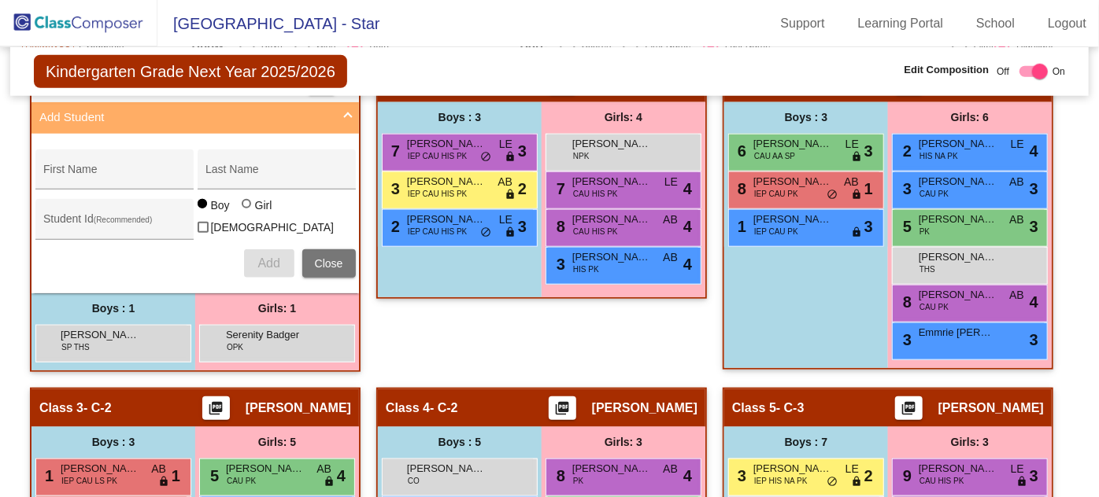
scroll to position [737, 0]
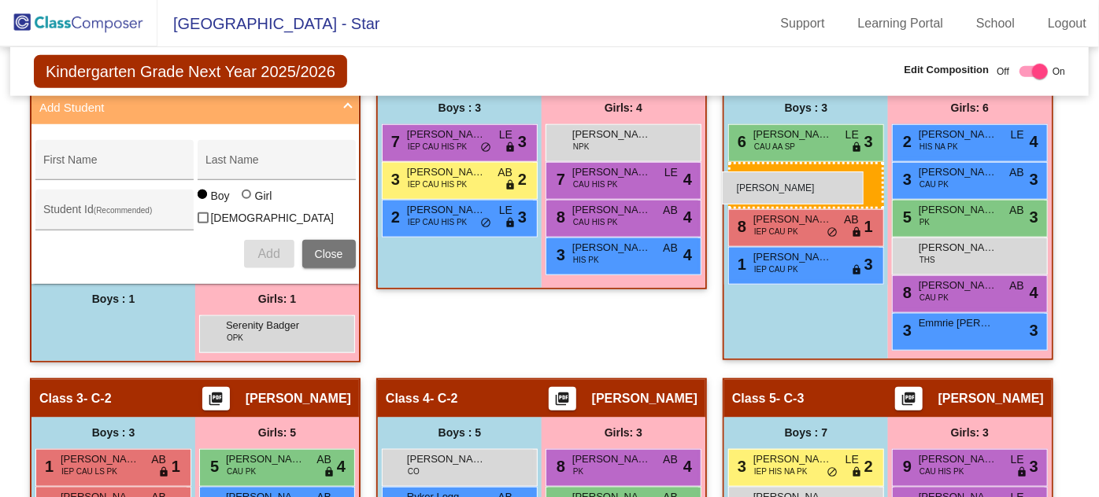
drag, startPoint x: 113, startPoint y: 323, endPoint x: 722, endPoint y: 172, distance: 627.7
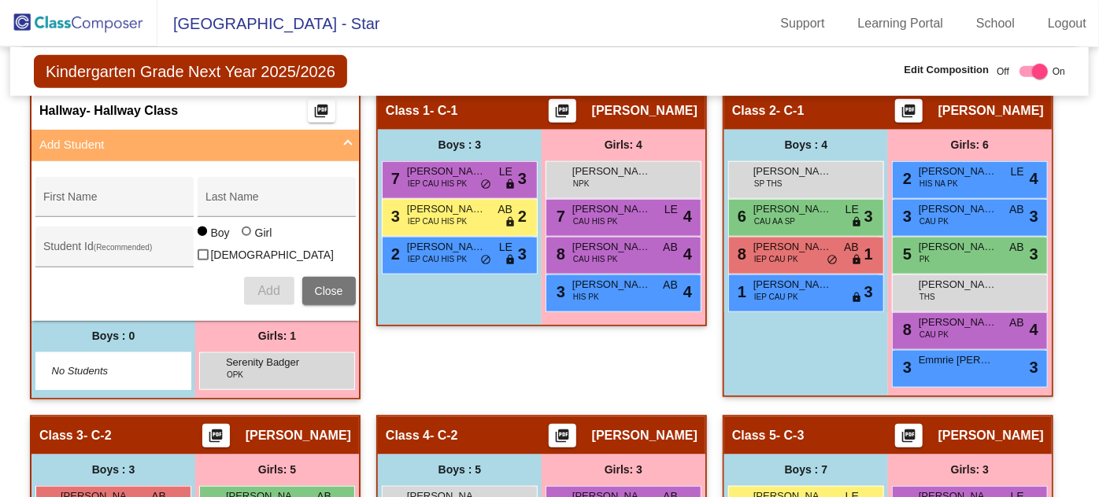
scroll to position [593, 0]
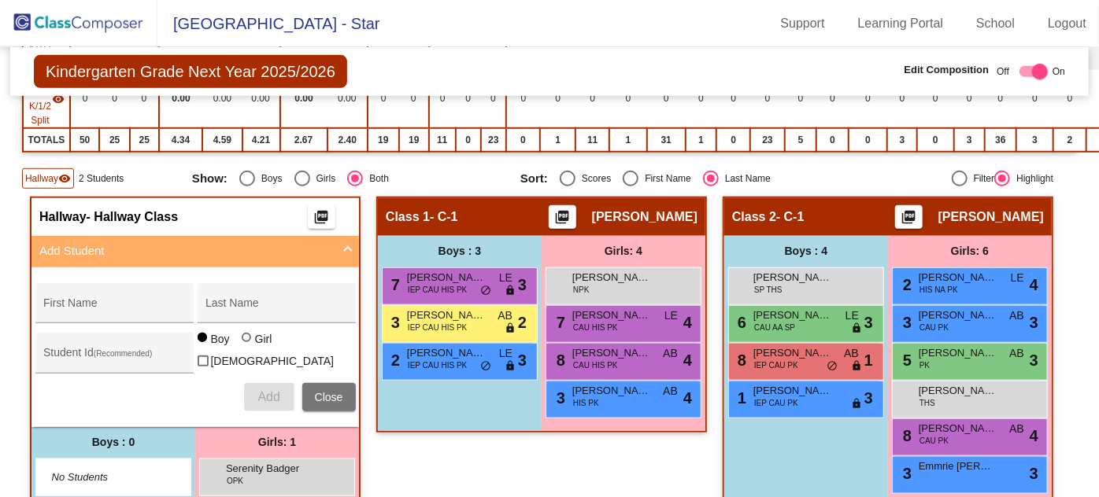
click at [67, 303] on input "First Name" at bounding box center [114, 309] width 142 height 13
type input "[PERSON_NAME]"
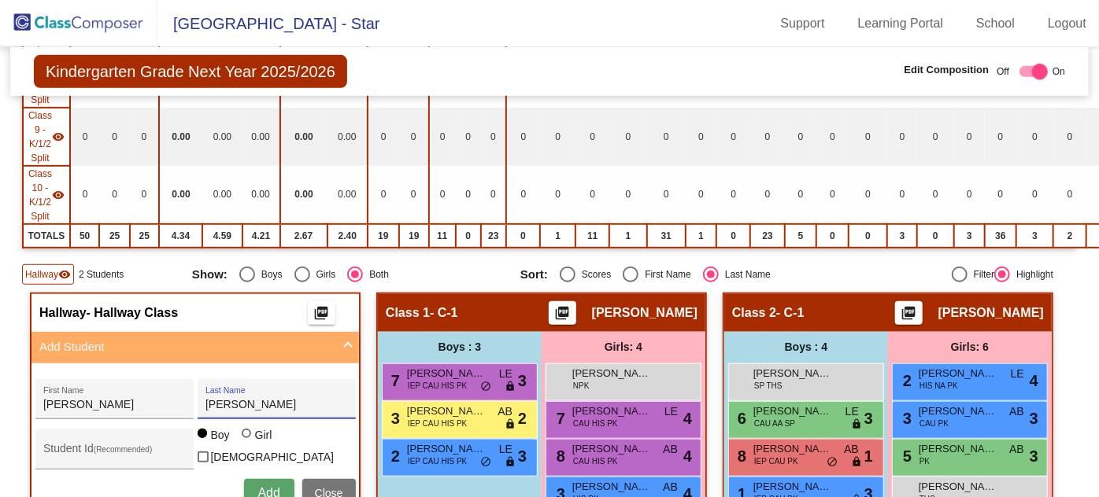
scroll to position [522, 0]
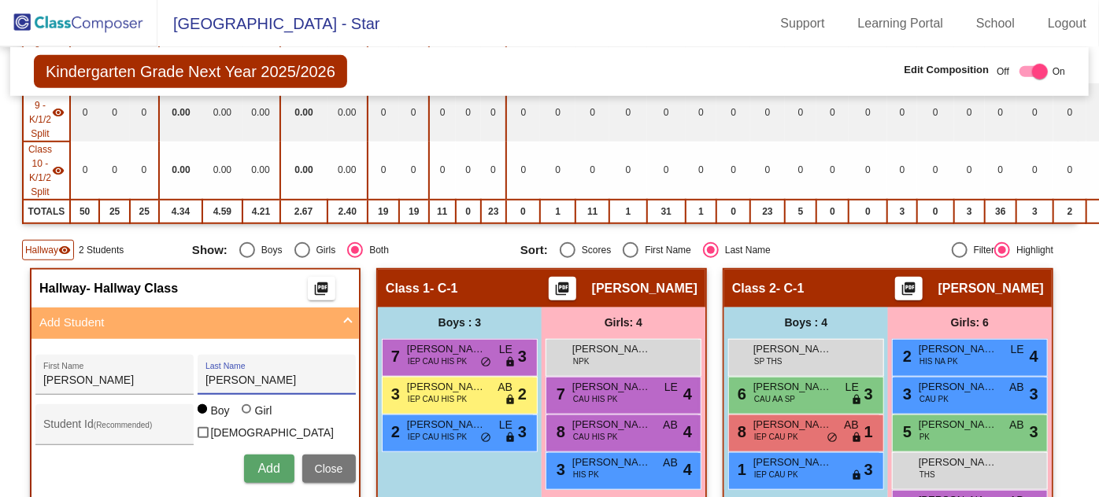
type input "[PERSON_NAME]"
click at [243, 411] on div at bounding box center [246, 408] width 9 height 9
click at [247, 417] on input "Girl" at bounding box center [247, 417] width 1 height 1
radio input "true"
click at [265, 462] on span "Add" at bounding box center [268, 468] width 22 height 13
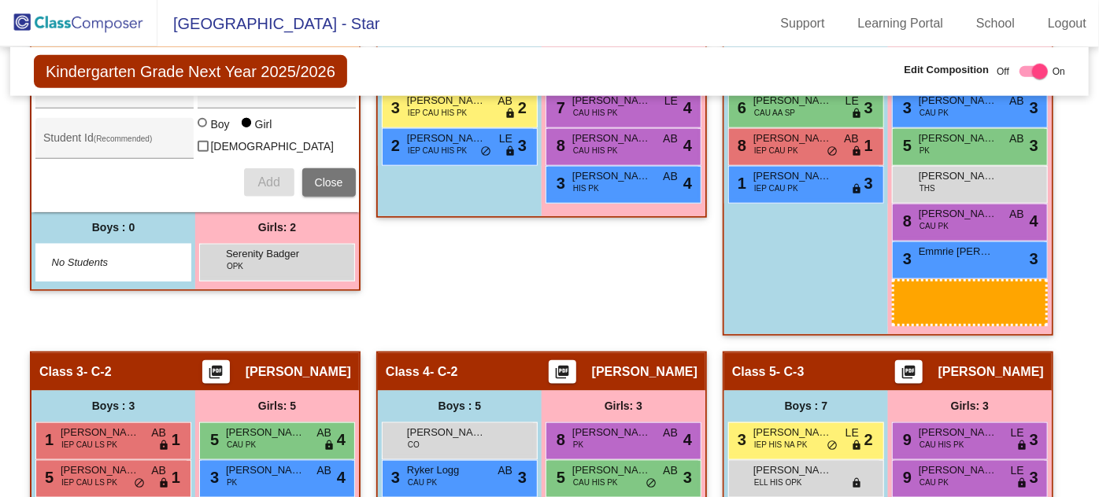
scroll to position [822, 0]
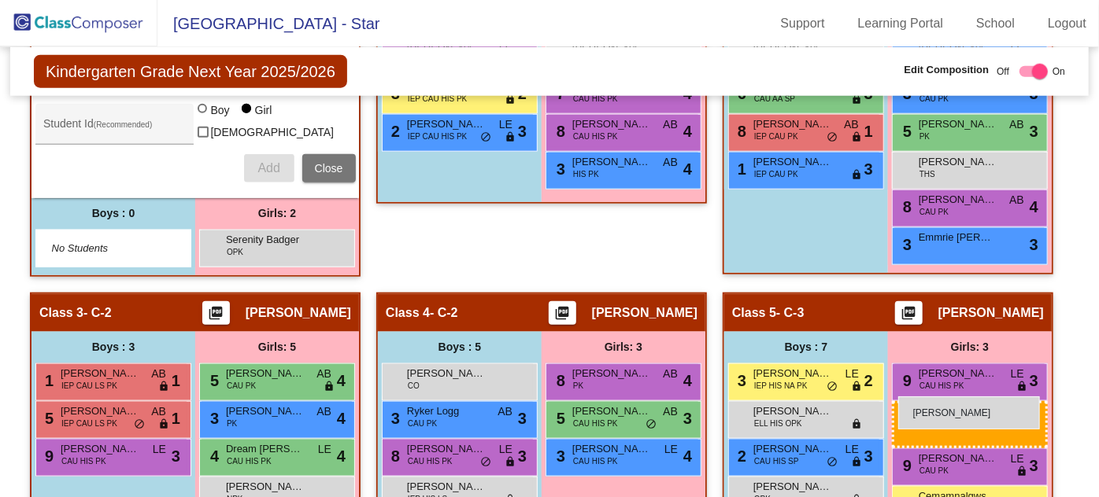
drag, startPoint x: 270, startPoint y: 358, endPoint x: 898, endPoint y: 397, distance: 629.1
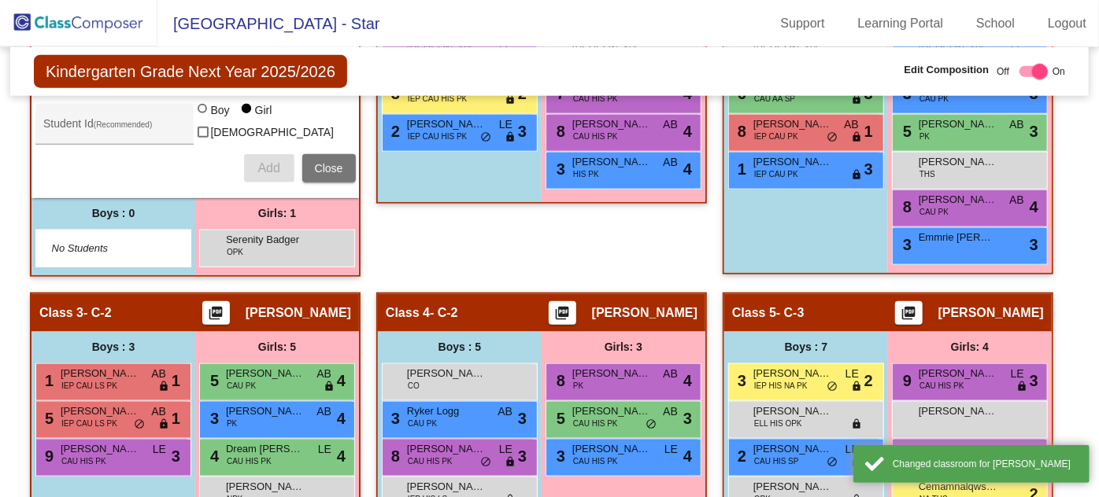
click at [932, 406] on span "[PERSON_NAME]" at bounding box center [957, 412] width 79 height 16
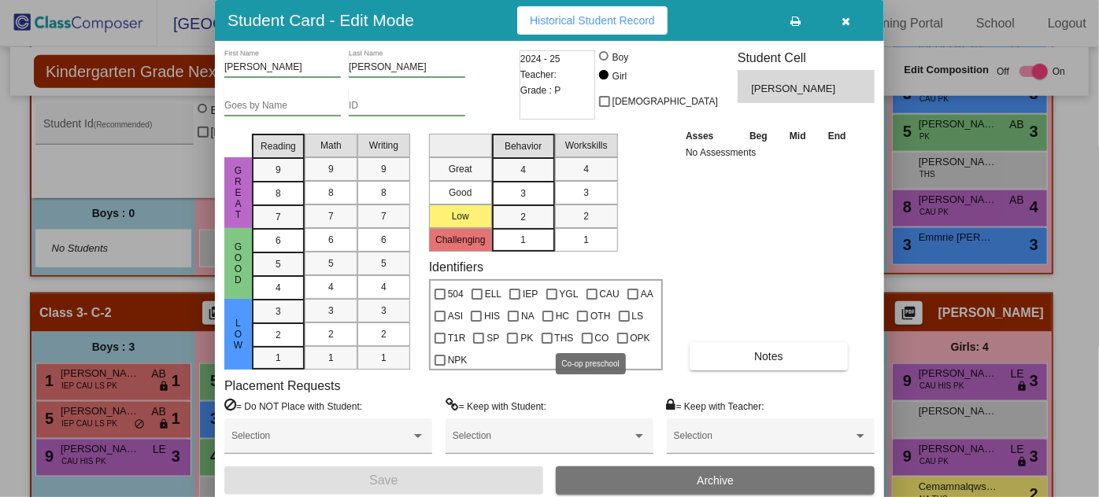
click at [582, 336] on div at bounding box center [587, 338] width 11 height 11
click at [586, 344] on input "CO" at bounding box center [586, 344] width 1 height 1
checkbox input "true"
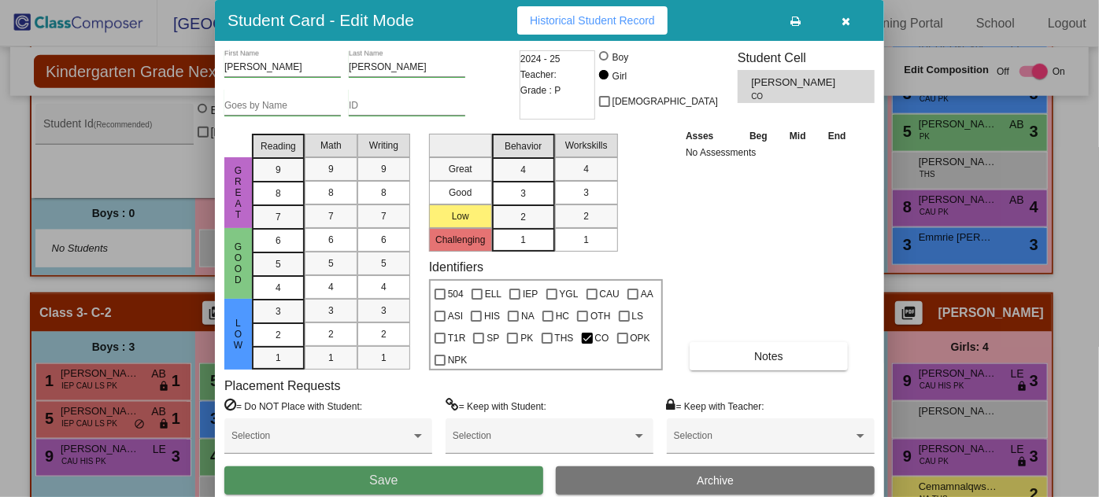
click at [350, 471] on button "Save" at bounding box center [383, 481] width 319 height 28
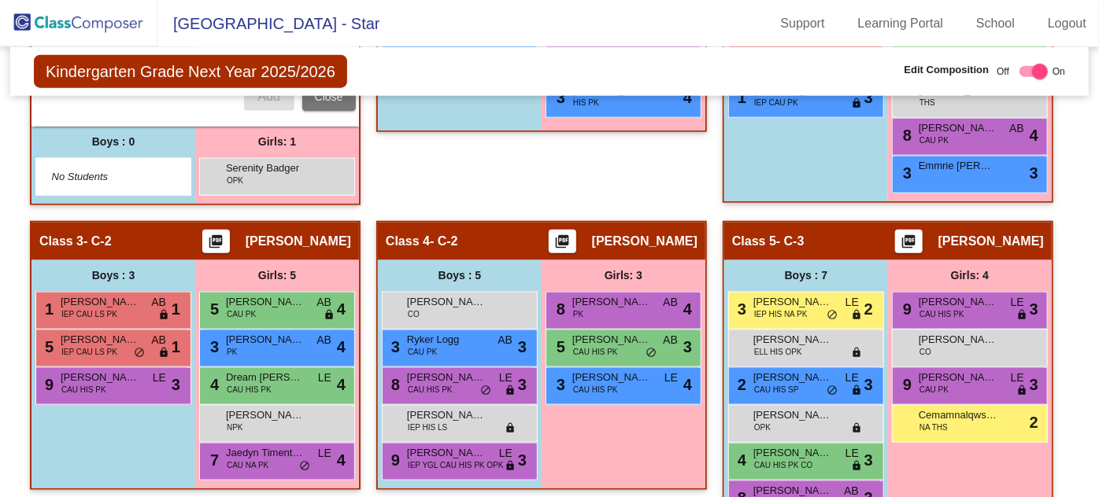
scroll to position [679, 0]
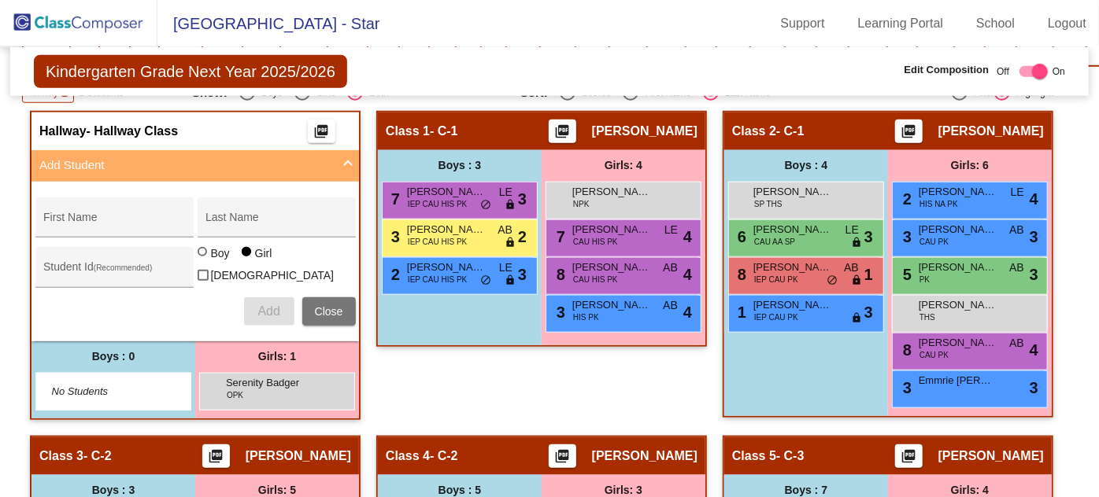
click at [67, 207] on div "First Name" at bounding box center [114, 221] width 142 height 32
type input "[PERSON_NAME]"
type input "Palmanteer"
click at [201, 254] on div at bounding box center [202, 251] width 9 height 9
click at [203, 260] on input "Boy" at bounding box center [203, 260] width 1 height 1
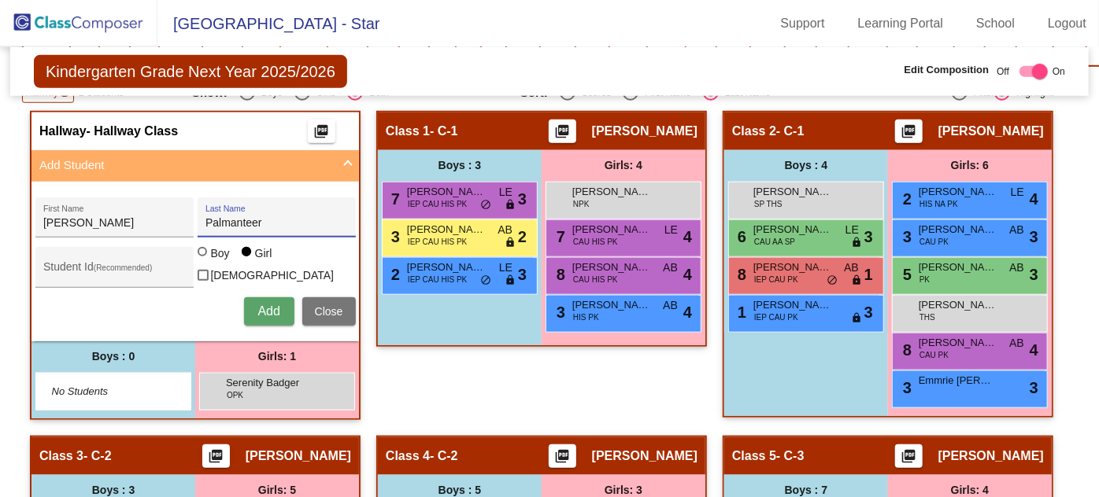
radio input "true"
click at [273, 305] on span "Add" at bounding box center [268, 311] width 22 height 13
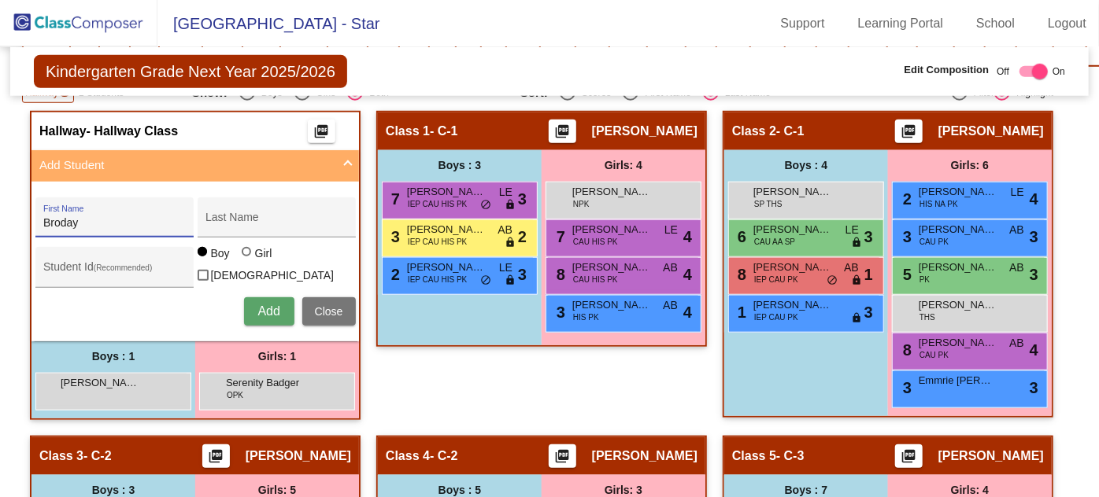
type input "Broday"
type input "Bufanda"
click at [268, 305] on span "Add" at bounding box center [268, 311] width 22 height 13
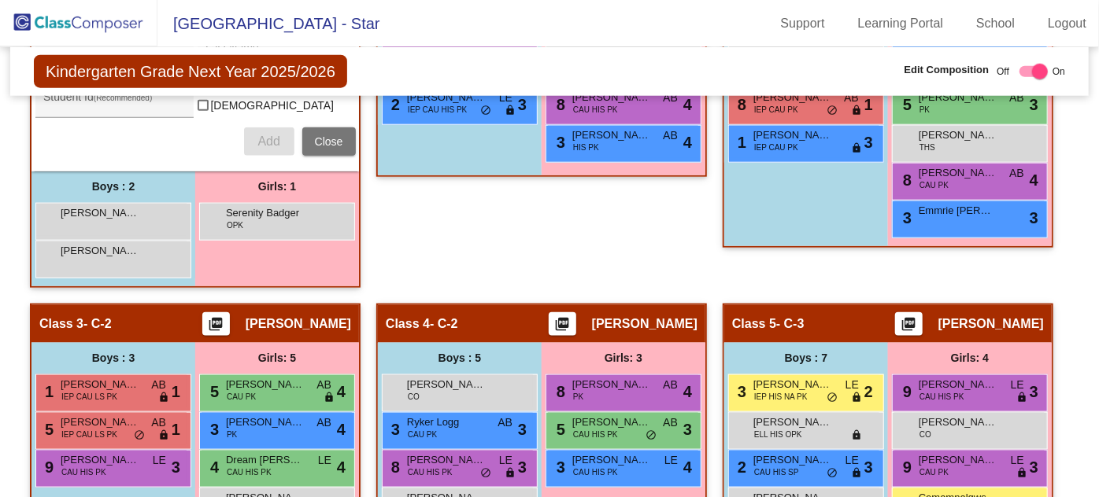
scroll to position [894, 0]
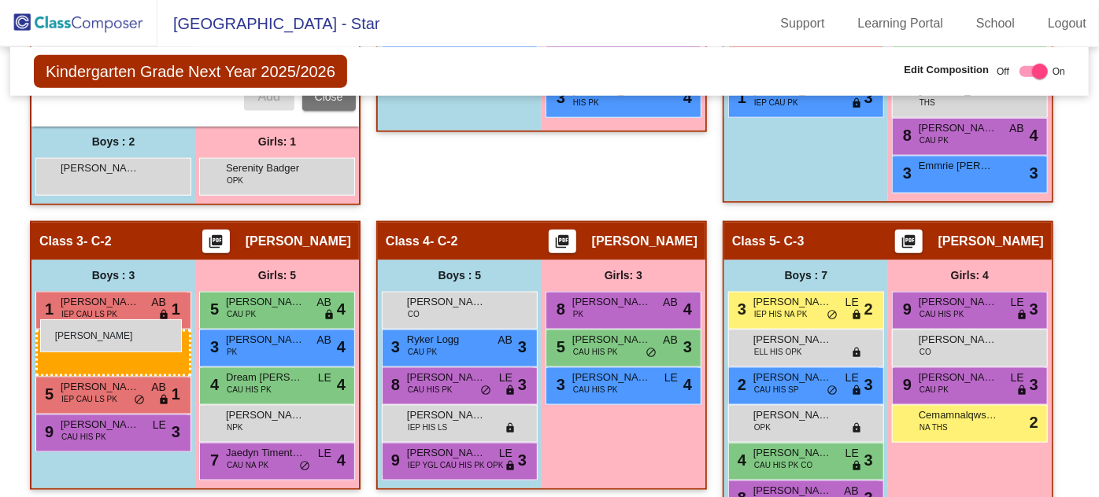
drag, startPoint x: 107, startPoint y: 201, endPoint x: 40, endPoint y: 319, distance: 135.7
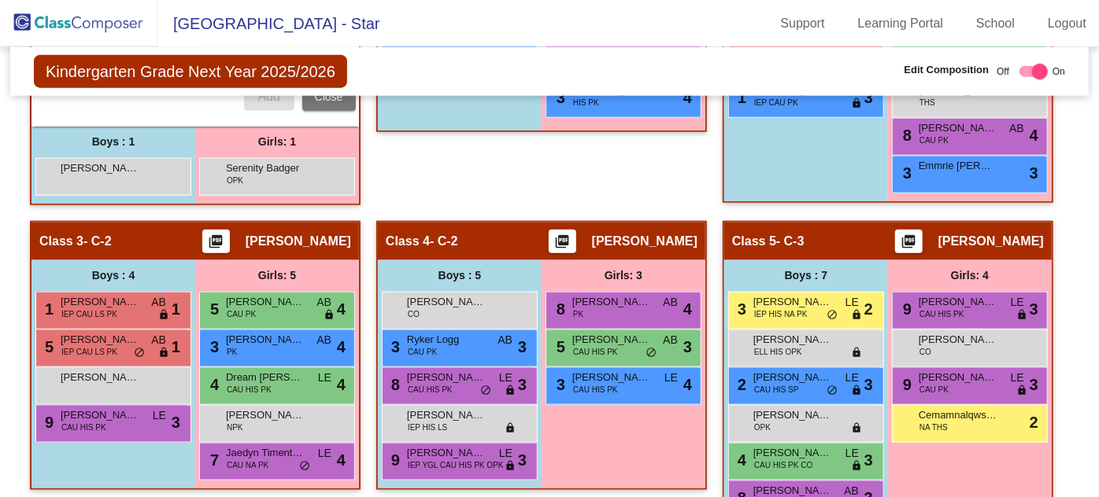
click at [87, 370] on span "[PERSON_NAME]" at bounding box center [100, 378] width 79 height 16
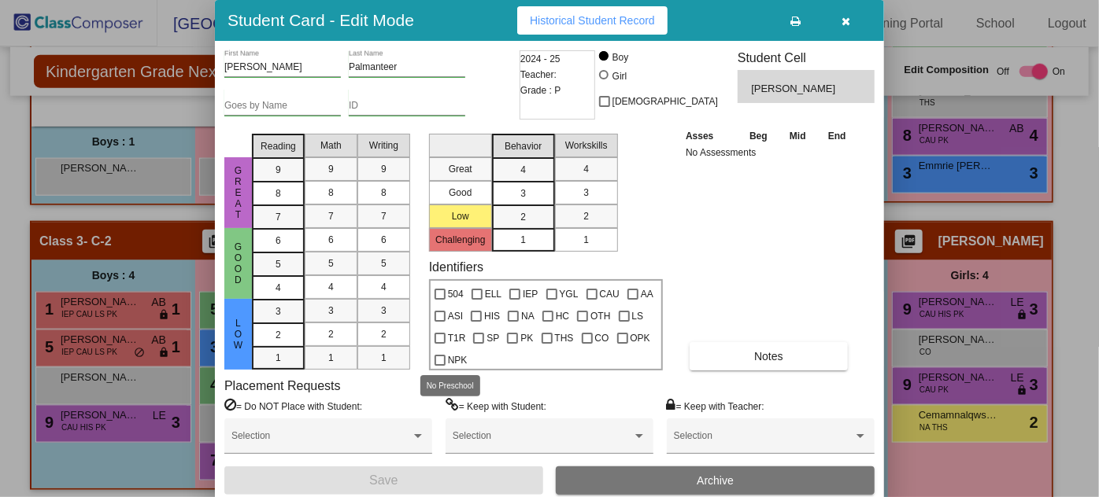
click at [438, 358] on div at bounding box center [439, 360] width 11 height 11
click at [439, 366] on input "NPK" at bounding box center [439, 366] width 1 height 1
checkbox input "true"
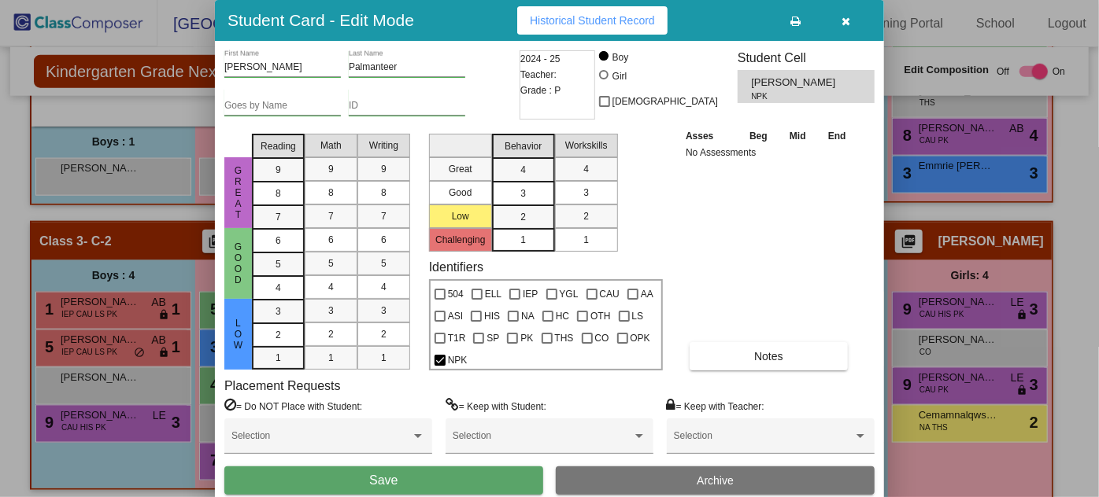
click at [407, 474] on button "Save" at bounding box center [383, 481] width 319 height 28
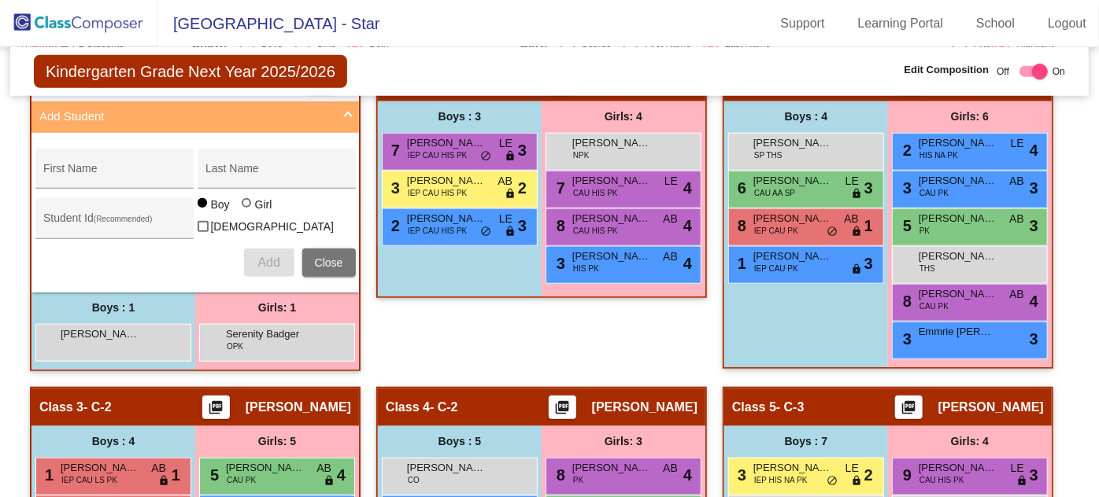
scroll to position [751, 0]
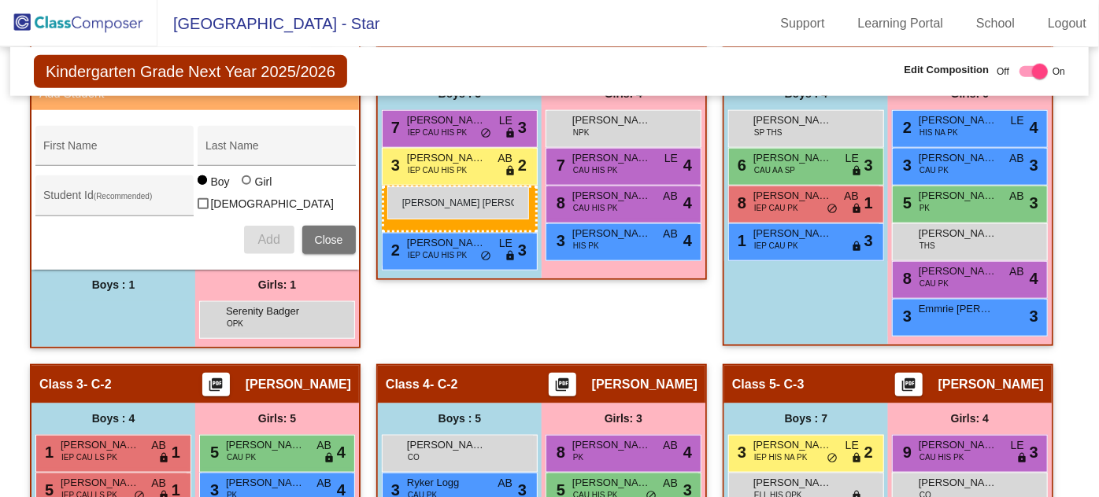
drag, startPoint x: 127, startPoint y: 305, endPoint x: 387, endPoint y: 187, distance: 286.0
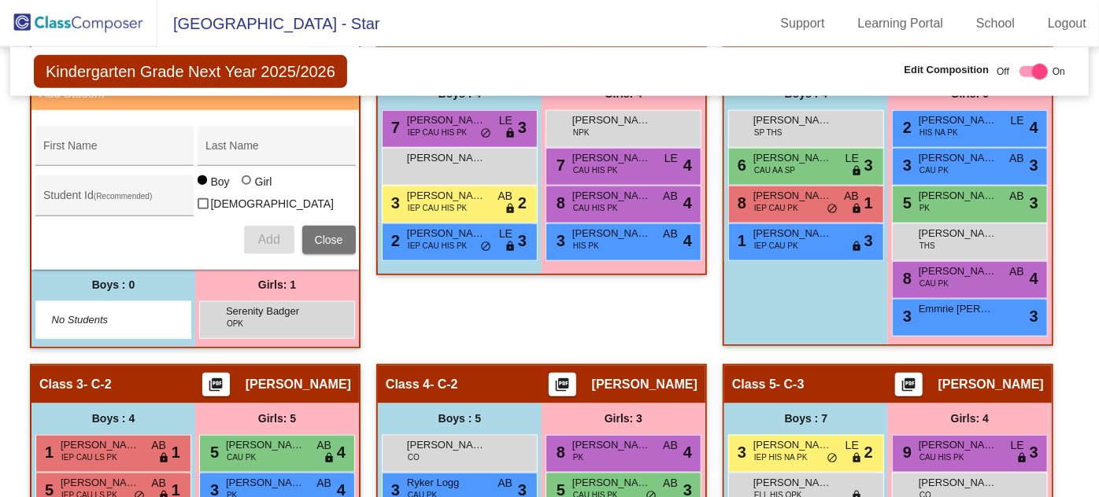
click at [457, 167] on div "Broday Bufanda lock do_not_disturb_alt" at bounding box center [457, 165] width 150 height 32
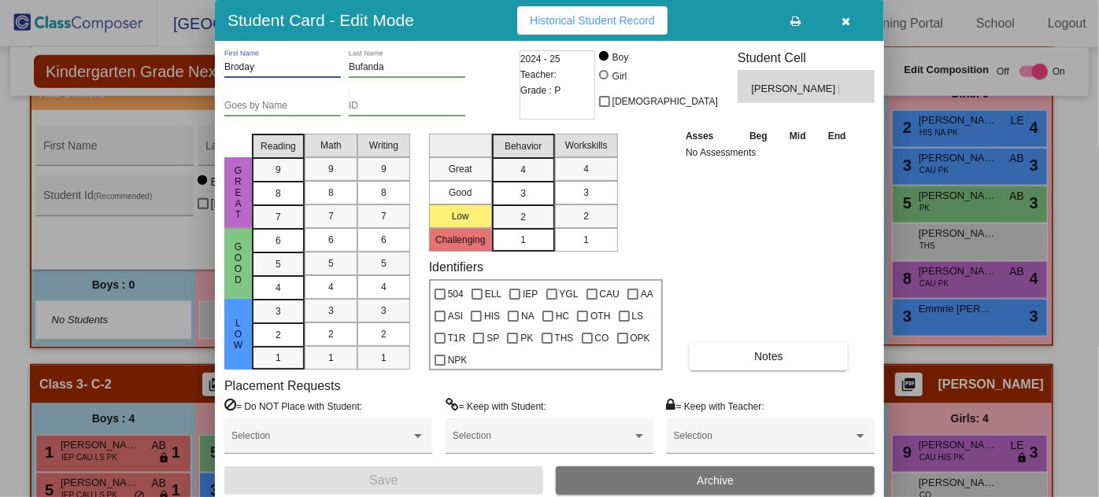
click at [249, 66] on input "Broday" at bounding box center [282, 67] width 116 height 11
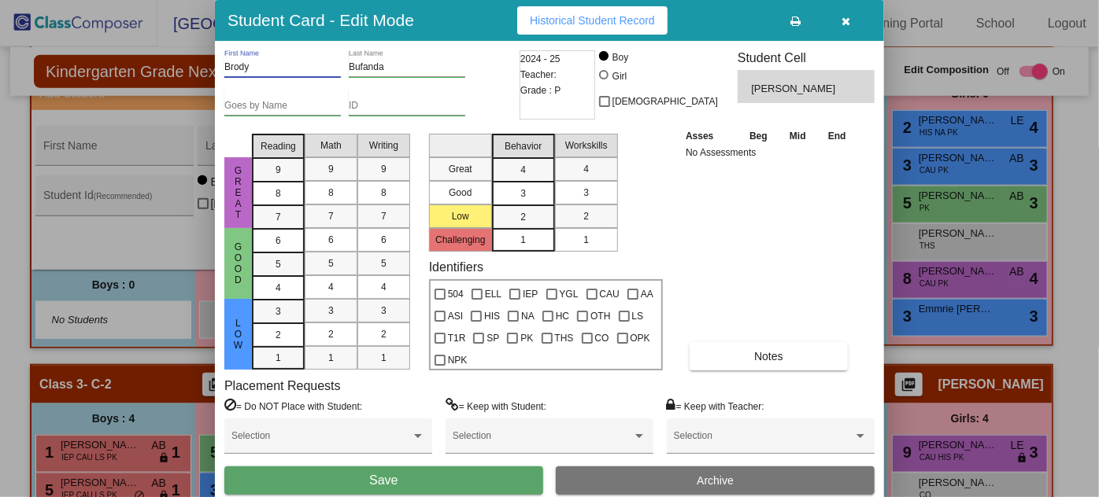
type input "Brody"
click at [405, 470] on button "Save" at bounding box center [383, 481] width 319 height 28
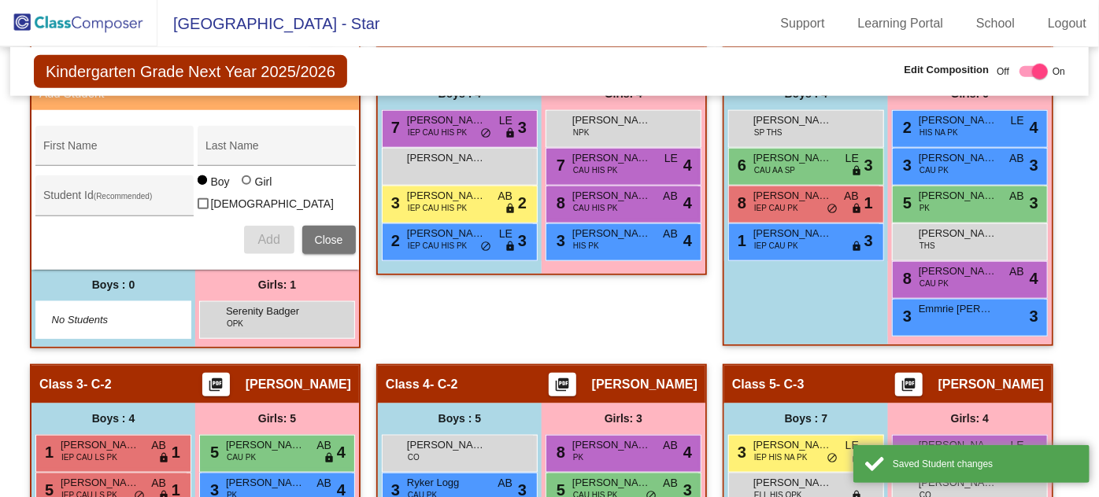
click at [458, 160] on div "[PERSON_NAME] lock do_not_disturb_alt" at bounding box center [457, 165] width 150 height 32
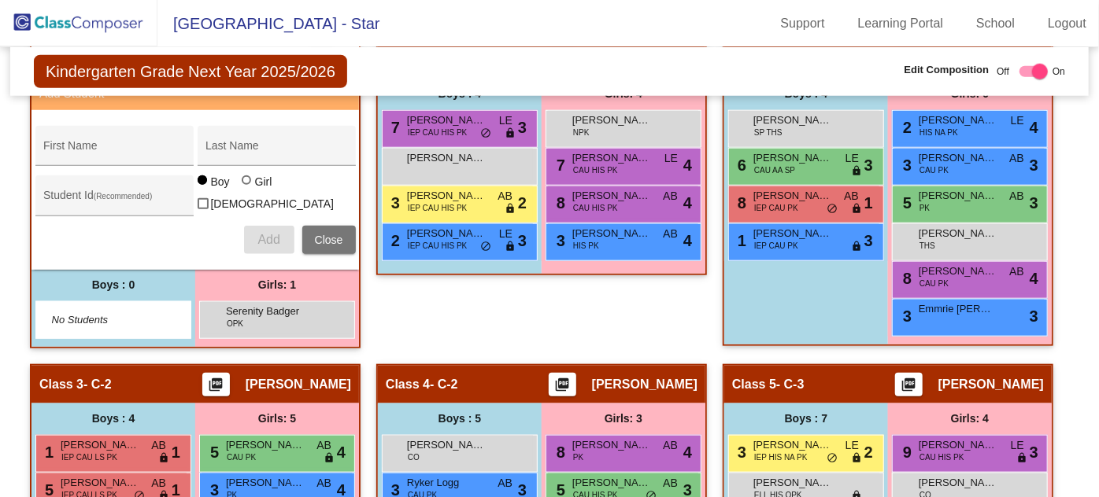
click at [458, 160] on div "[PERSON_NAME] lock do_not_disturb_alt" at bounding box center [457, 165] width 150 height 32
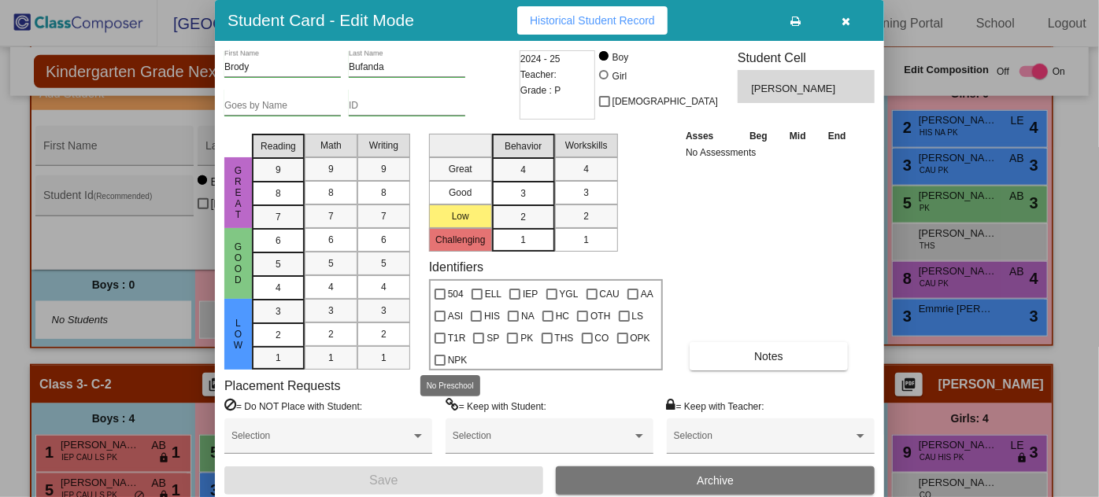
click at [438, 357] on div at bounding box center [439, 360] width 11 height 11
click at [439, 366] on input "NPK" at bounding box center [439, 366] width 1 height 1
checkbox input "true"
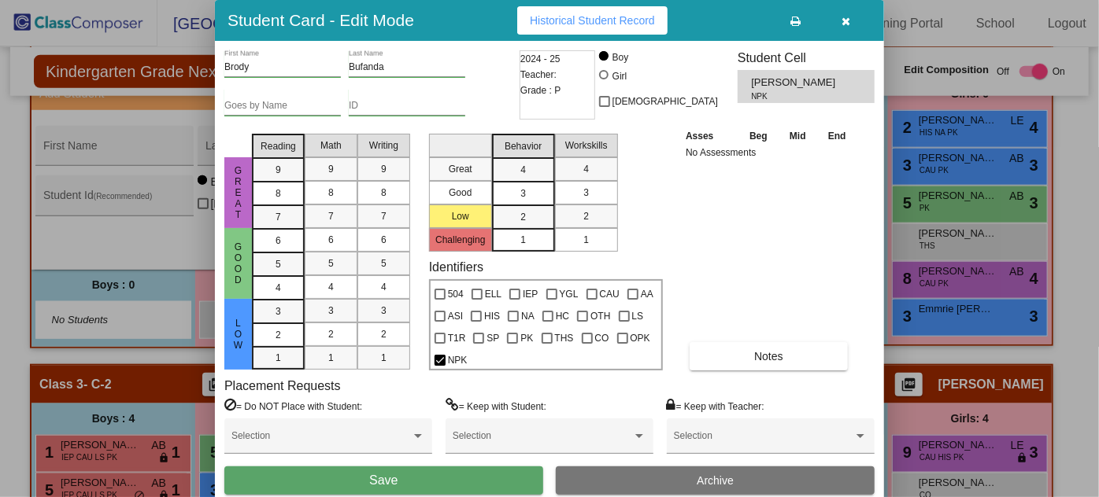
click at [432, 482] on button "Save" at bounding box center [383, 481] width 319 height 28
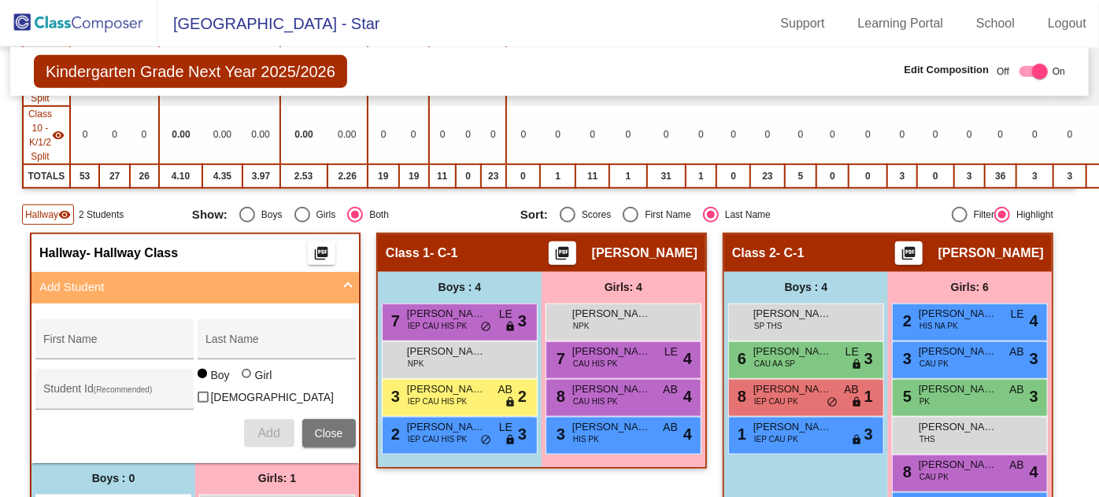
scroll to position [608, 0]
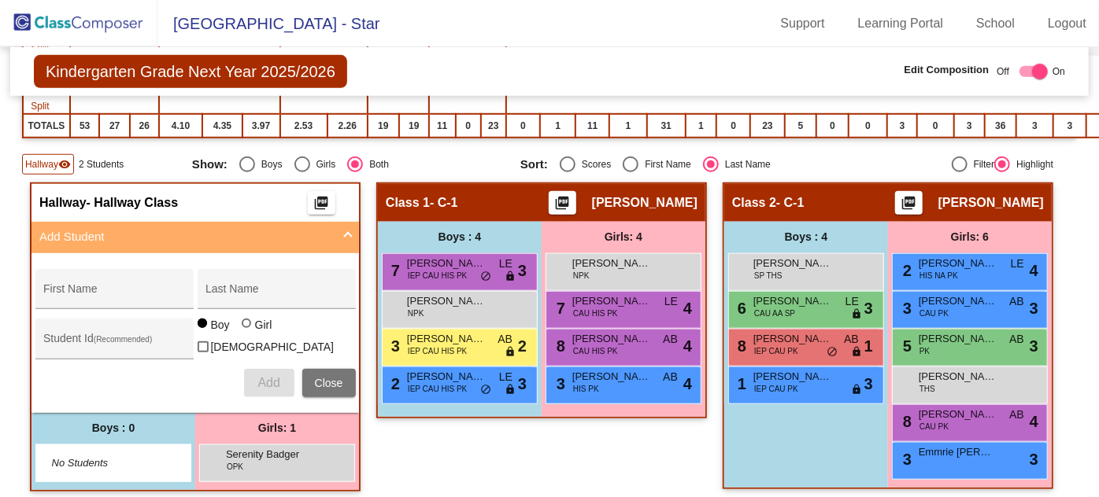
click at [88, 277] on div "First Name" at bounding box center [114, 293] width 142 height 32
type input "Charlotte"
type input "[PERSON_NAME]"
click at [246, 323] on div at bounding box center [248, 325] width 13 height 13
click at [247, 331] on input "Girl" at bounding box center [247, 331] width 1 height 1
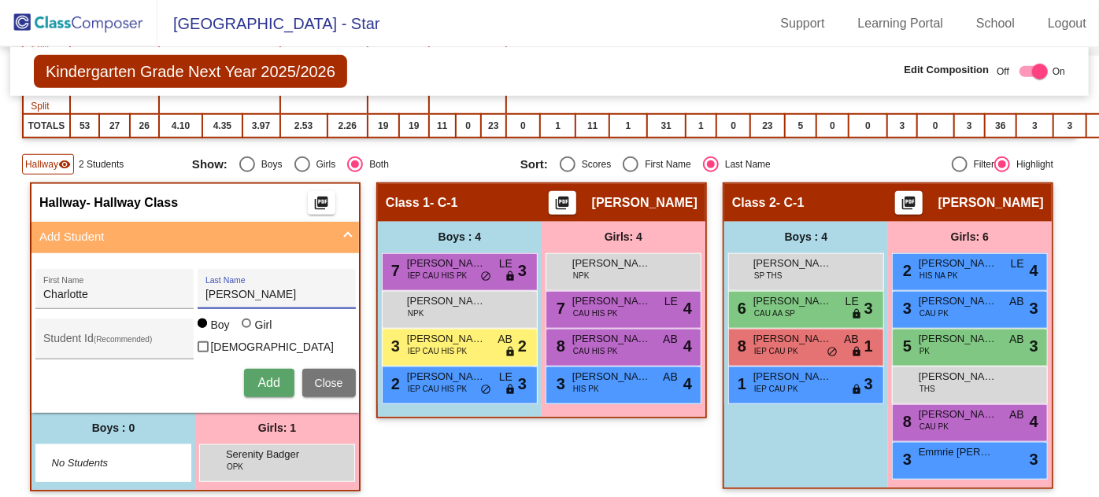
radio input "true"
click at [265, 376] on span "Add" at bounding box center [268, 382] width 22 height 13
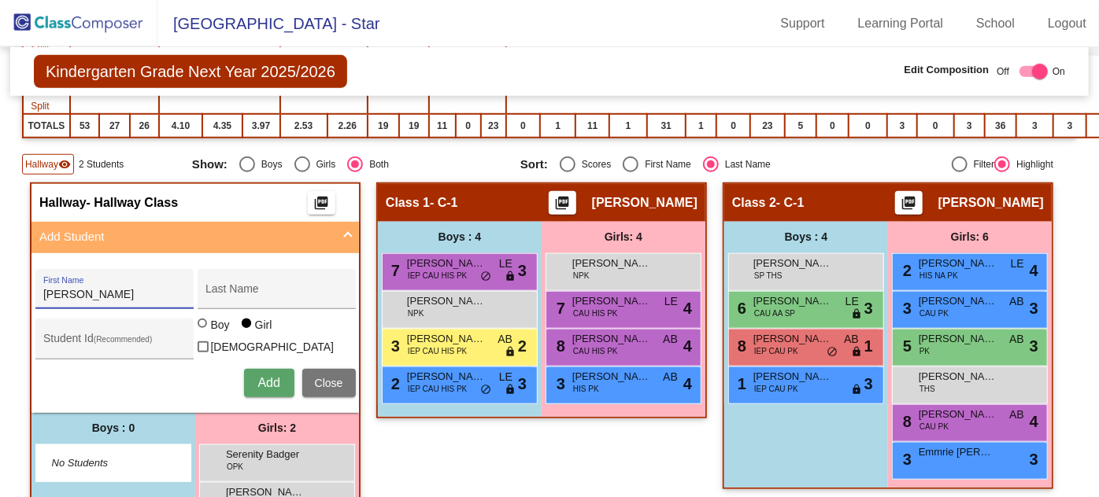
type input "[PERSON_NAME]"
click at [258, 376] on span "Add" at bounding box center [268, 382] width 22 height 13
type input "[PERSON_NAME]"
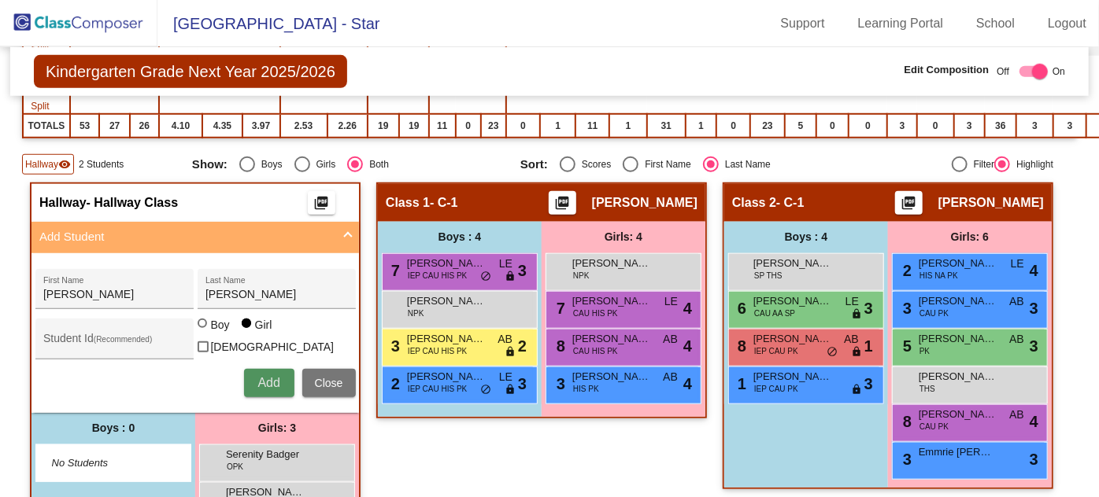
click at [258, 376] on span "Add" at bounding box center [268, 382] width 22 height 13
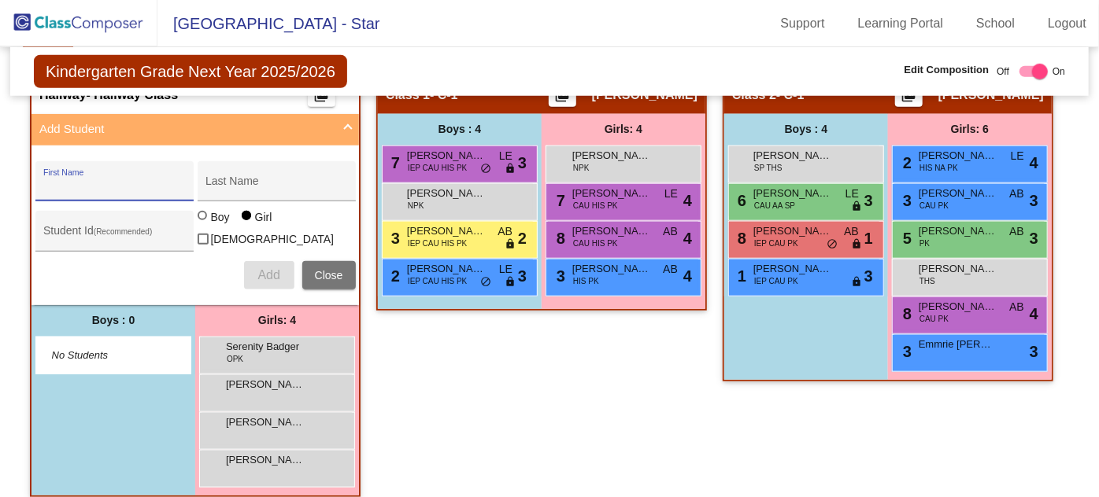
scroll to position [751, 0]
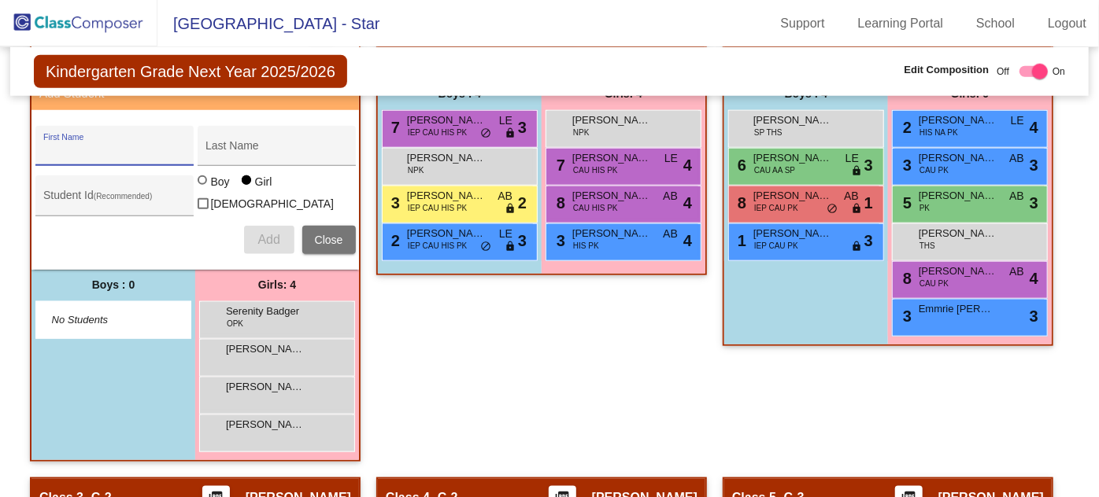
click at [300, 348] on div "[PERSON_NAME] lock do_not_disturb_alt" at bounding box center [276, 356] width 150 height 32
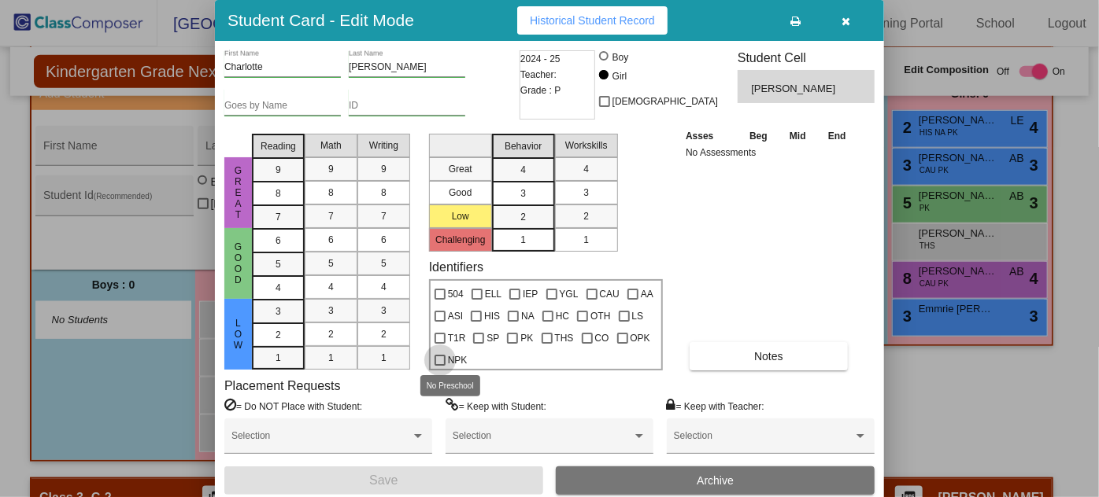
click at [445, 359] on div at bounding box center [439, 360] width 11 height 11
click at [440, 366] on input "NPK" at bounding box center [439, 366] width 1 height 1
checkbox input "true"
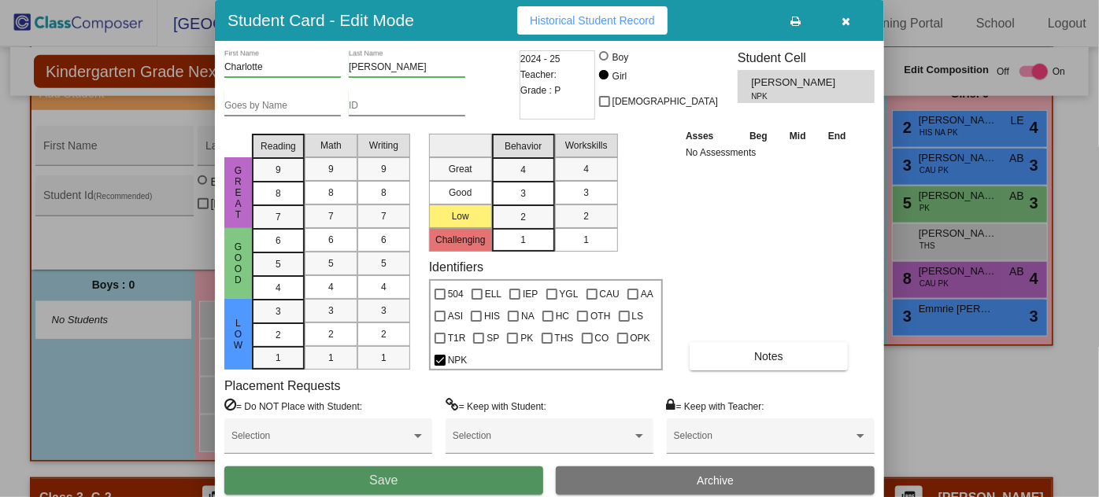
click at [423, 478] on button "Save" at bounding box center [383, 481] width 319 height 28
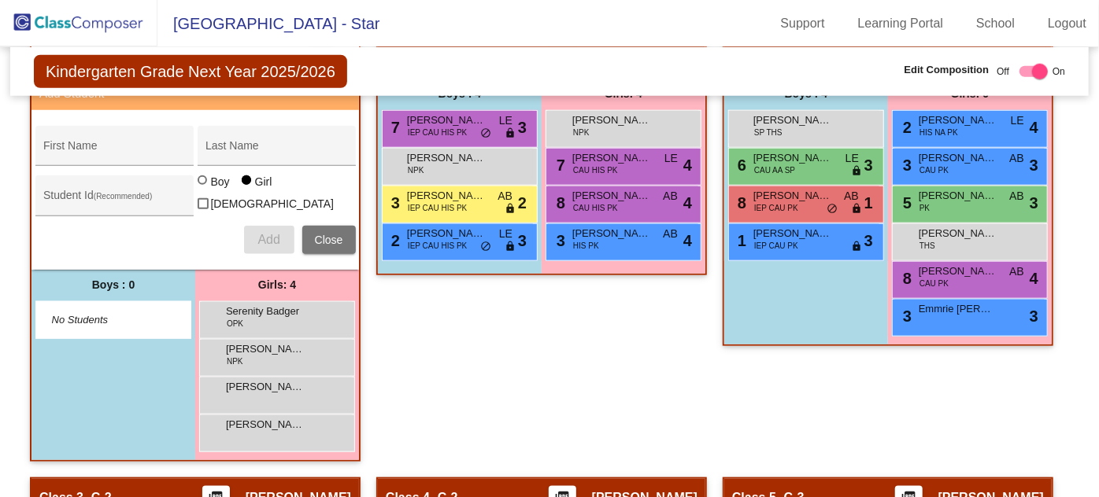
click at [303, 380] on div "[PERSON_NAME] [PERSON_NAME] lock do_not_disturb_alt" at bounding box center [276, 394] width 150 height 32
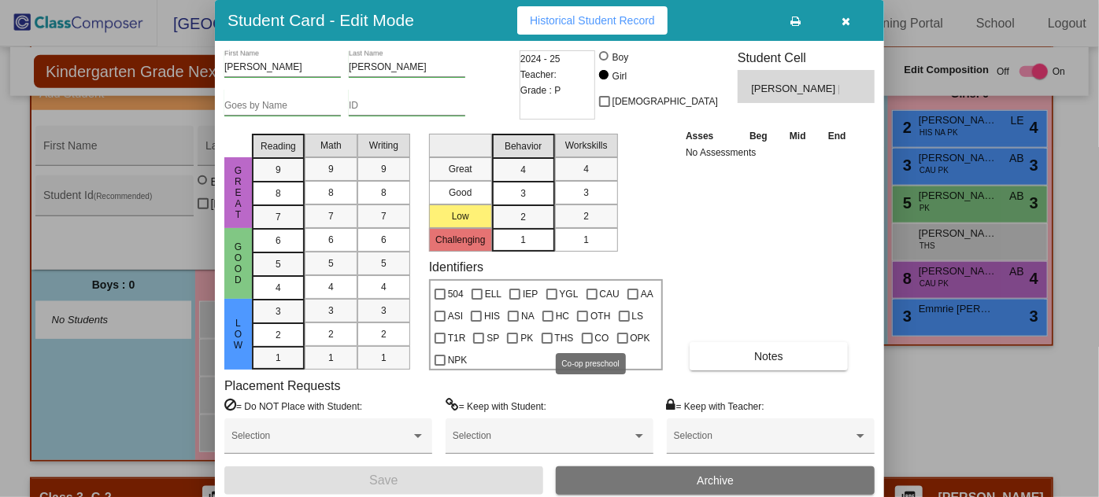
click at [582, 338] on div at bounding box center [587, 338] width 11 height 11
click at [586, 344] on input "CO" at bounding box center [586, 344] width 1 height 1
checkbox input "true"
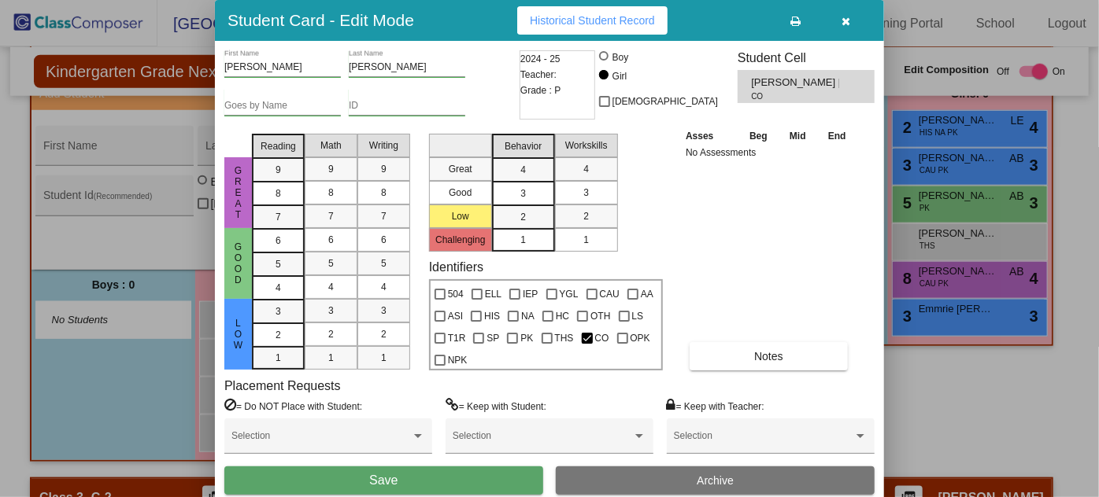
click at [360, 471] on button "Save" at bounding box center [383, 481] width 319 height 28
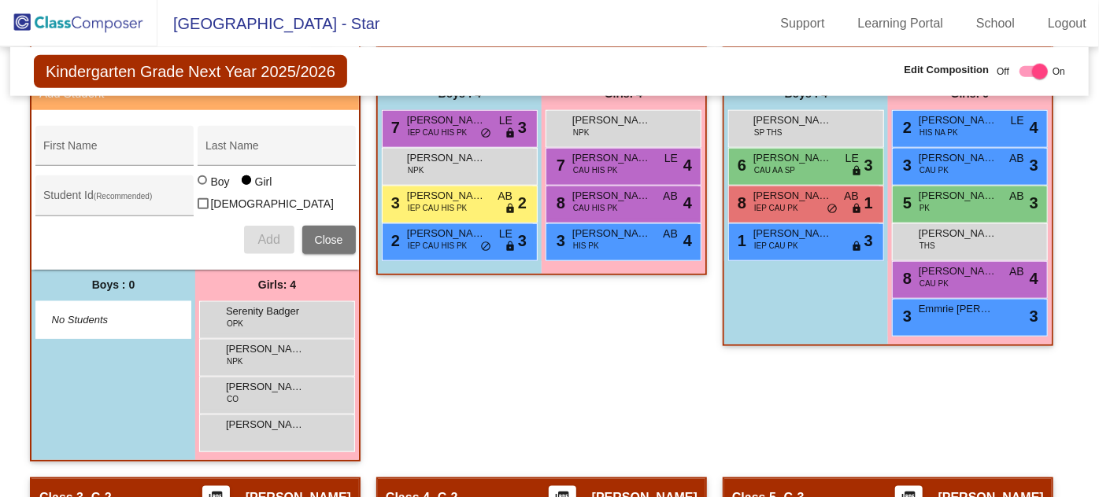
click at [258, 427] on div "[PERSON_NAME] lock do_not_disturb_alt" at bounding box center [276, 431] width 150 height 32
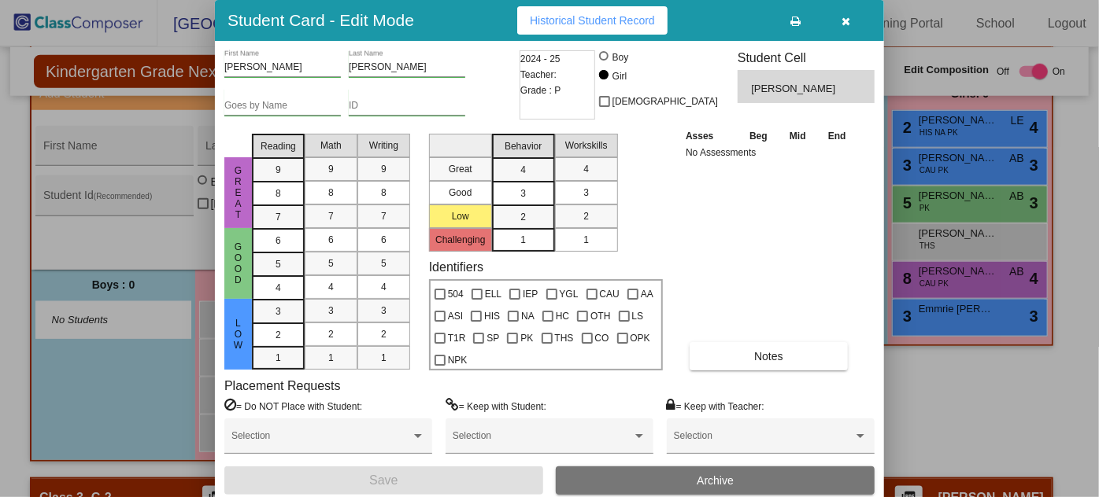
click at [537, 337] on div "THS" at bounding box center [557, 336] width 40 height 22
click at [541, 337] on div at bounding box center [546, 338] width 11 height 11
click at [546, 344] on input "THS" at bounding box center [546, 344] width 1 height 1
checkbox input "true"
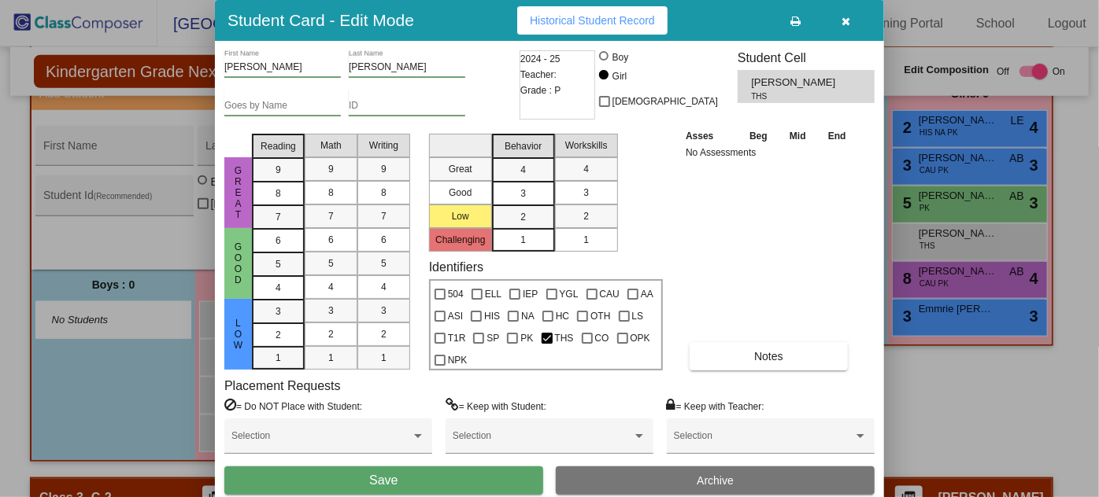
click at [387, 474] on span "Save" at bounding box center [383, 480] width 28 height 13
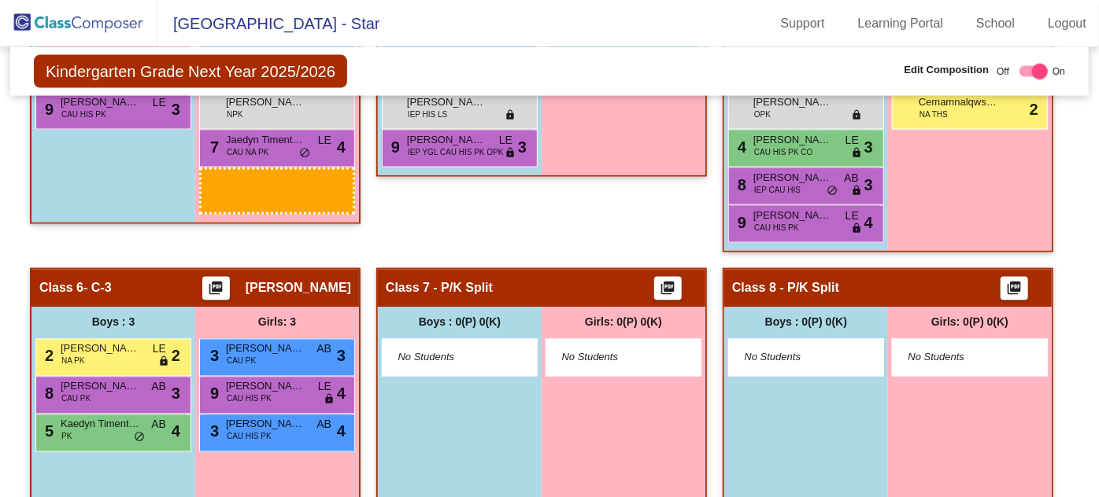
scroll to position [1313, 0]
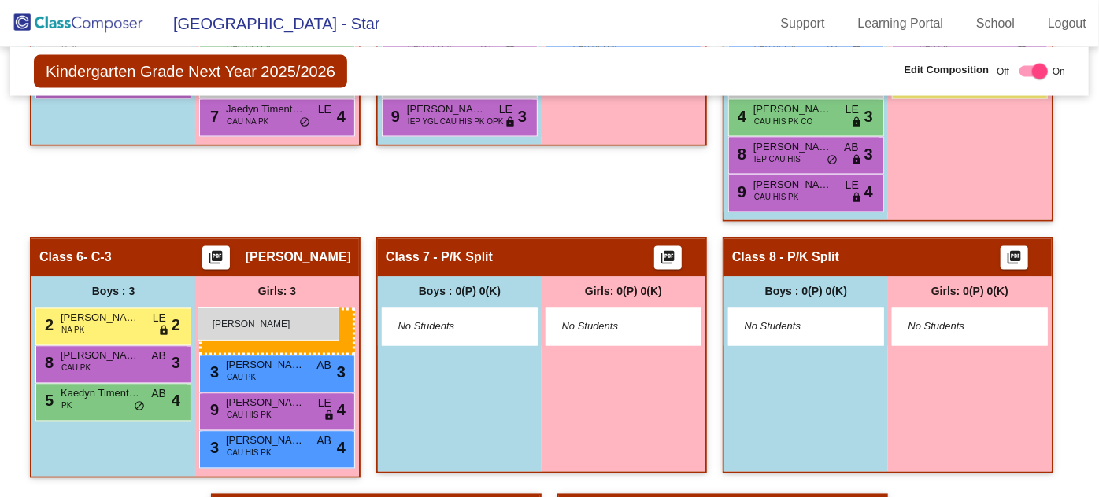
drag, startPoint x: 290, startPoint y: 343, endPoint x: 198, endPoint y: 308, distance: 98.6
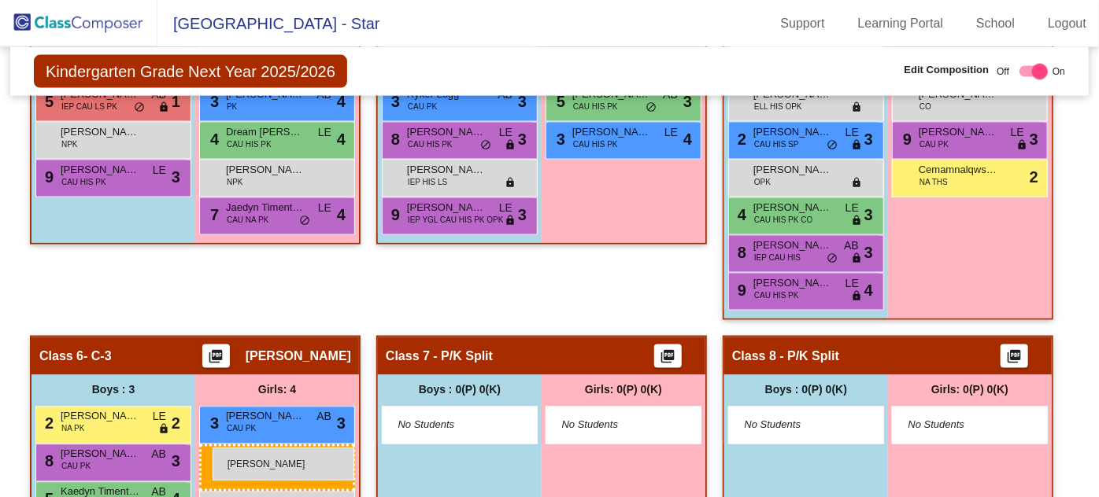
scroll to position [1187, 0]
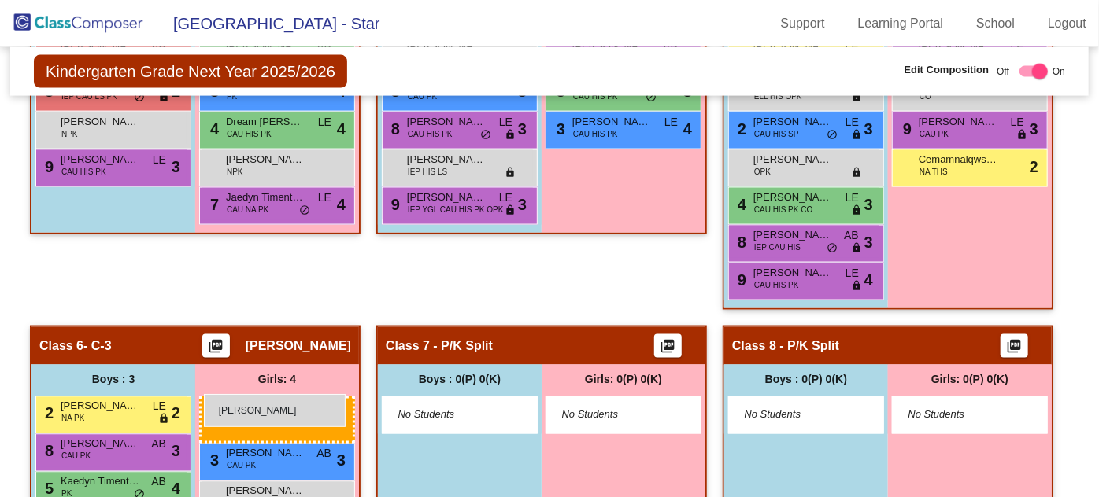
drag, startPoint x: 271, startPoint y: 396, endPoint x: 204, endPoint y: 394, distance: 66.9
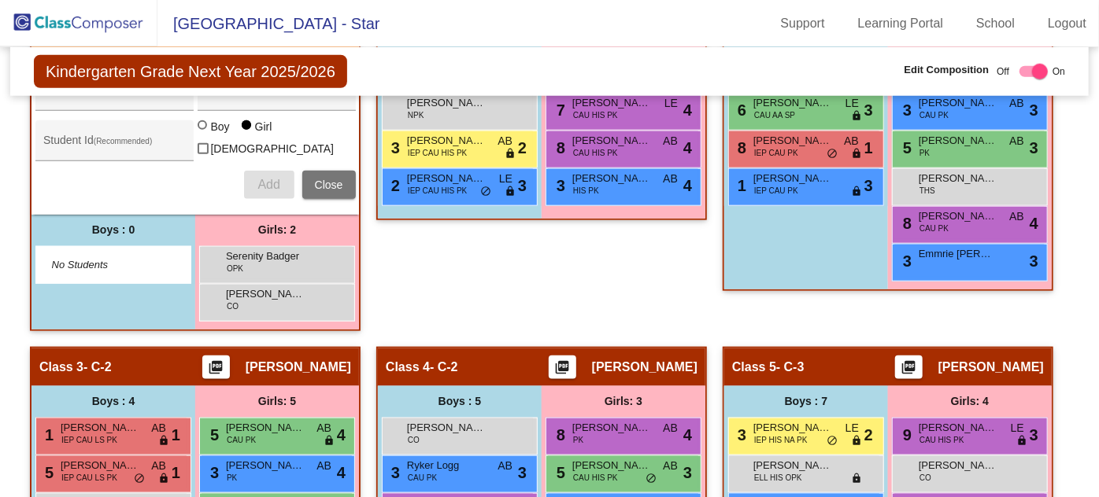
scroll to position [830, 0]
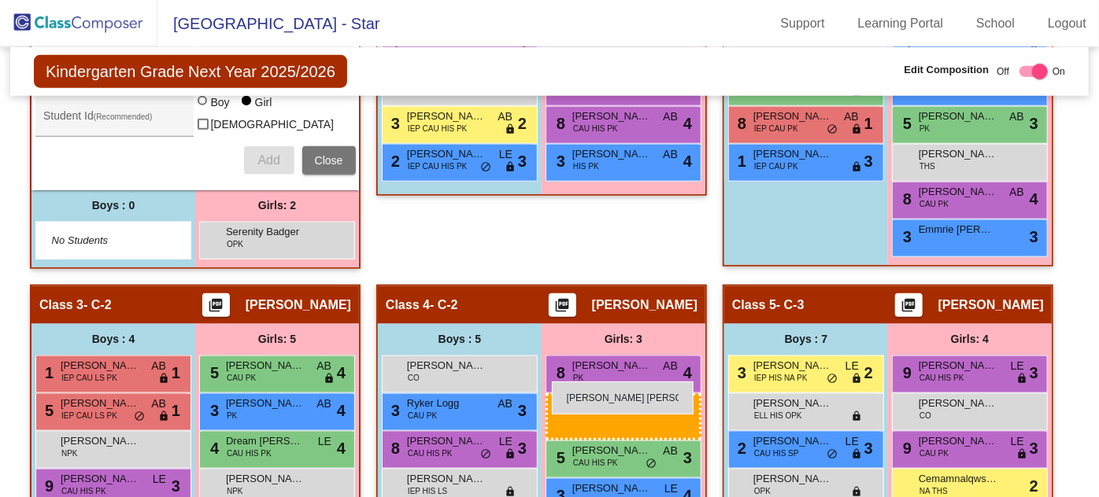
drag, startPoint x: 294, startPoint y: 272, endPoint x: 552, endPoint y: 380, distance: 279.7
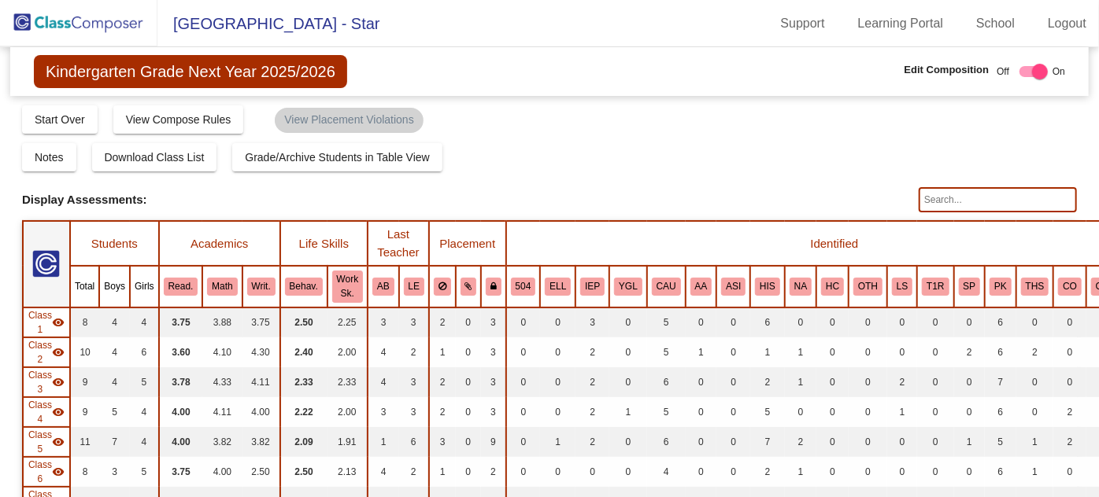
scroll to position [0, 0]
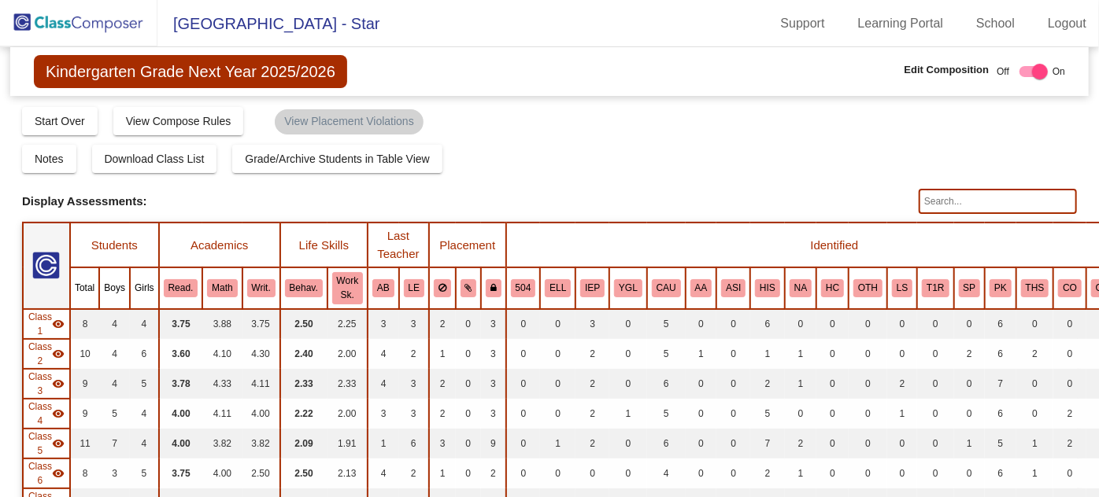
click at [108, 21] on img at bounding box center [78, 23] width 157 height 46
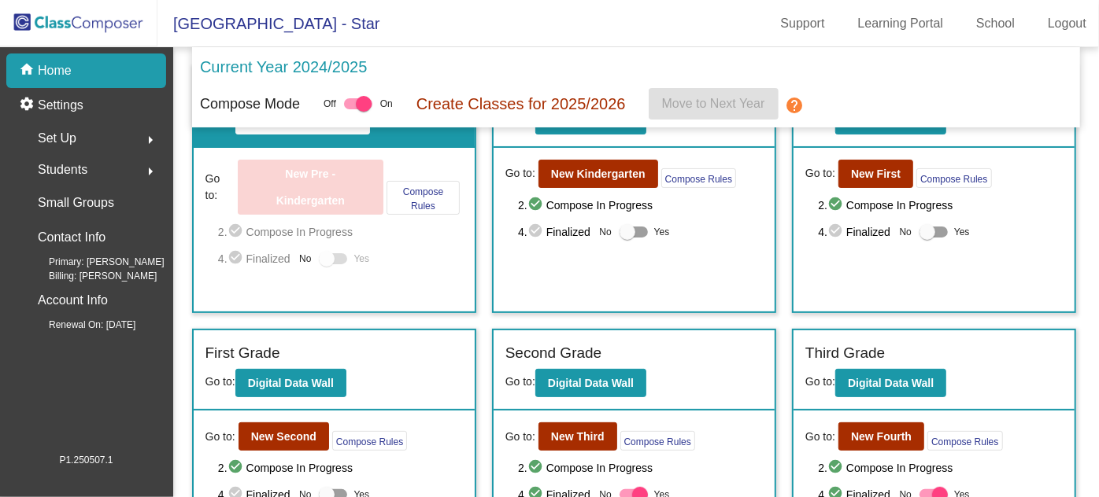
scroll to position [71, 0]
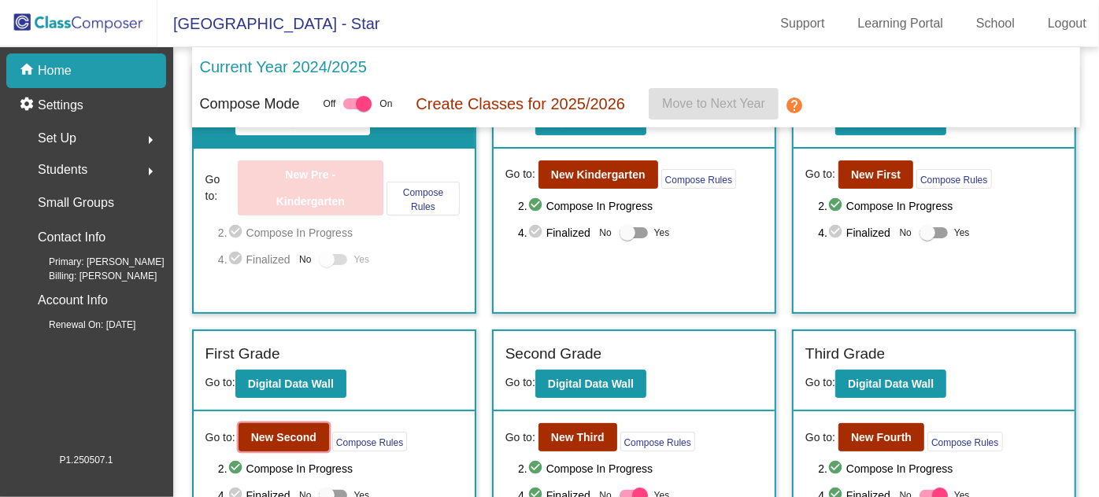
click at [300, 431] on b "New Second" at bounding box center [283, 437] width 65 height 13
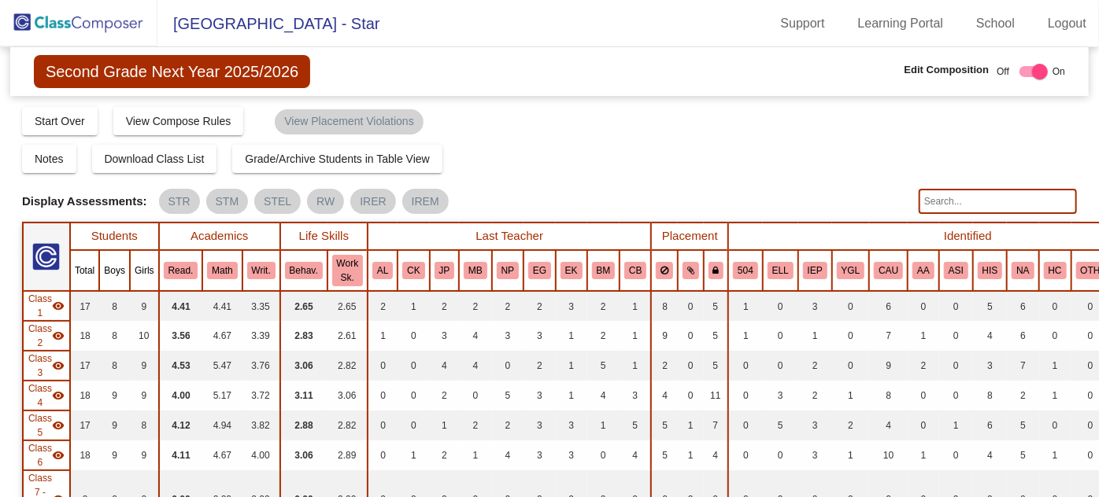
click at [111, 24] on img at bounding box center [78, 23] width 157 height 46
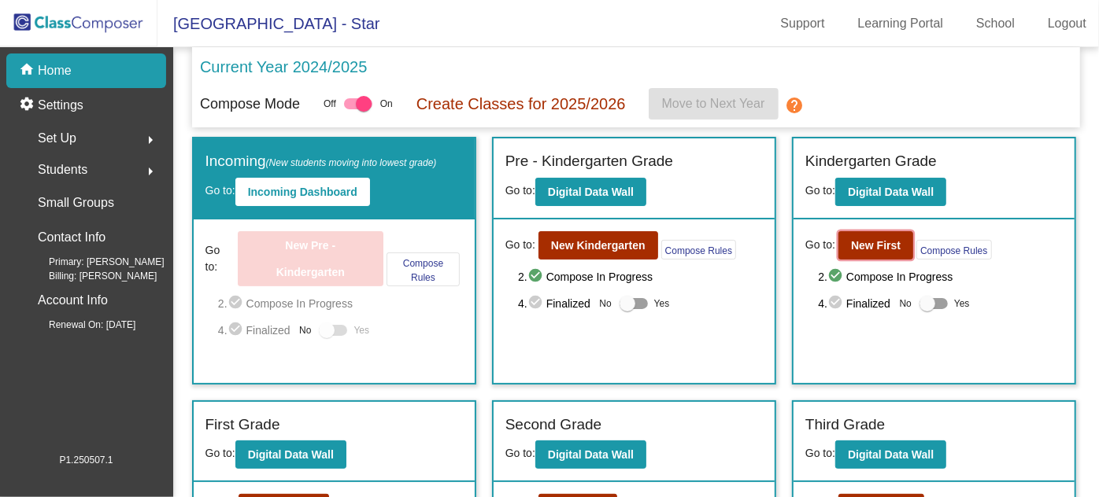
click at [862, 244] on b "New First" at bounding box center [876, 245] width 50 height 13
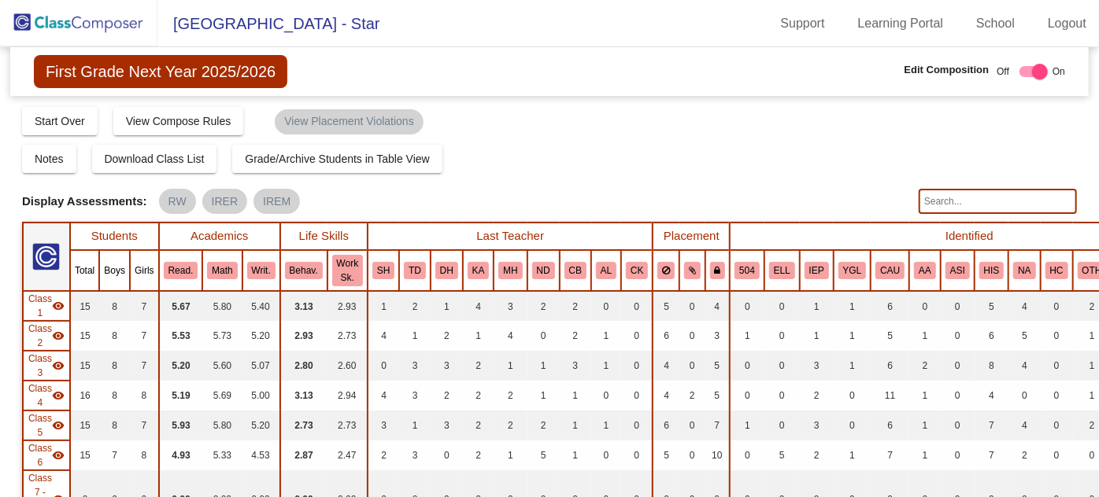
click at [107, 19] on img at bounding box center [78, 23] width 157 height 46
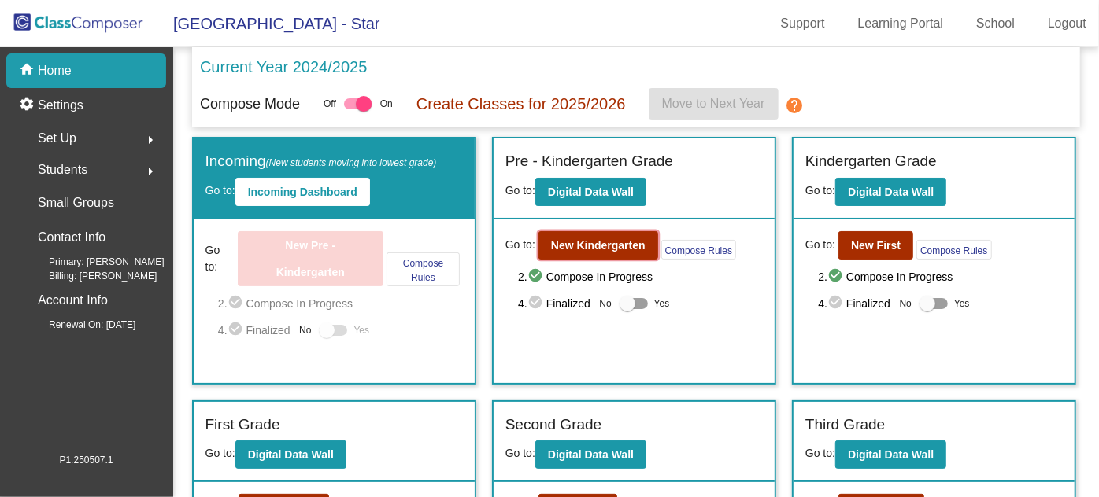
click at [587, 239] on b "New Kindergarten" at bounding box center [598, 245] width 94 height 13
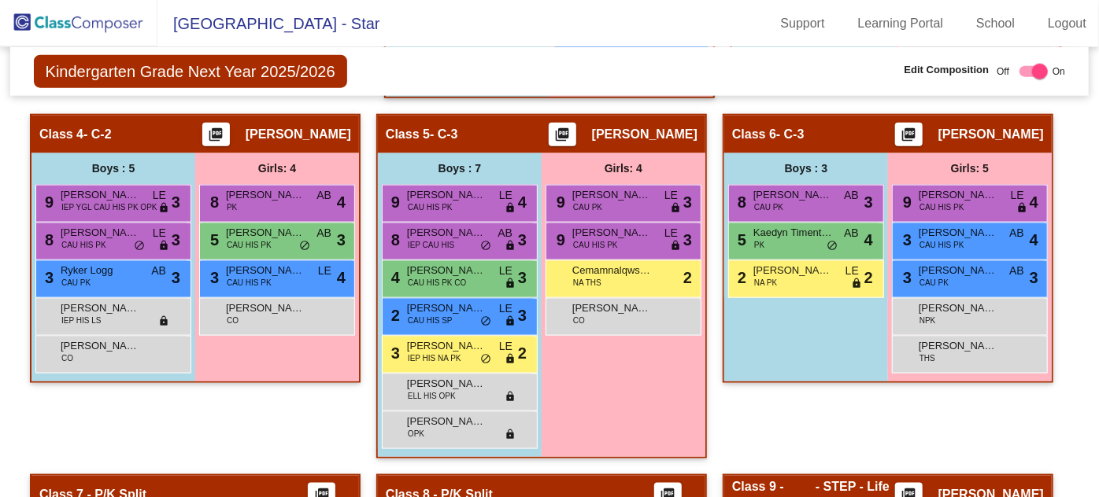
scroll to position [1008, 0]
